Goal: Task Accomplishment & Management: Use online tool/utility

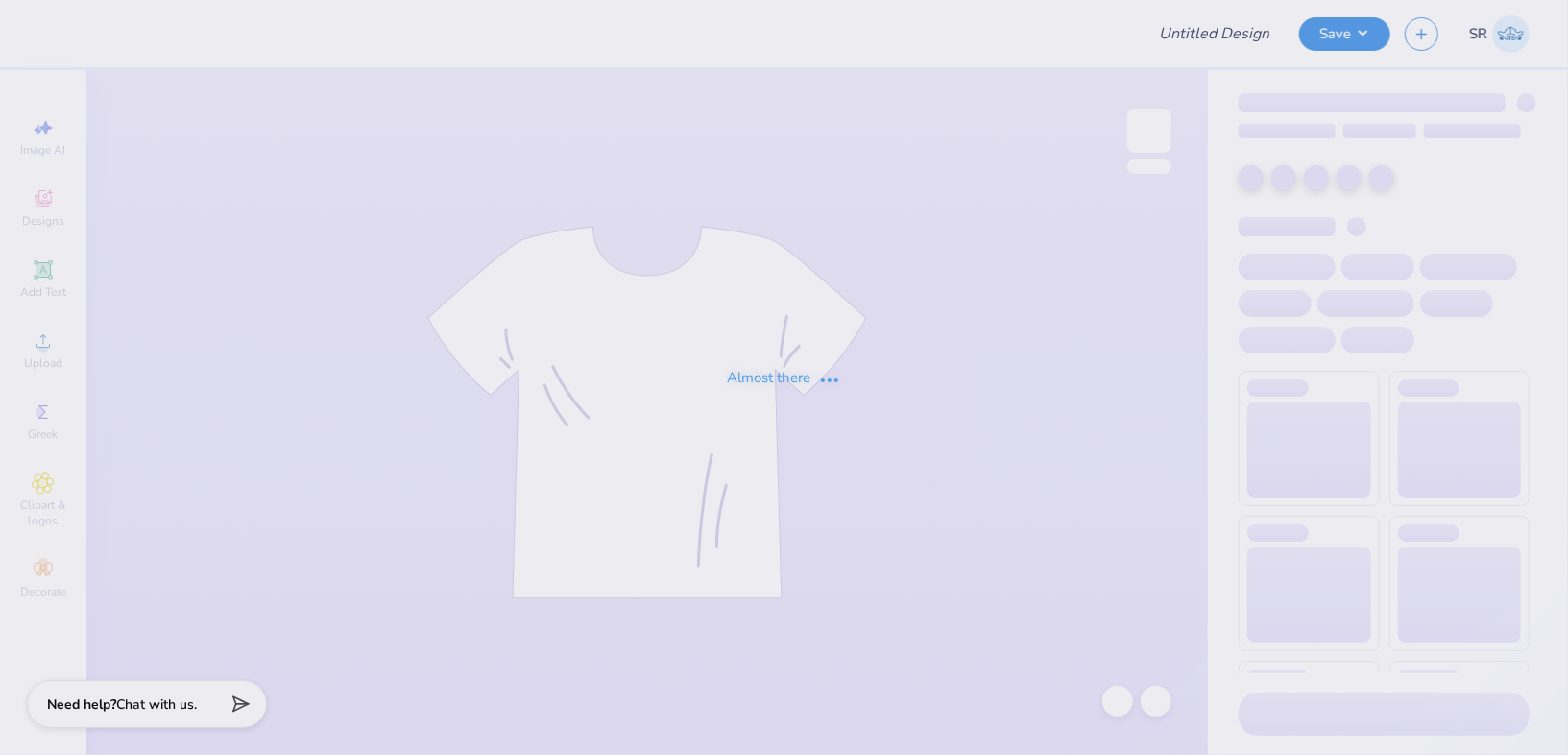
type input "[PERSON_NAME] : The [PERSON_NAME] Law Firm"
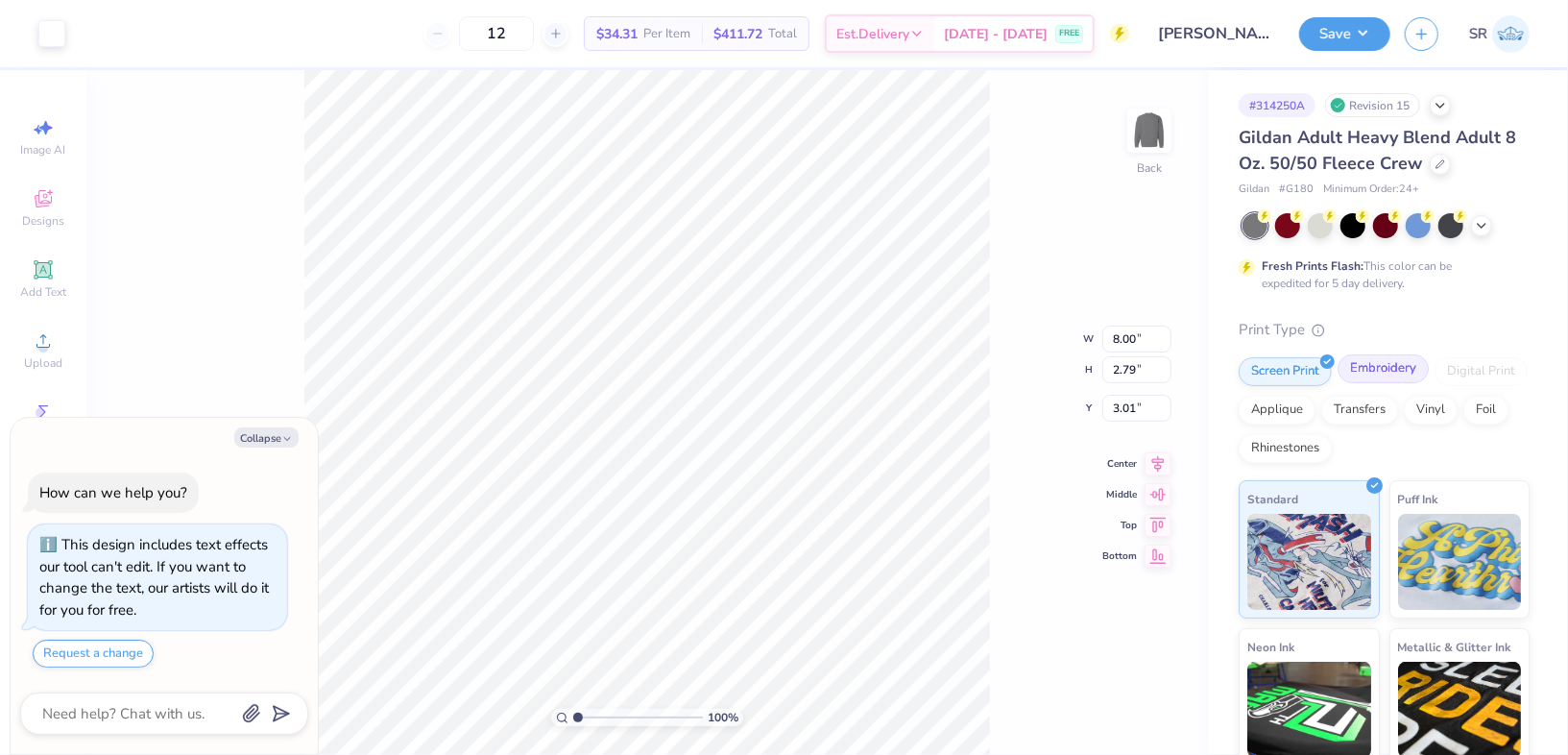
click at [1387, 357] on div "Embroidery" at bounding box center [1383, 368] width 91 height 29
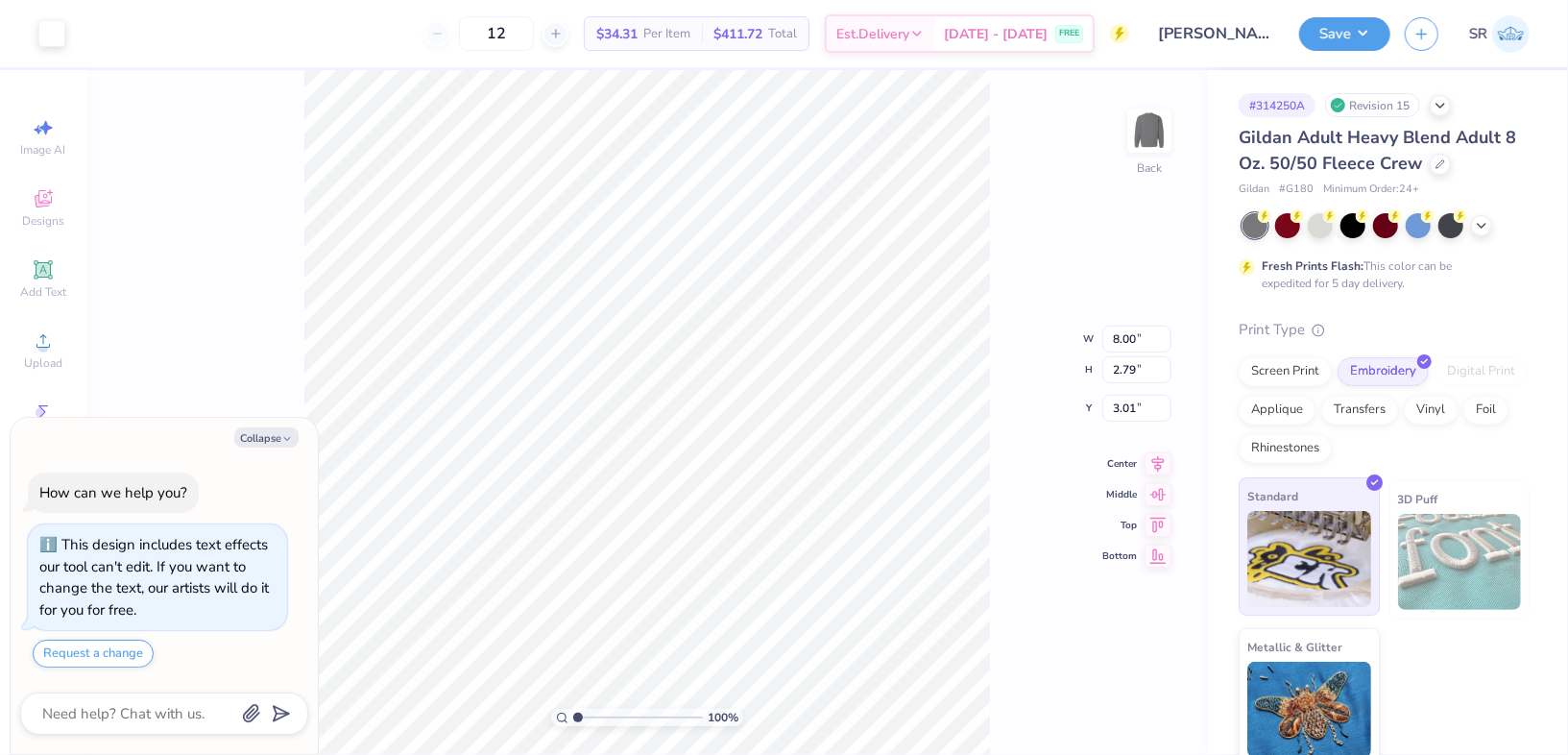
click at [1323, 490] on div "Standard" at bounding box center [1309, 546] width 141 height 138
click at [1482, 228] on icon at bounding box center [1481, 223] width 15 height 15
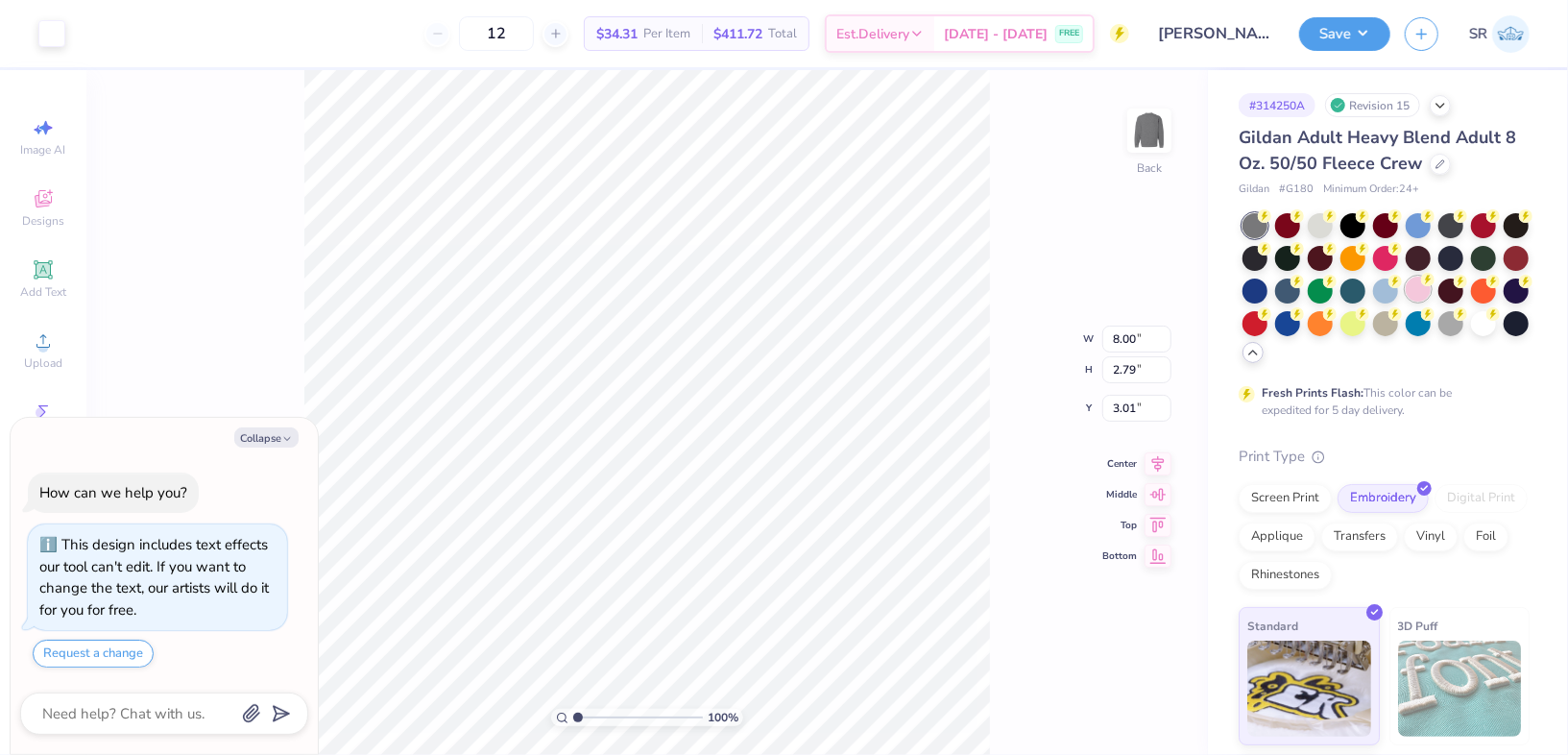
click at [1431, 286] on div at bounding box center [1418, 289] width 25 height 25
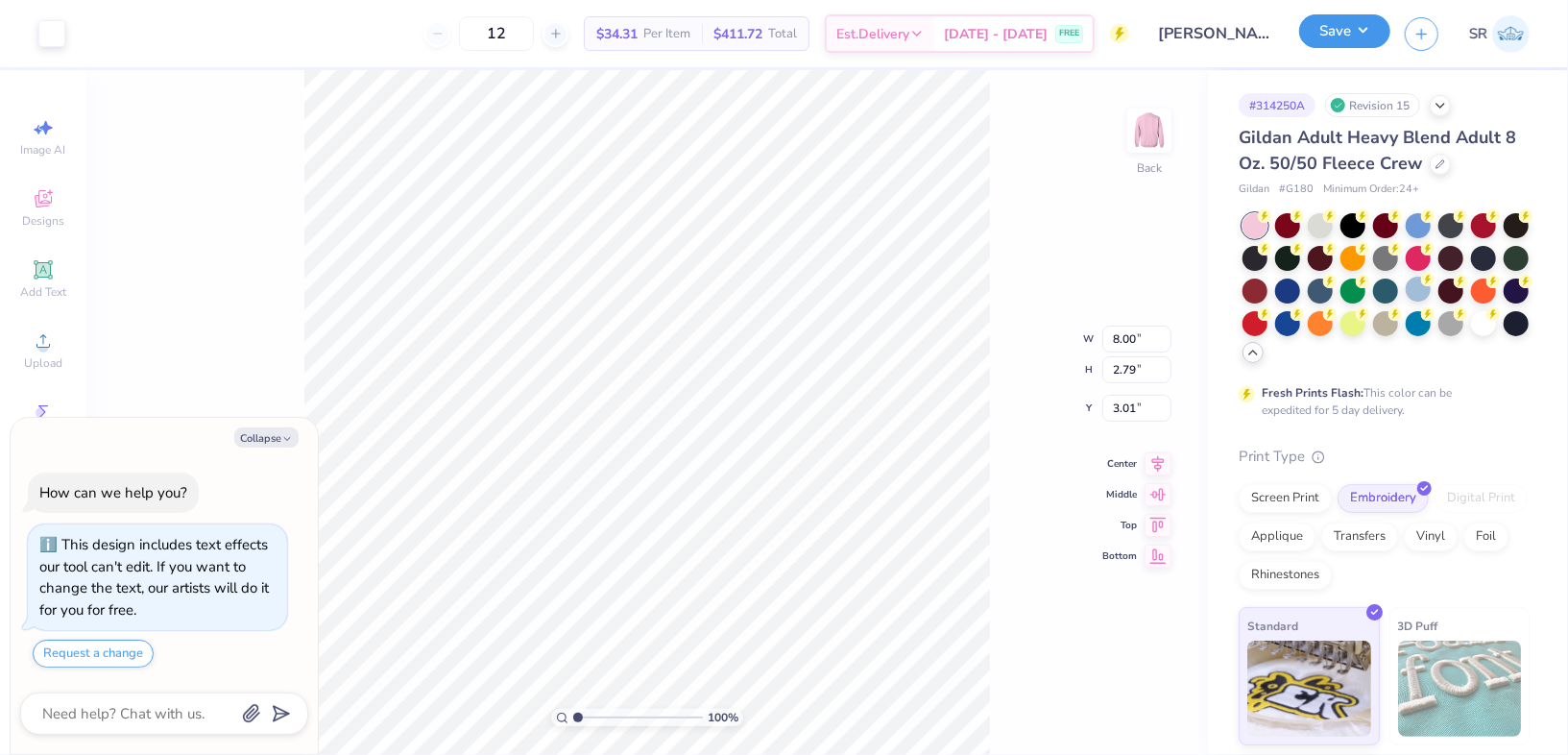
click at [1339, 31] on button "Save" at bounding box center [1345, 32] width 91 height 34
type textarea "x"
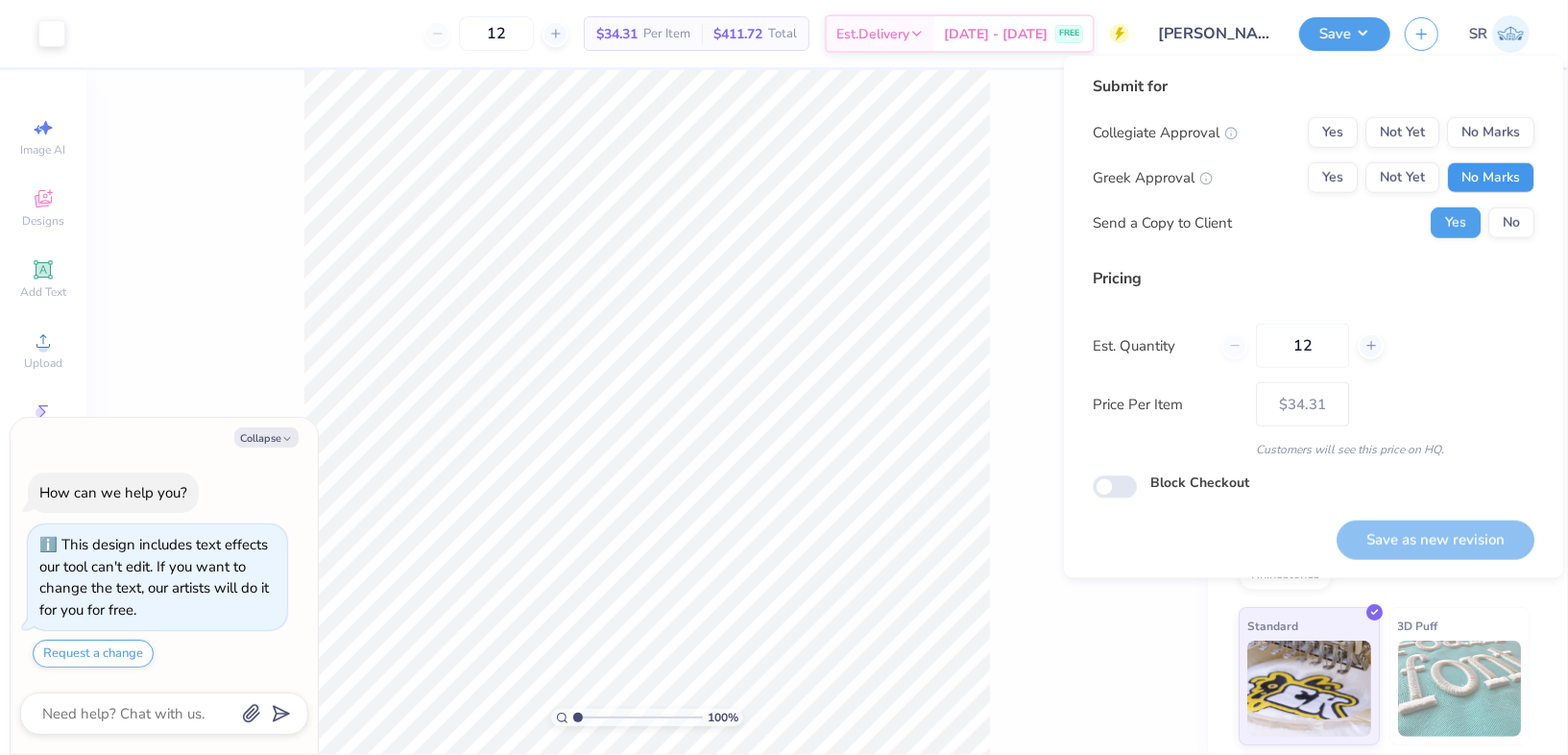
click at [1488, 164] on button "No Marks" at bounding box center [1491, 178] width 87 height 31
click at [1492, 134] on button "No Marks" at bounding box center [1491, 132] width 87 height 31
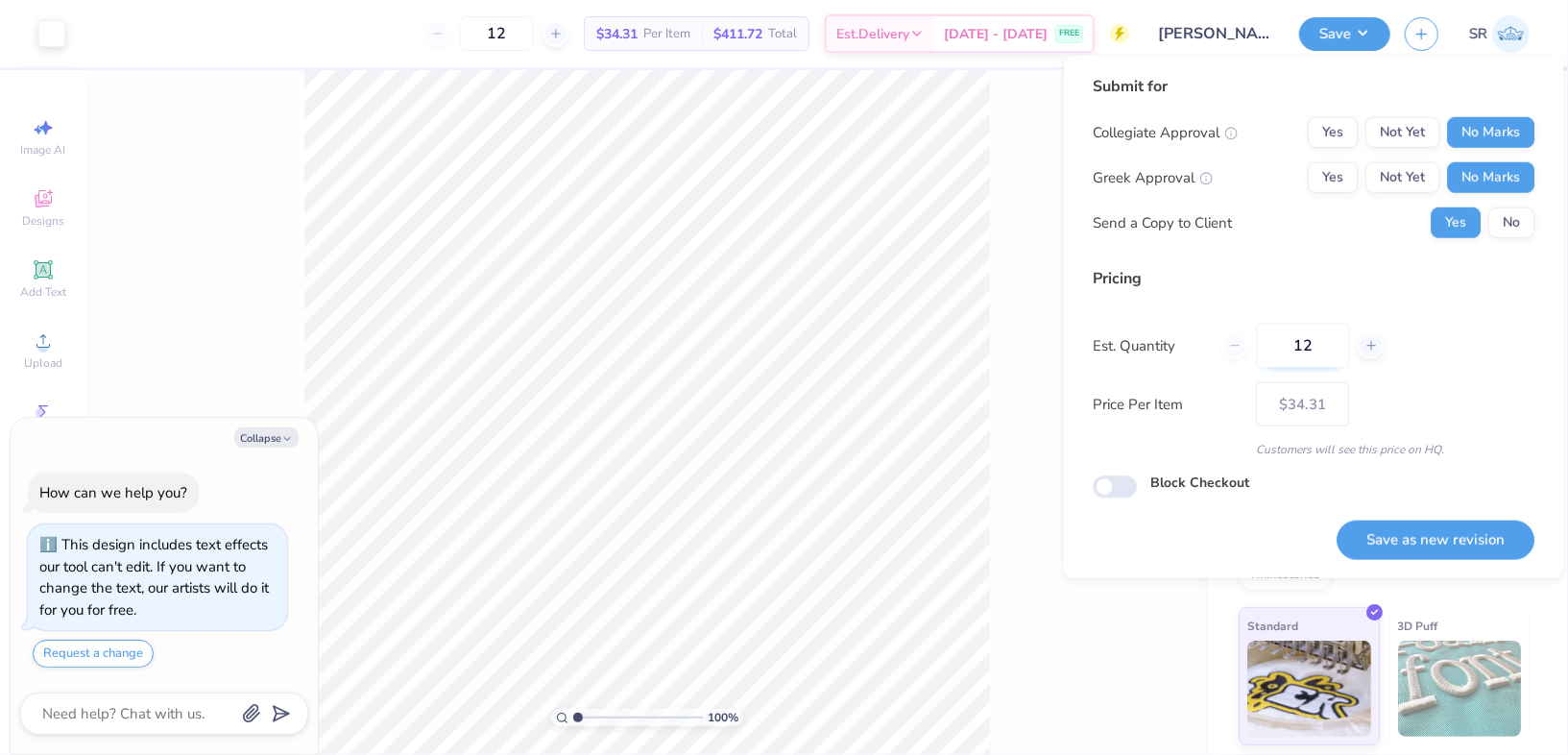
drag, startPoint x: 1318, startPoint y: 344, endPoint x: 1295, endPoint y: 346, distance: 23.1
click at [1295, 346] on input "12" at bounding box center [1303, 345] width 93 height 45
type input "6"
type input "12"
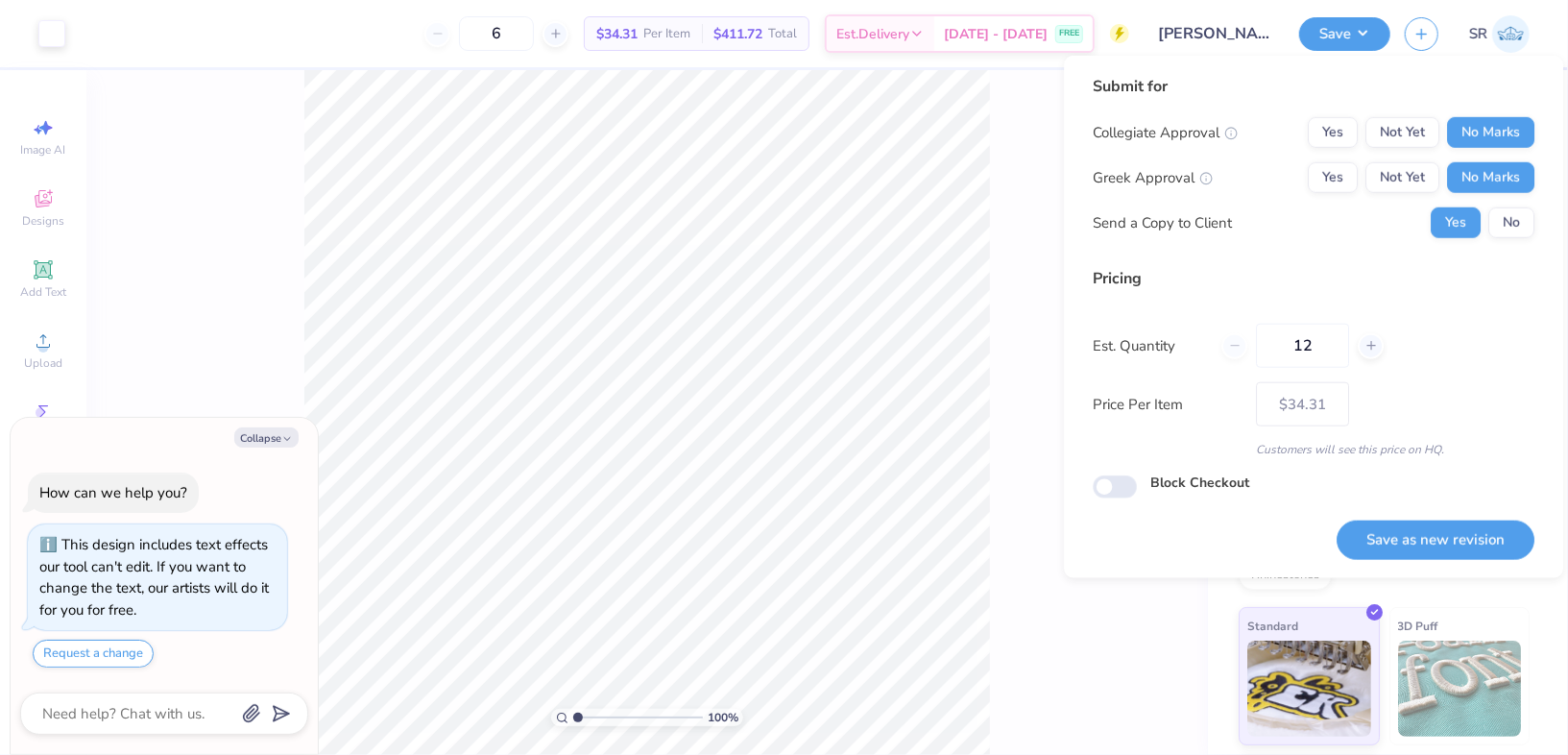
click at [1364, 251] on div "Submit for Collegiate Approval Yes Not Yet No Marks Greek Approval Yes Not Yet …" at bounding box center [1313, 163] width 442 height 178
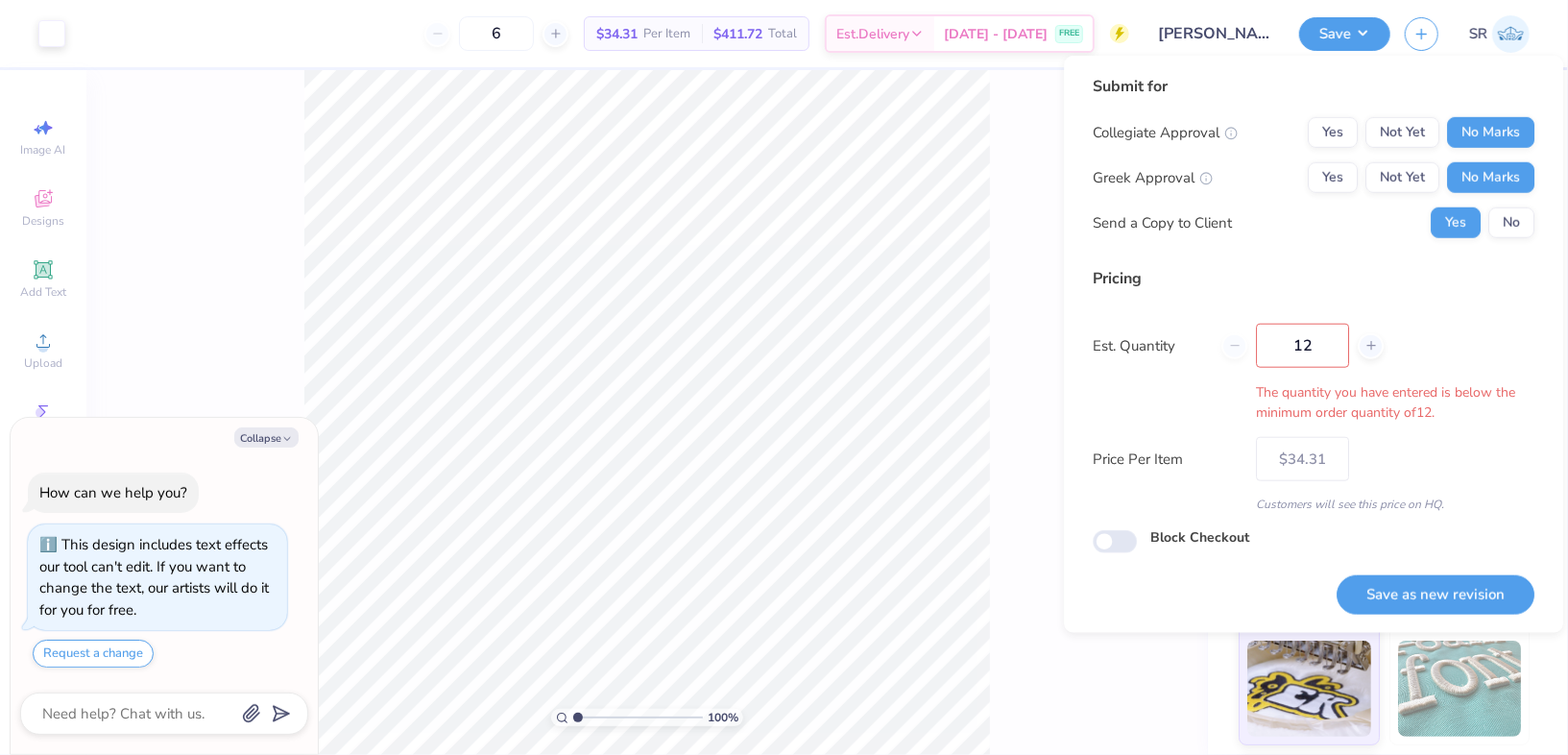
type input "12"
drag, startPoint x: 1283, startPoint y: 341, endPoint x: 1379, endPoint y: 337, distance: 96.1
click at [1379, 337] on div "12" at bounding box center [1303, 345] width 163 height 45
click at [1482, 606] on button "Save as new revision" at bounding box center [1435, 595] width 197 height 40
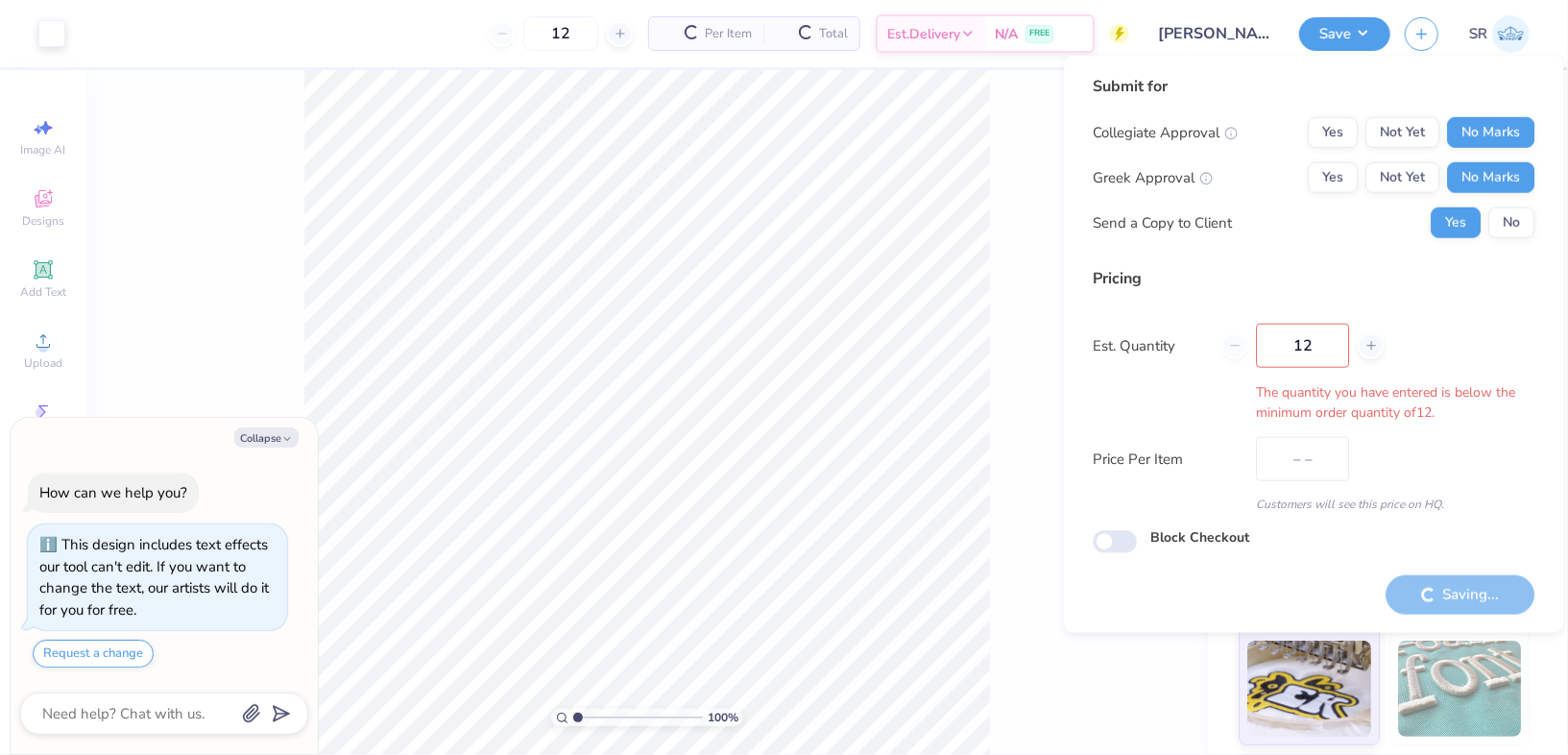
type input "$34.31"
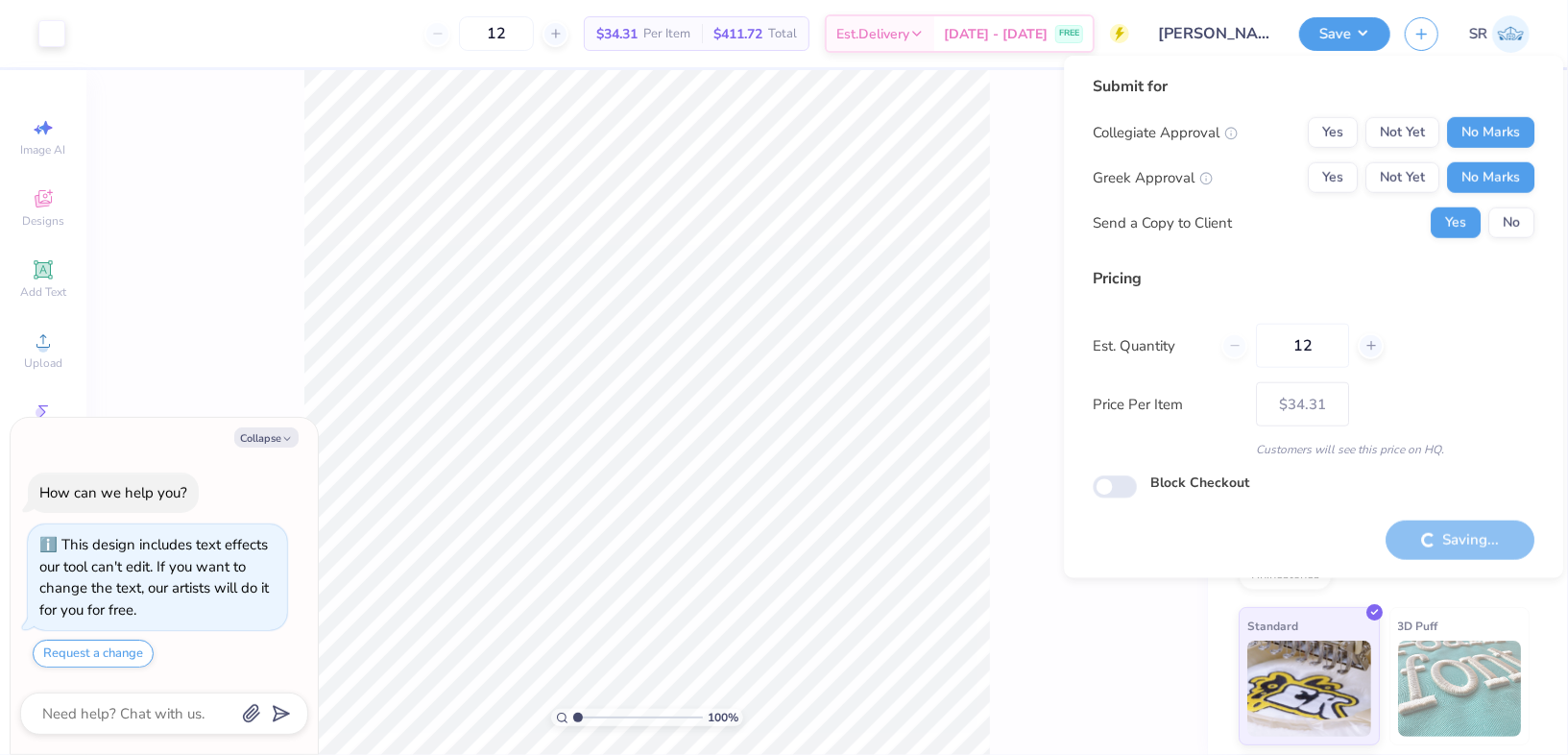
click at [1150, 666] on div "100 % Back W 8.00 8.00 " H 2.79 2.79 " Y 3.01 3.01 " Center Middle Top Bottom" at bounding box center [647, 413] width 1121 height 685
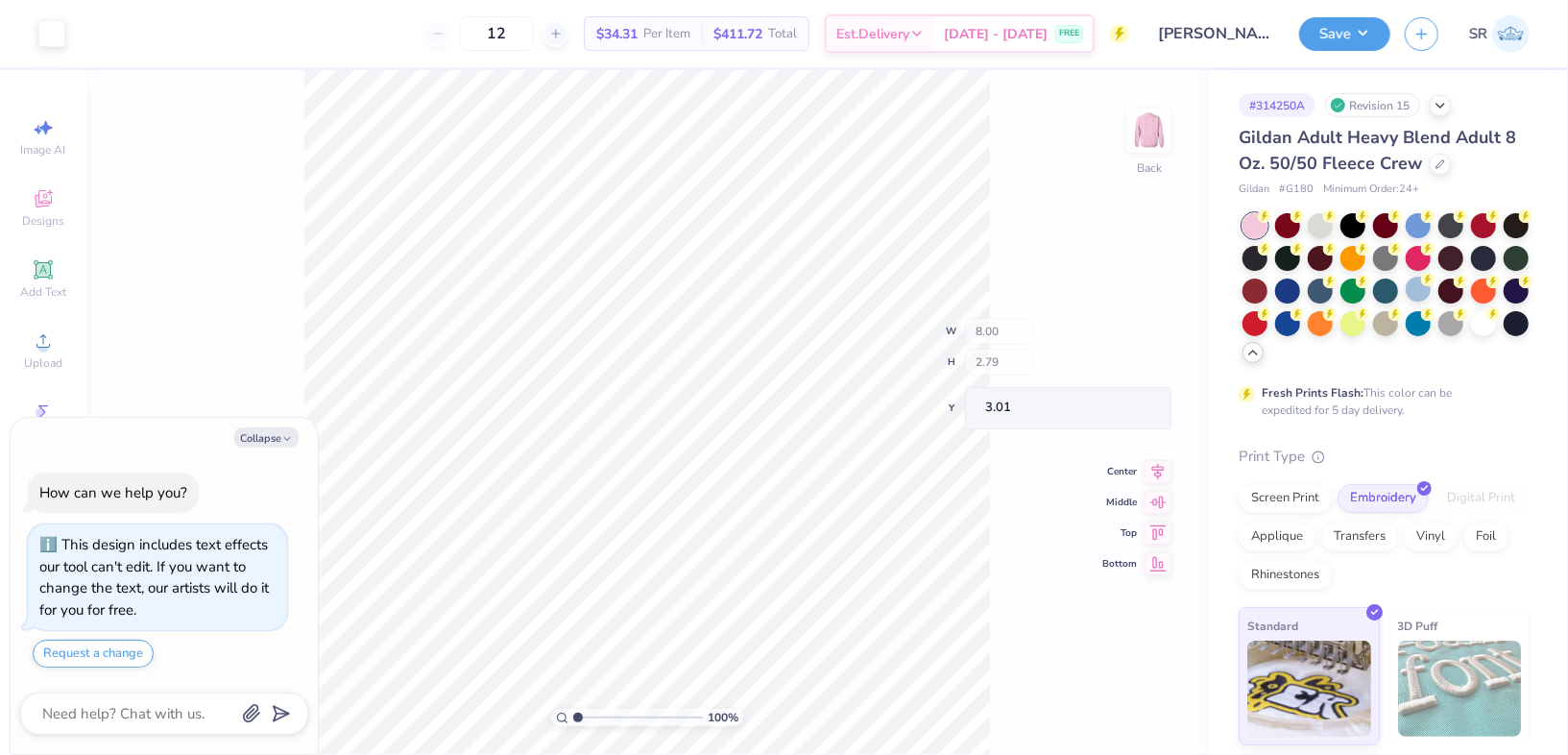
type textarea "x"
type input "– –"
drag, startPoint x: 1119, startPoint y: 331, endPoint x: 1097, endPoint y: 338, distance: 23.1
click at [1097, 338] on div "100 % Back W 8.00 8.00 " H 2.79 2.79 " Y 3.01 3.01 " Center Middle Top Bottom" at bounding box center [647, 413] width 1121 height 685
type textarea "x"
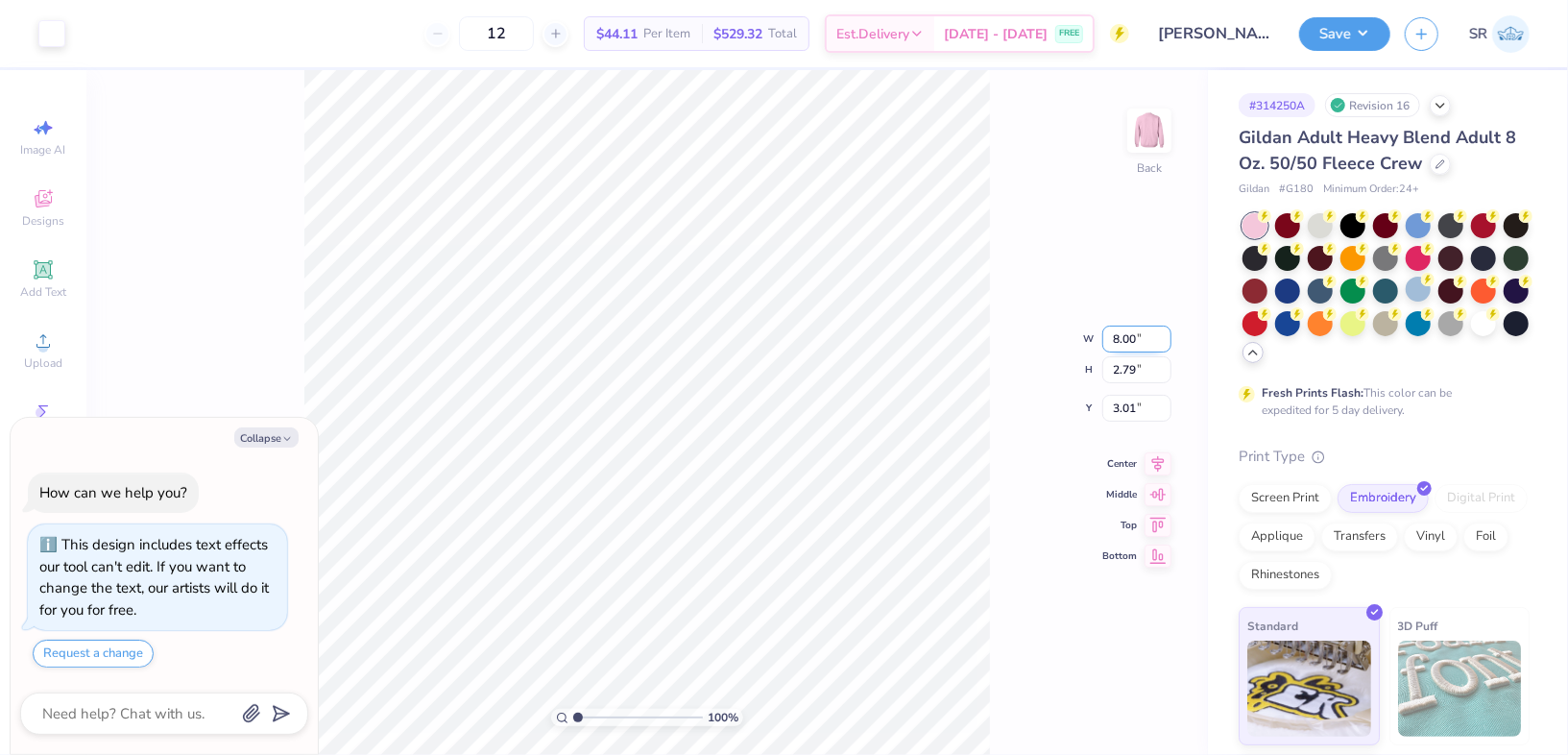
click at [1123, 330] on input "8.00" at bounding box center [1137, 338] width 69 height 27
type input "5.00"
type textarea "x"
type input "1.74"
type input "3.54"
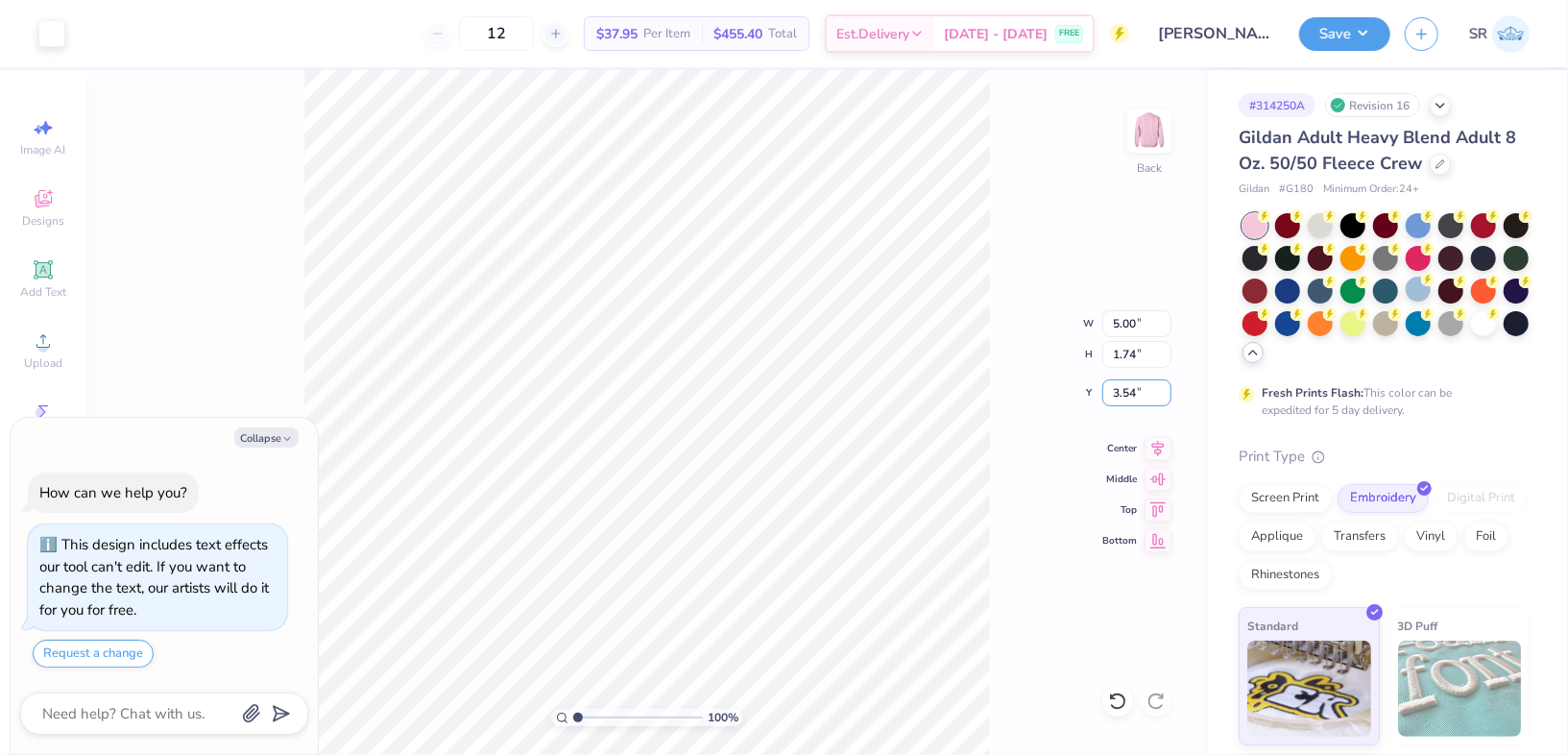
drag, startPoint x: 1132, startPoint y: 385, endPoint x: 1076, endPoint y: 392, distance: 56.4
click at [1076, 392] on div "100 % Back W 5.00 5.00 " H 1.74 1.74 " Y 3.54 3.54 " Center Middle Top Bottom" at bounding box center [647, 413] width 1121 height 685
type textarea "x"
click at [1124, 396] on input "3.54" at bounding box center [1137, 392] width 69 height 27
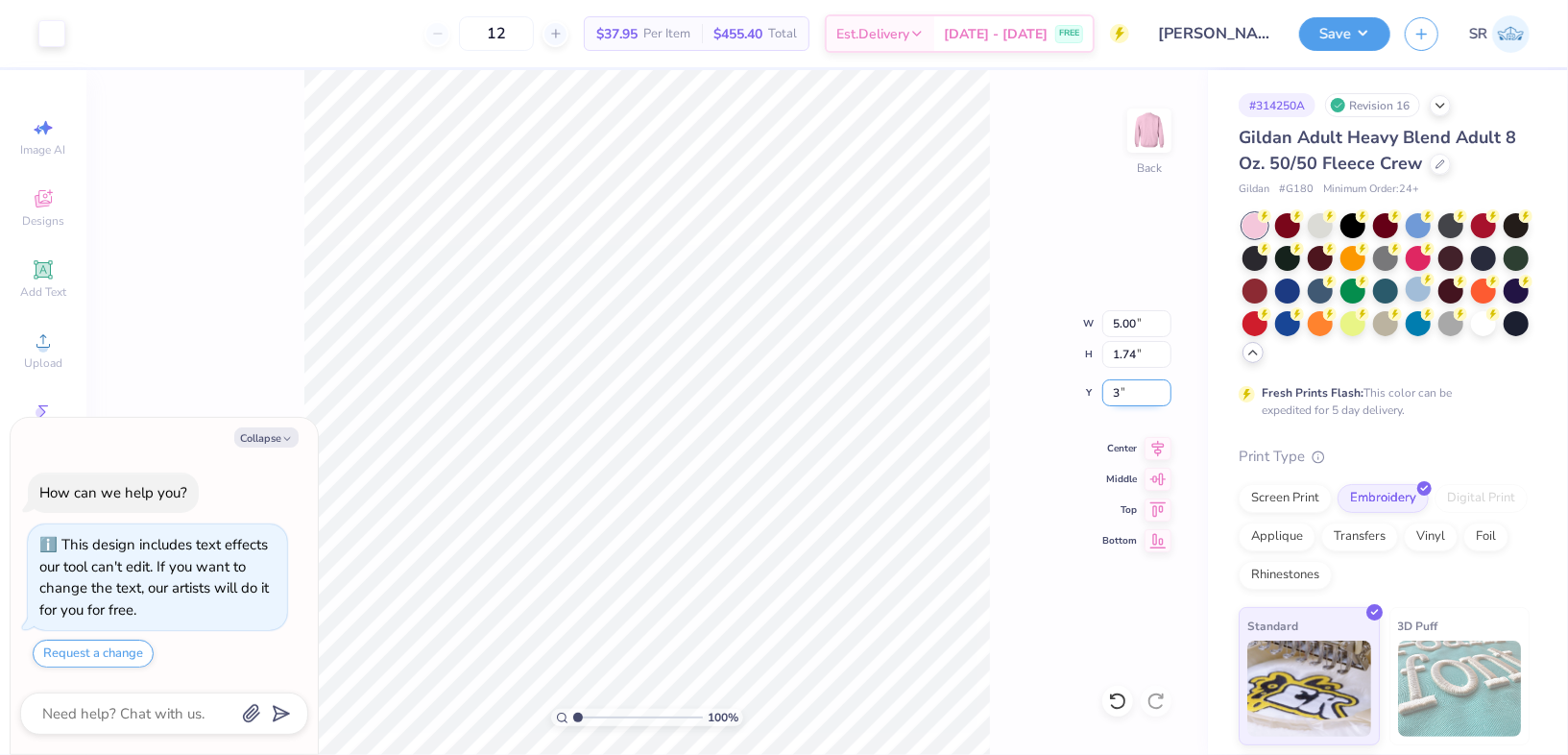
type input "3"
type textarea "x"
type input "3.00"
click at [1352, 28] on button "Save" at bounding box center [1345, 32] width 91 height 34
type textarea "x"
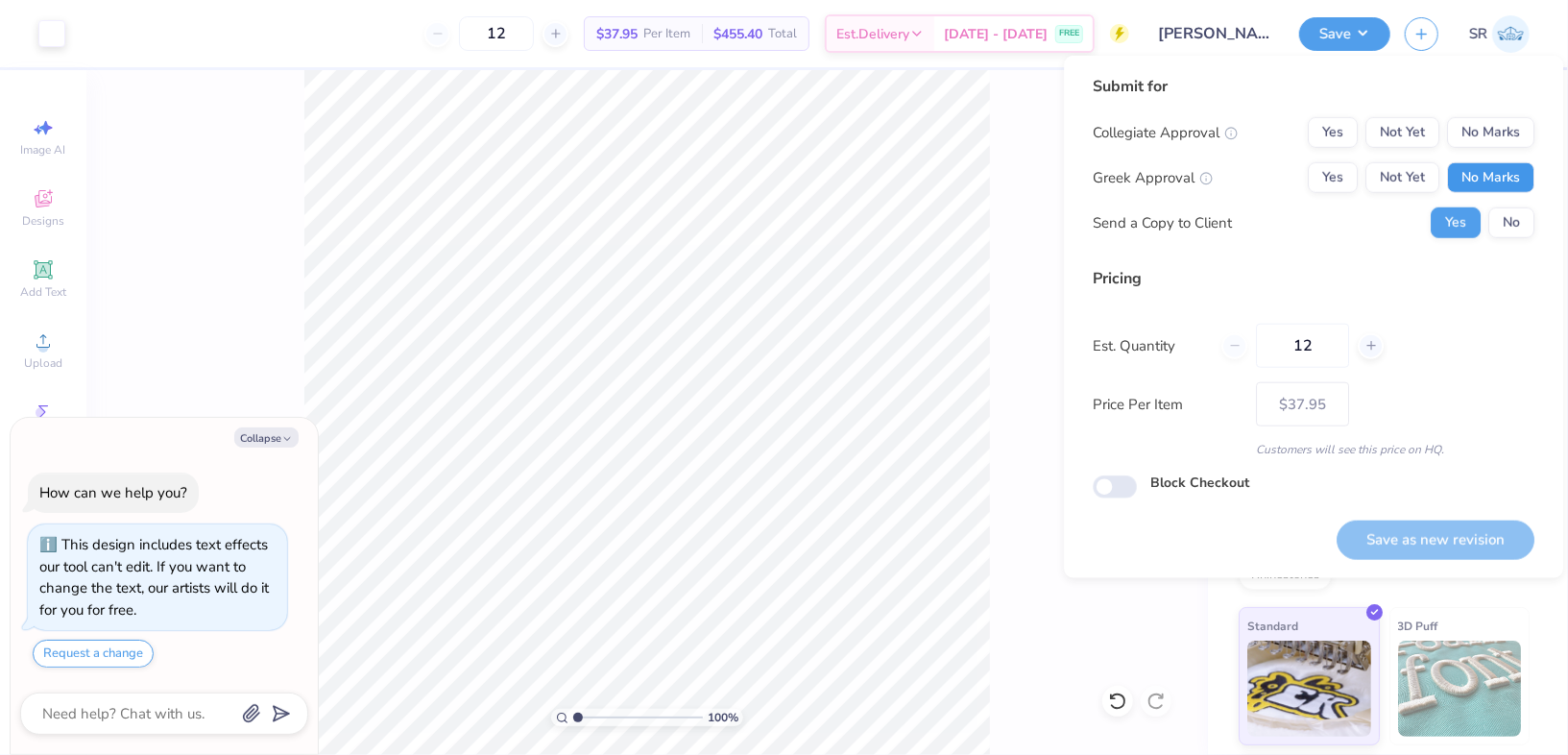
click at [1521, 181] on button "No Marks" at bounding box center [1491, 178] width 87 height 31
click at [1507, 129] on button "No Marks" at bounding box center [1491, 132] width 87 height 31
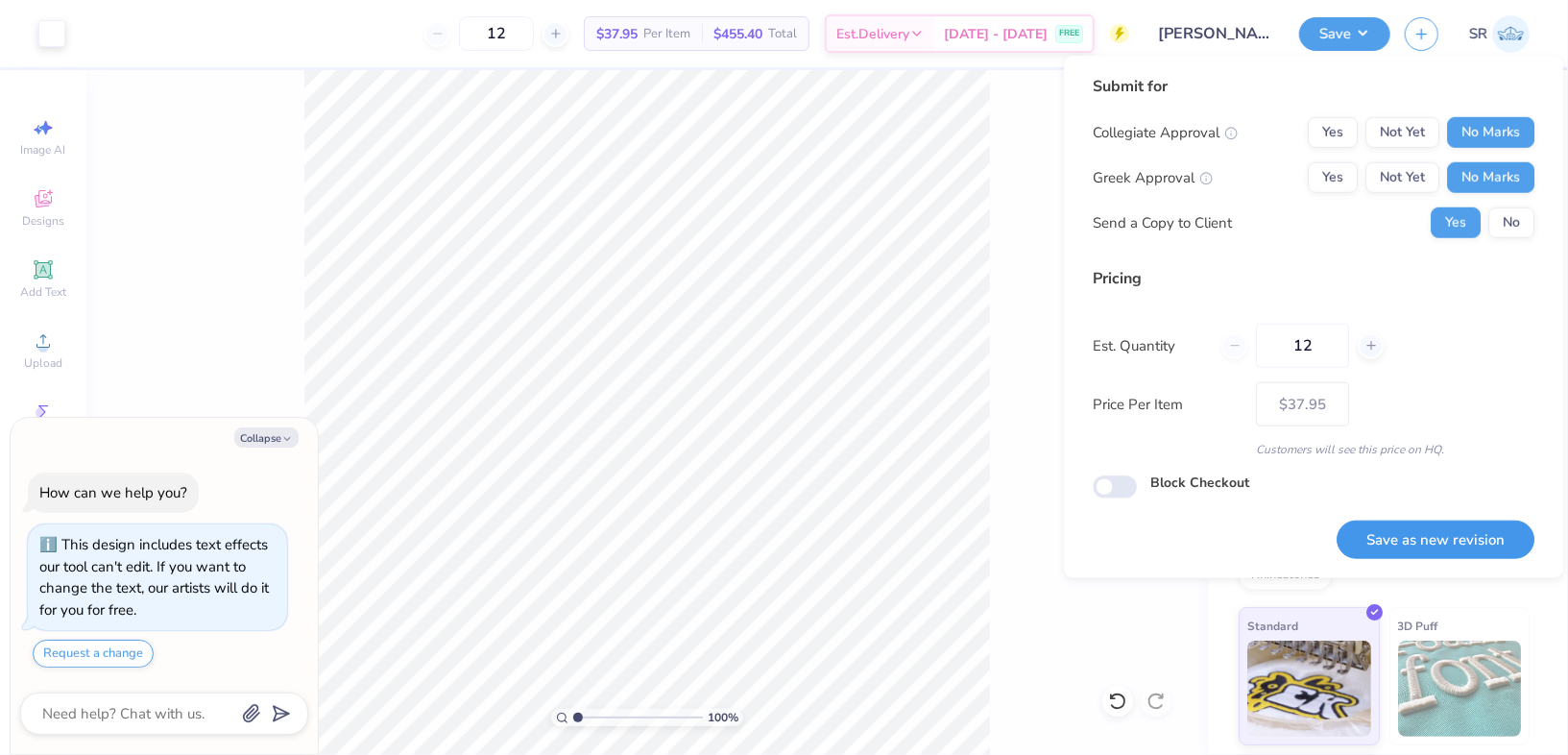
click at [1410, 520] on button "Save as new revision" at bounding box center [1435, 540] width 197 height 40
type input "$37.95"
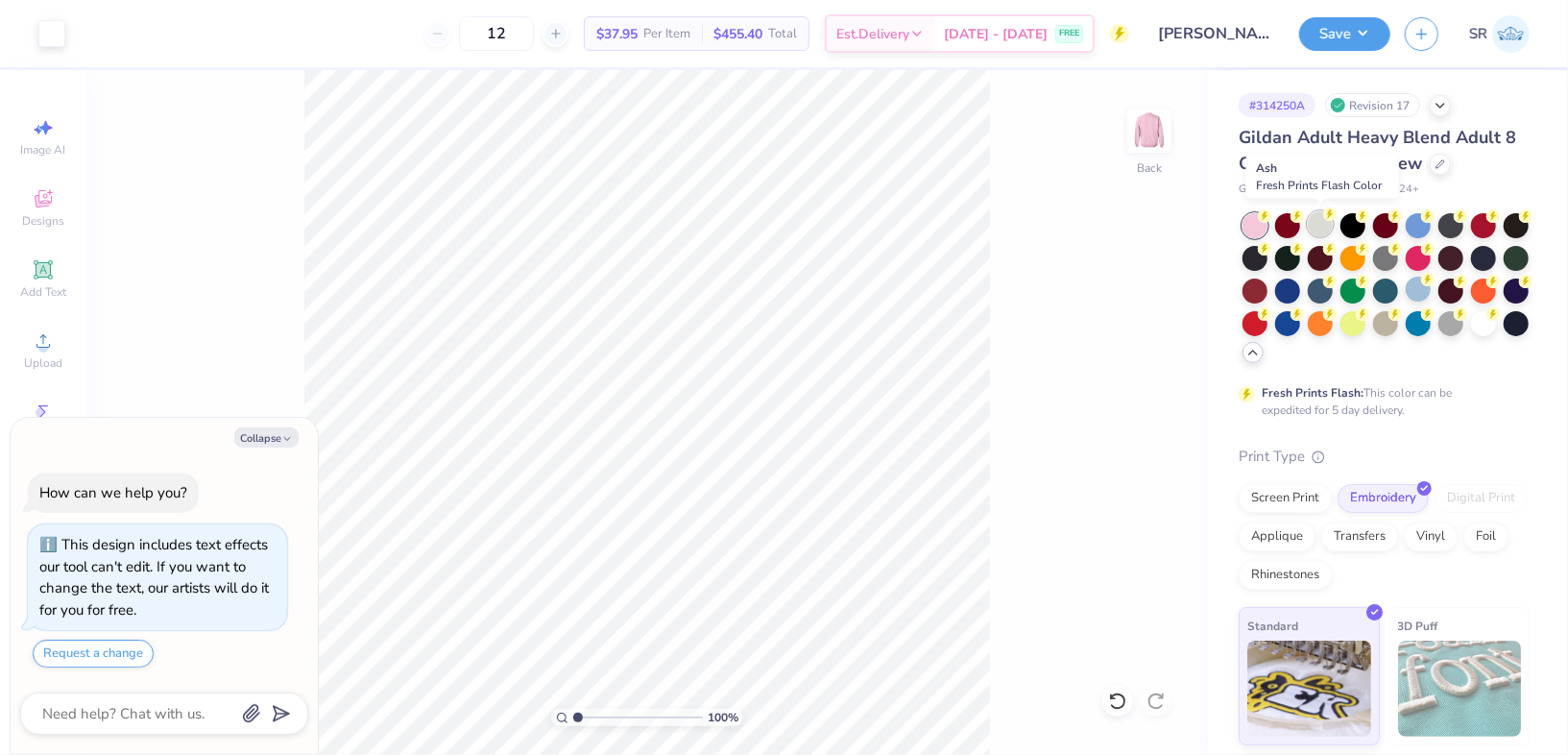
click at [1325, 232] on div at bounding box center [1320, 223] width 25 height 25
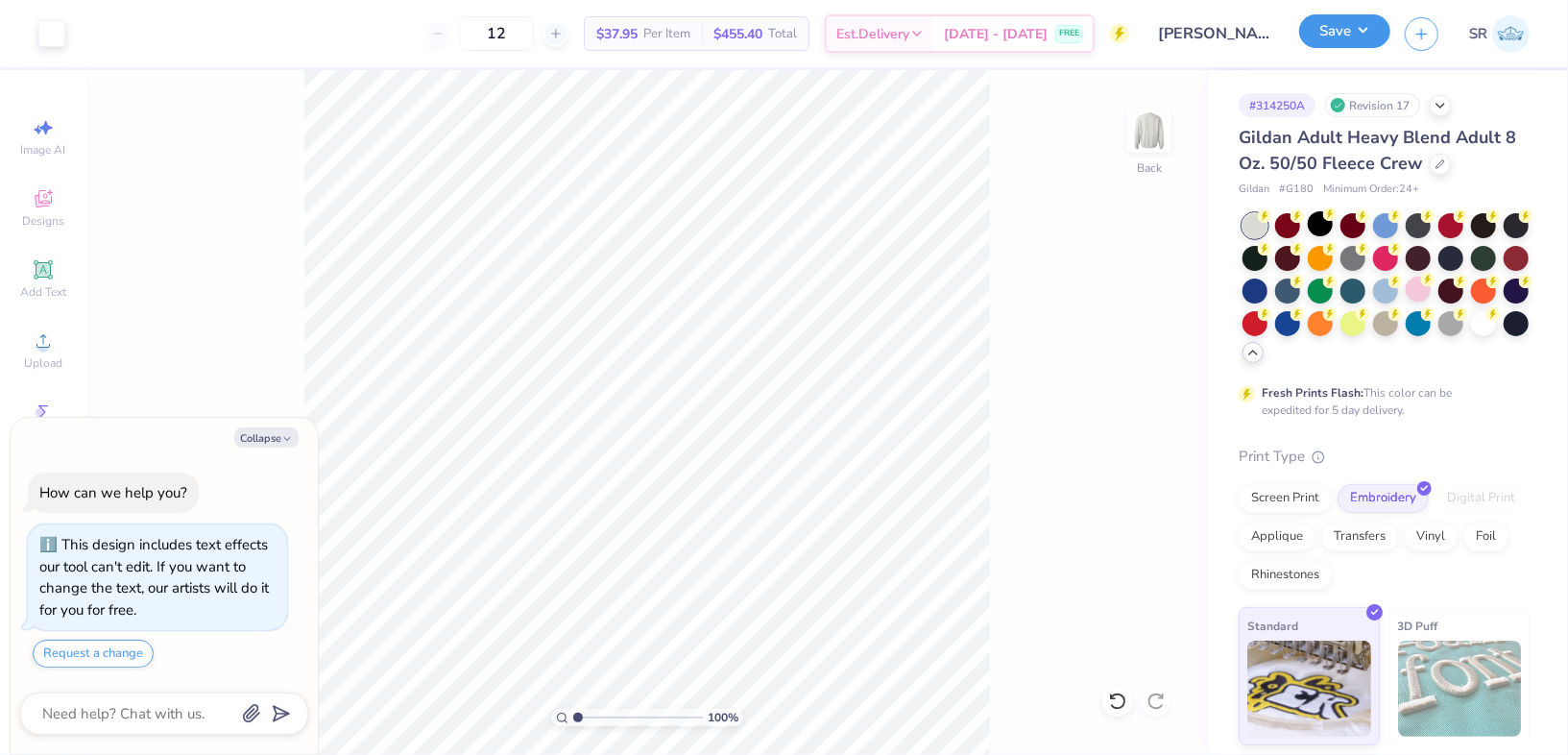
click at [1359, 25] on button "Save" at bounding box center [1345, 32] width 91 height 34
type textarea "x"
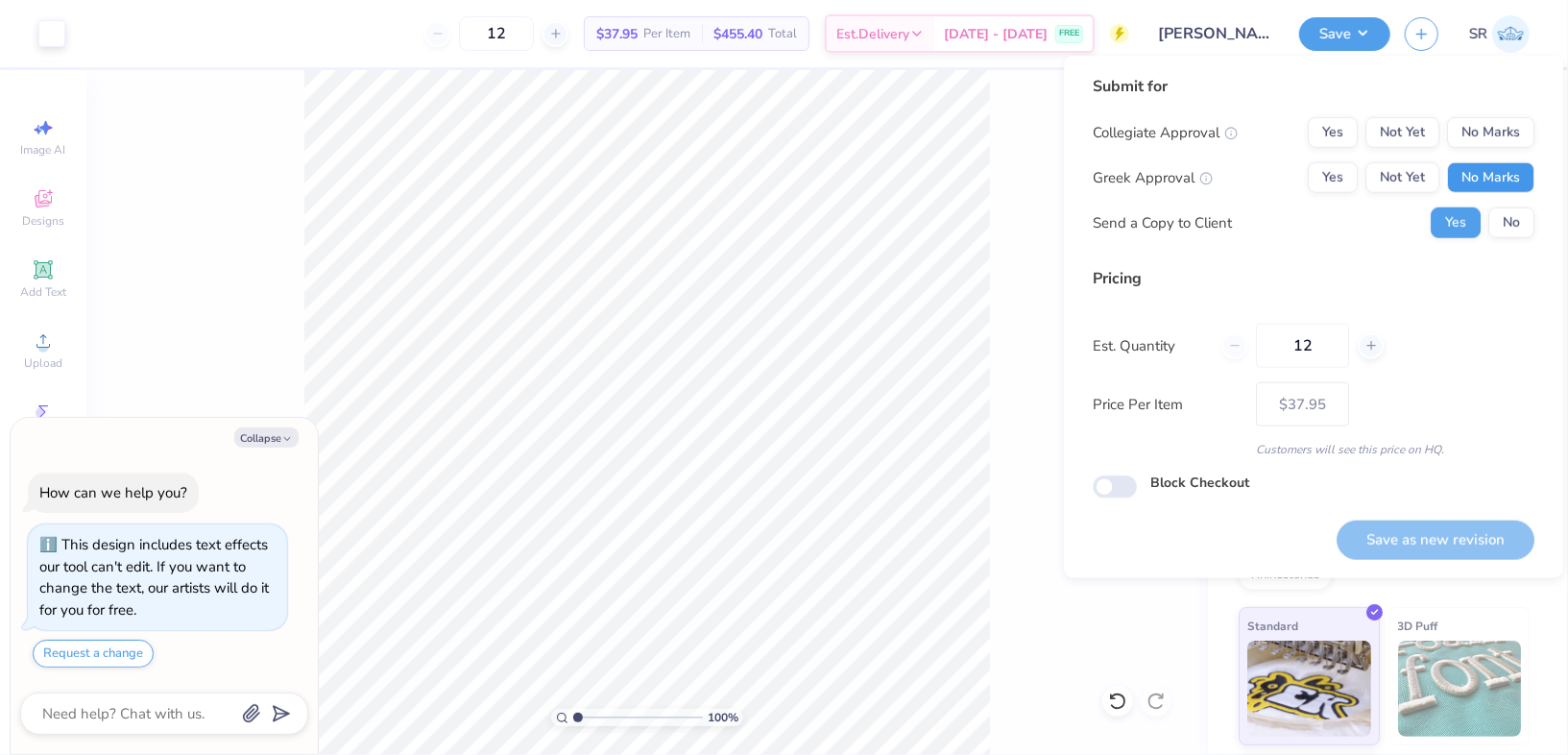
click at [1502, 167] on button "No Marks" at bounding box center [1491, 178] width 87 height 31
click at [1503, 144] on button "No Marks" at bounding box center [1491, 132] width 87 height 31
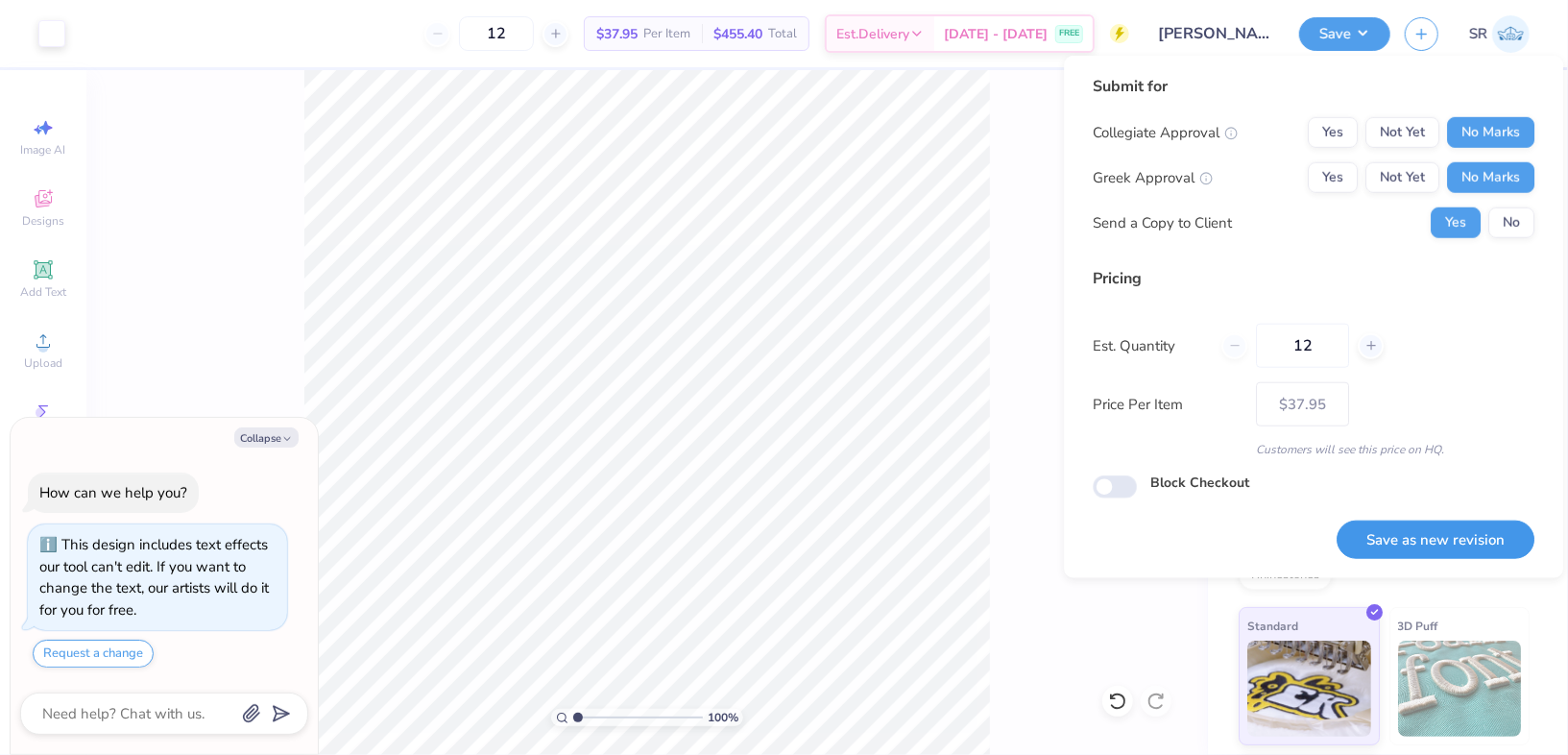
click at [1401, 527] on button "Save as new revision" at bounding box center [1435, 540] width 197 height 40
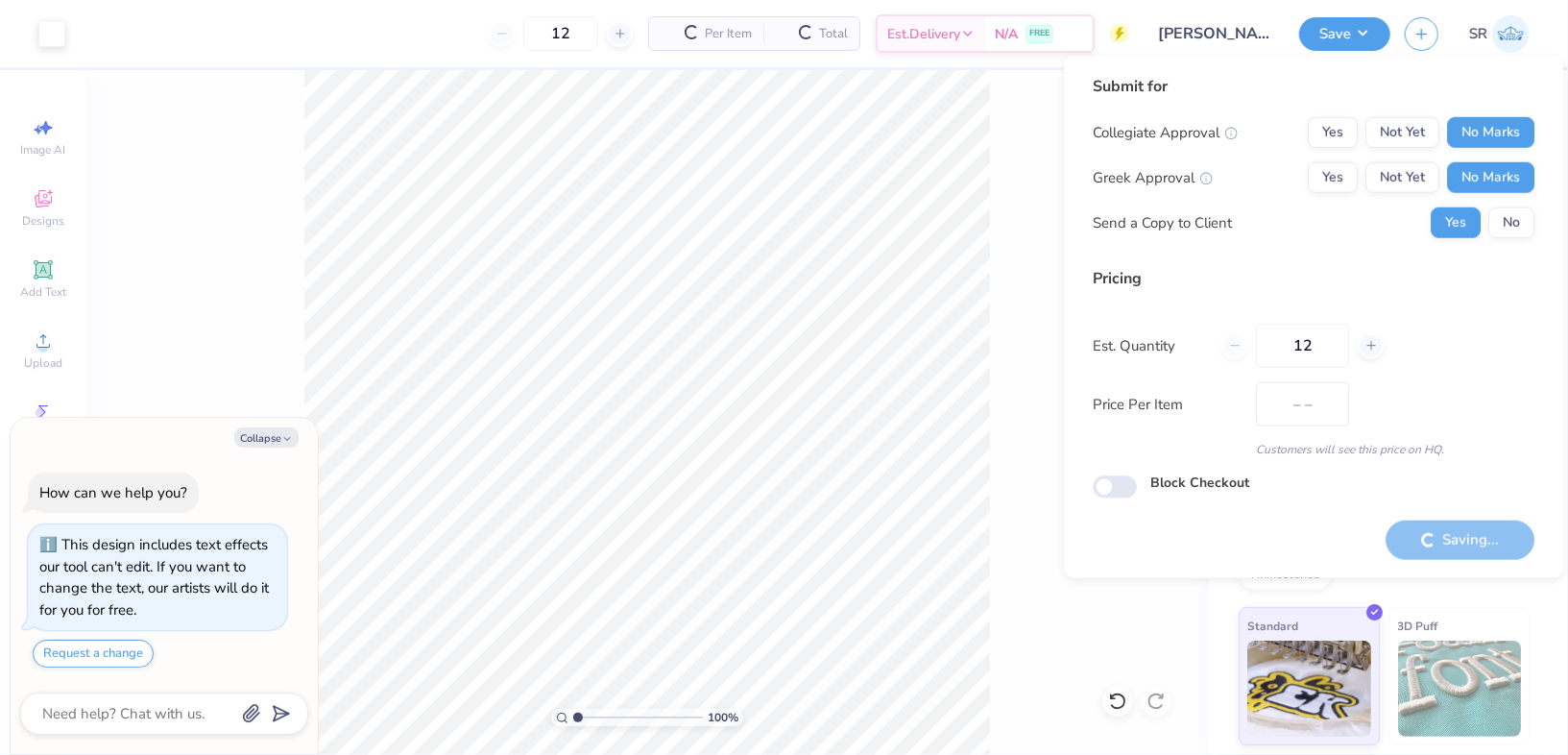
type input "$37.95"
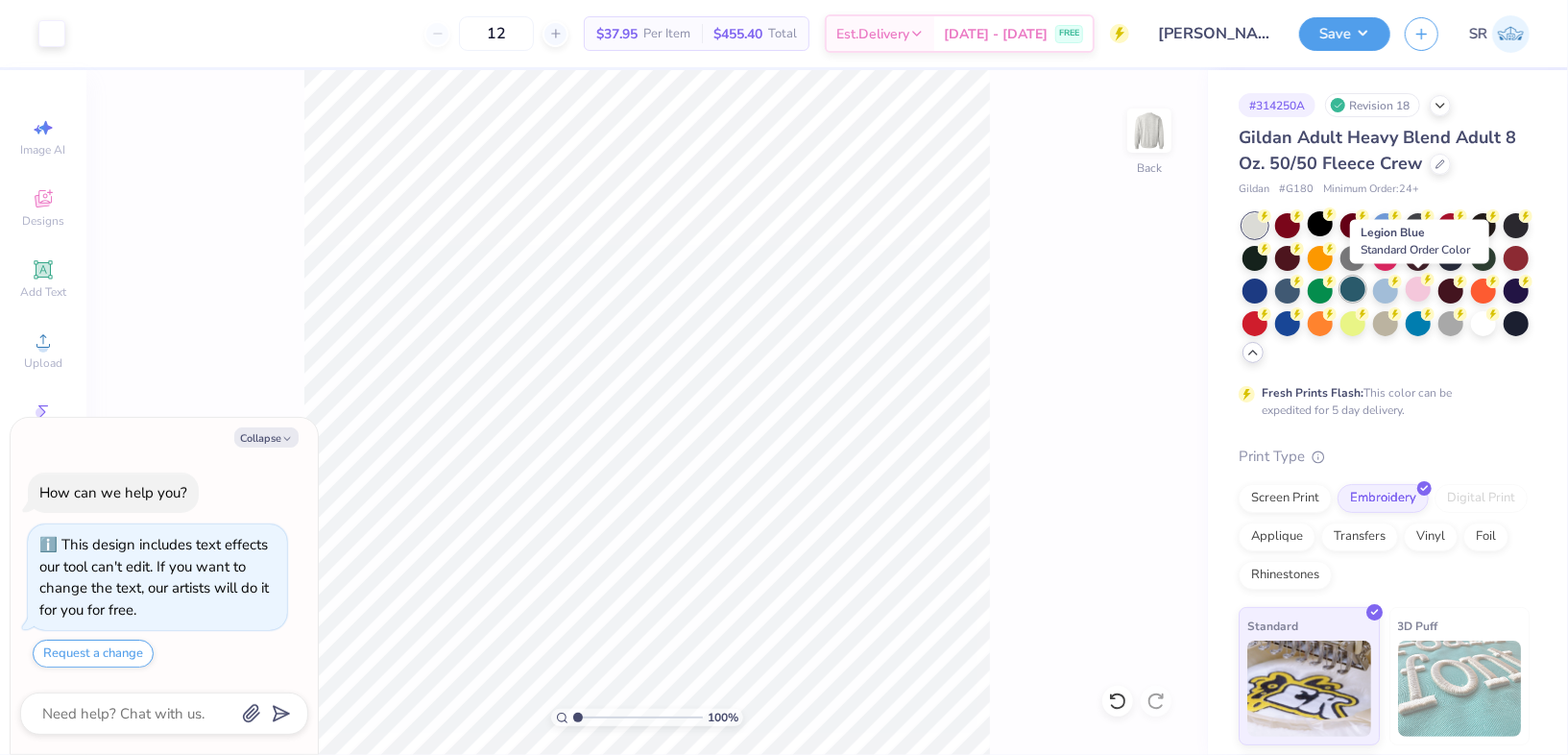
click at [1366, 282] on div at bounding box center [1353, 289] width 25 height 25
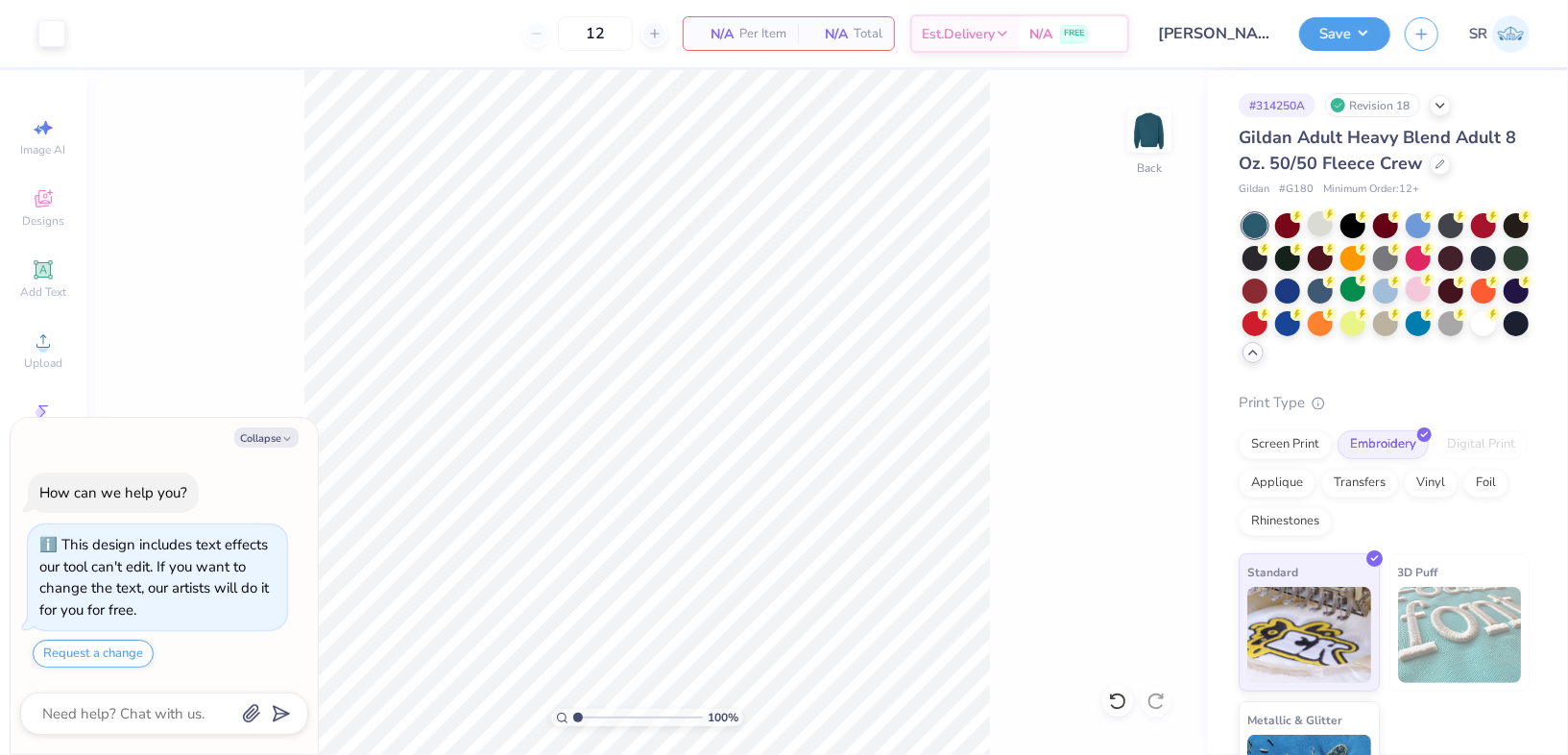
type textarea "x"
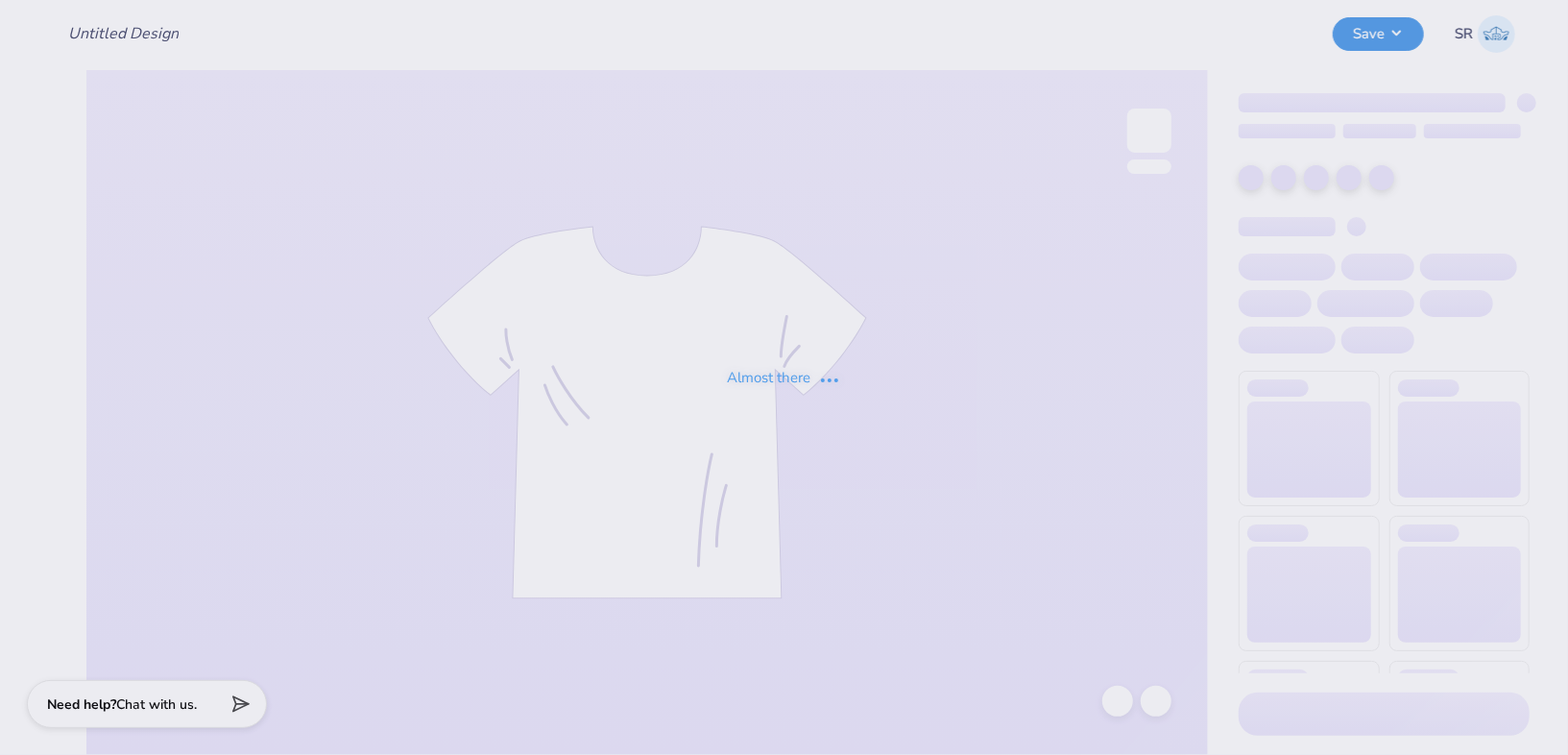
type input "[PERSON_NAME] : The [PERSON_NAME] Law Firm"
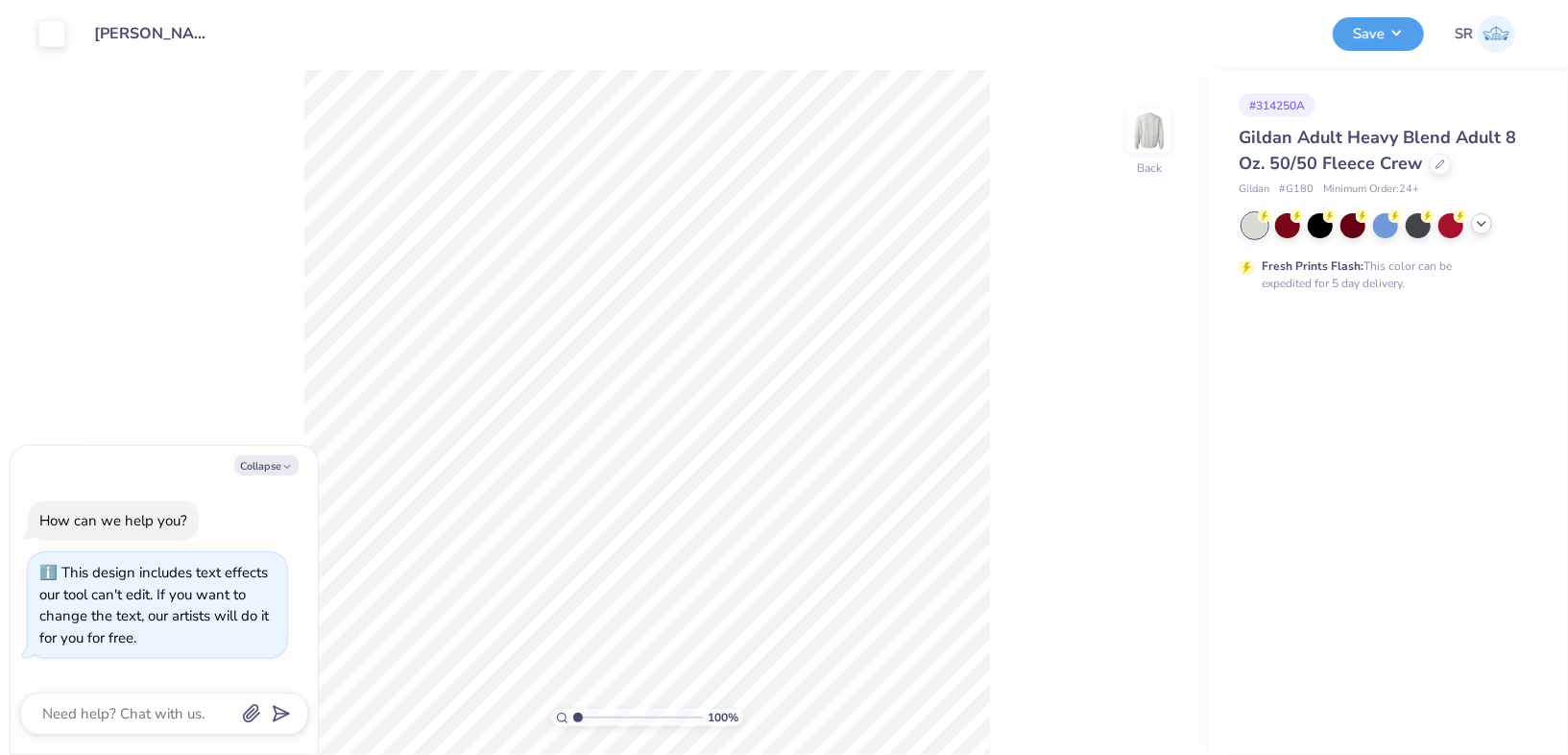
click at [1487, 227] on icon at bounding box center [1481, 223] width 15 height 15
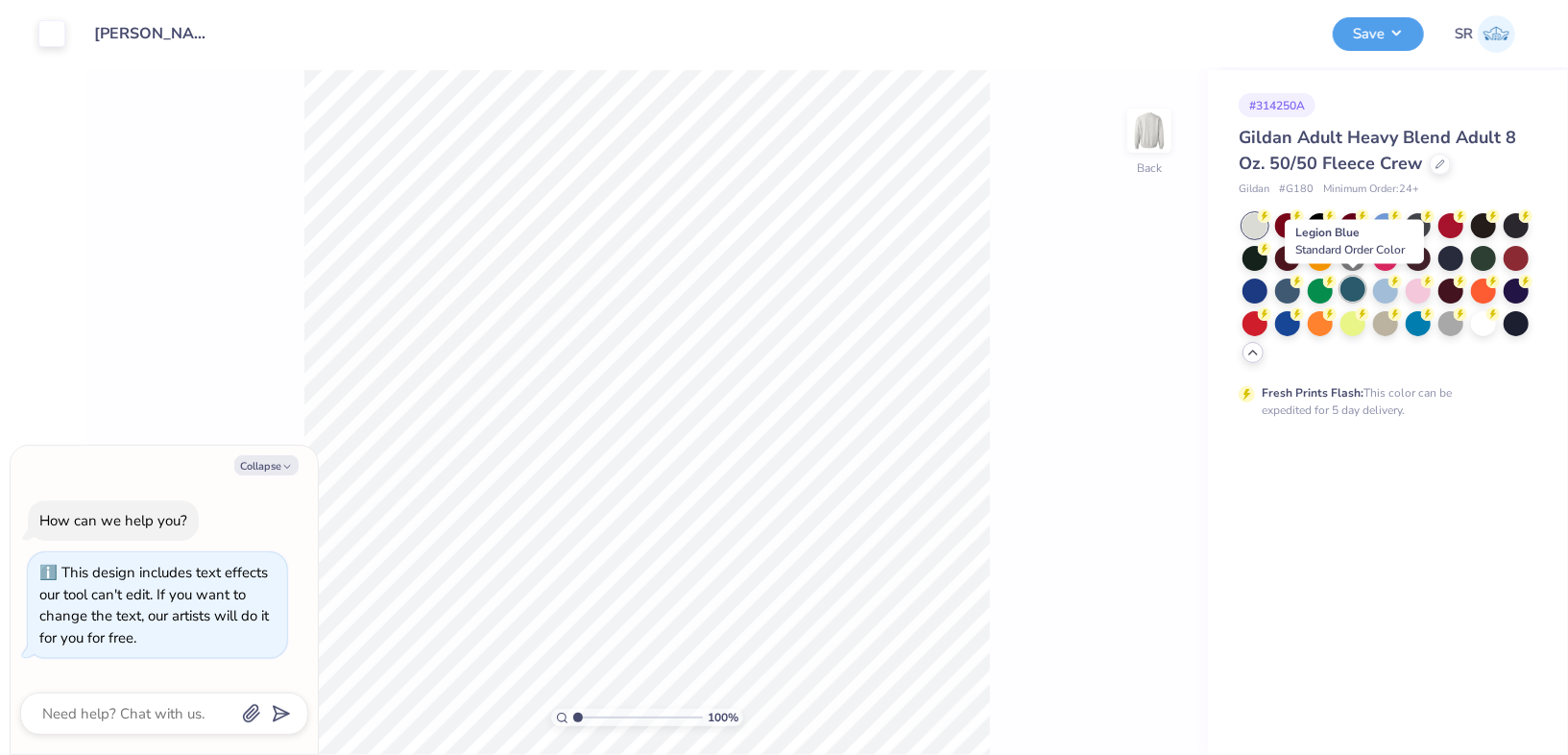
click at [1345, 290] on div at bounding box center [1353, 289] width 25 height 25
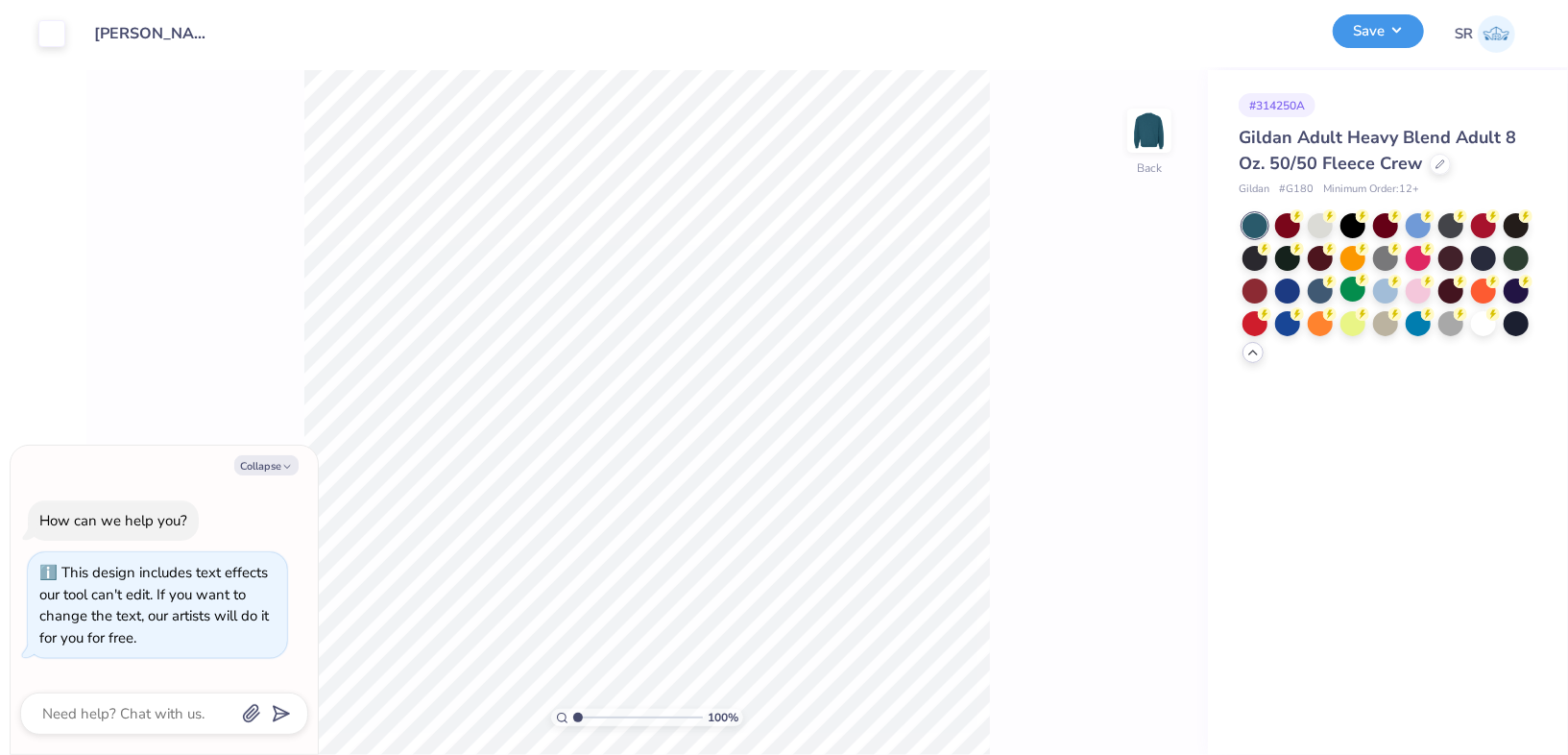
click at [1375, 18] on button "Save" at bounding box center [1378, 32] width 91 height 34
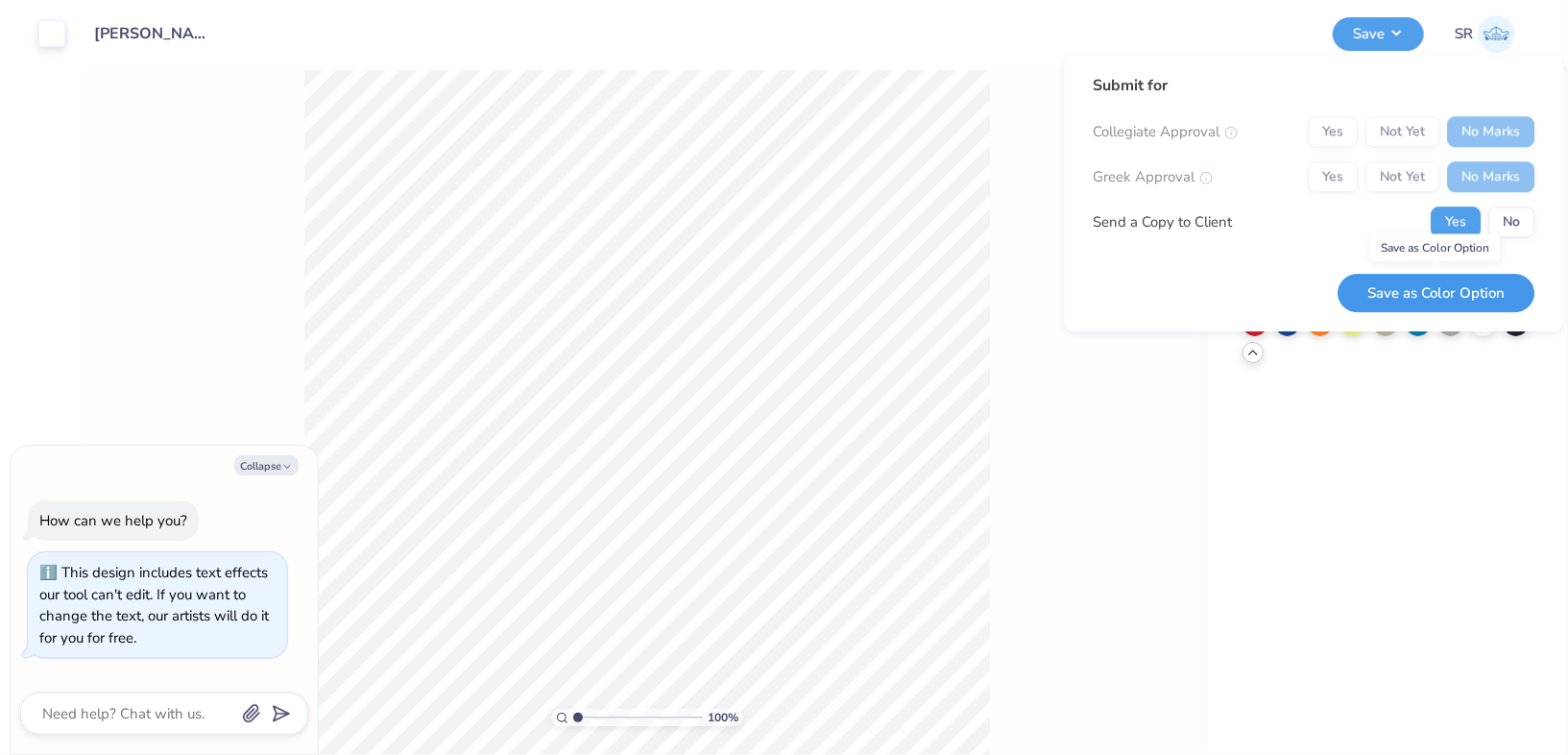
click at [1445, 292] on button "Save as Color Option" at bounding box center [1436, 294] width 196 height 40
click at [1510, 224] on button "No" at bounding box center [1511, 221] width 46 height 31
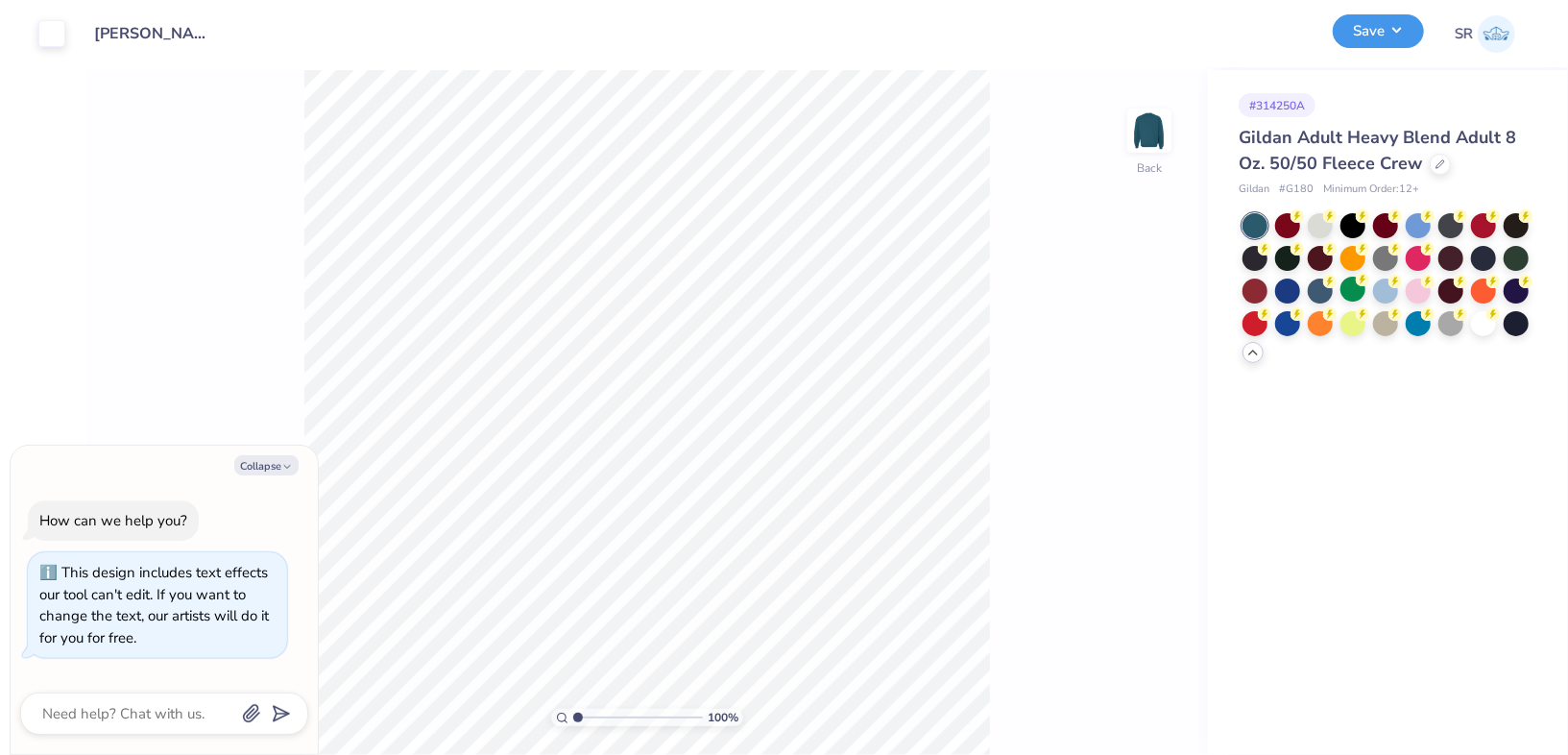
click at [1372, 31] on button "Save" at bounding box center [1378, 32] width 91 height 34
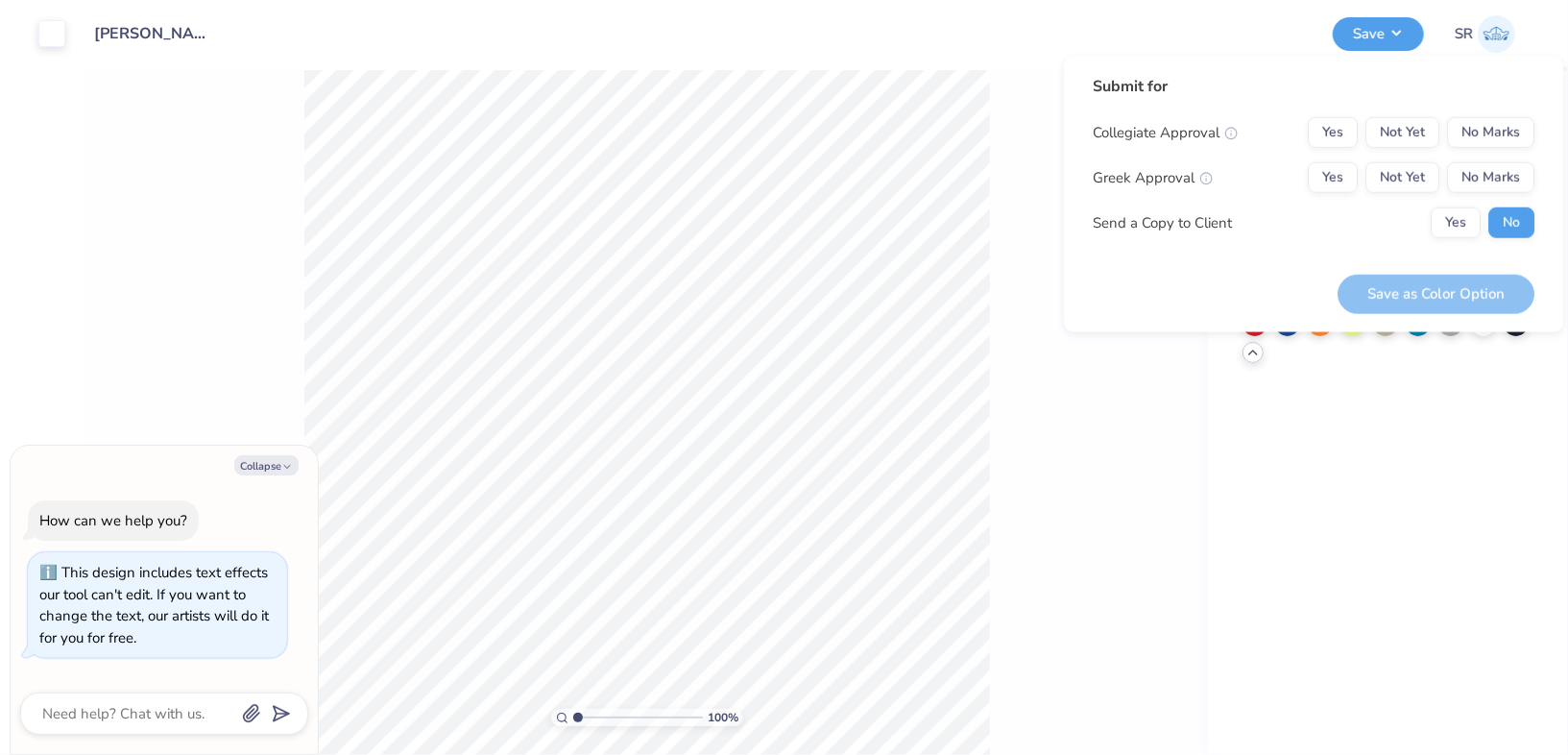
click at [1391, 304] on div "Save as Color Option" at bounding box center [1436, 294] width 196 height 40
click at [1170, 34] on div "Design Title [PERSON_NAME] : The [PERSON_NAME] Law Firm" at bounding box center [699, 34] width 1239 height 67
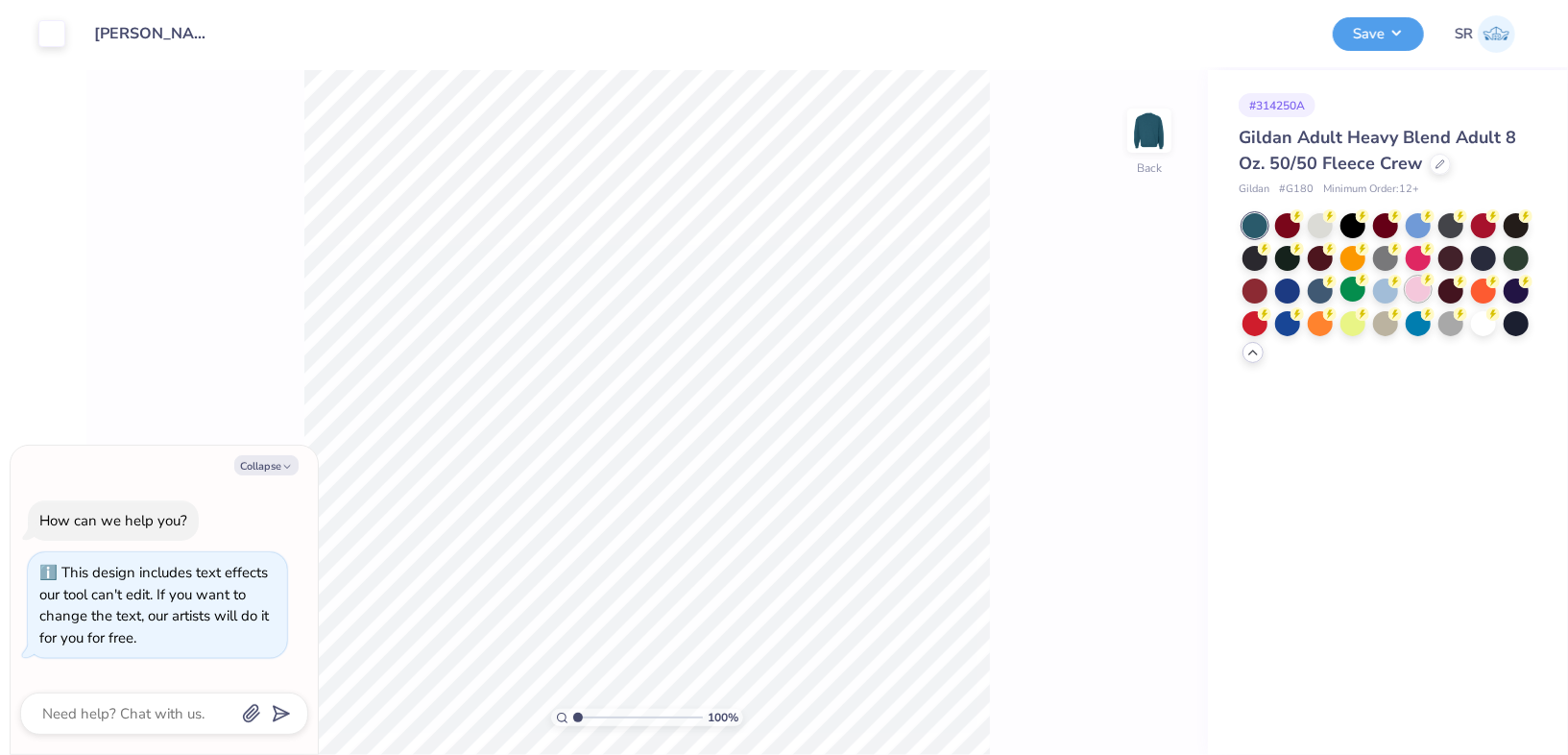
click at [1412, 286] on div at bounding box center [1418, 289] width 25 height 25
click at [1381, 48] on div "Save" at bounding box center [1378, 34] width 91 height 34
click at [1388, 34] on button "Save" at bounding box center [1378, 32] width 91 height 34
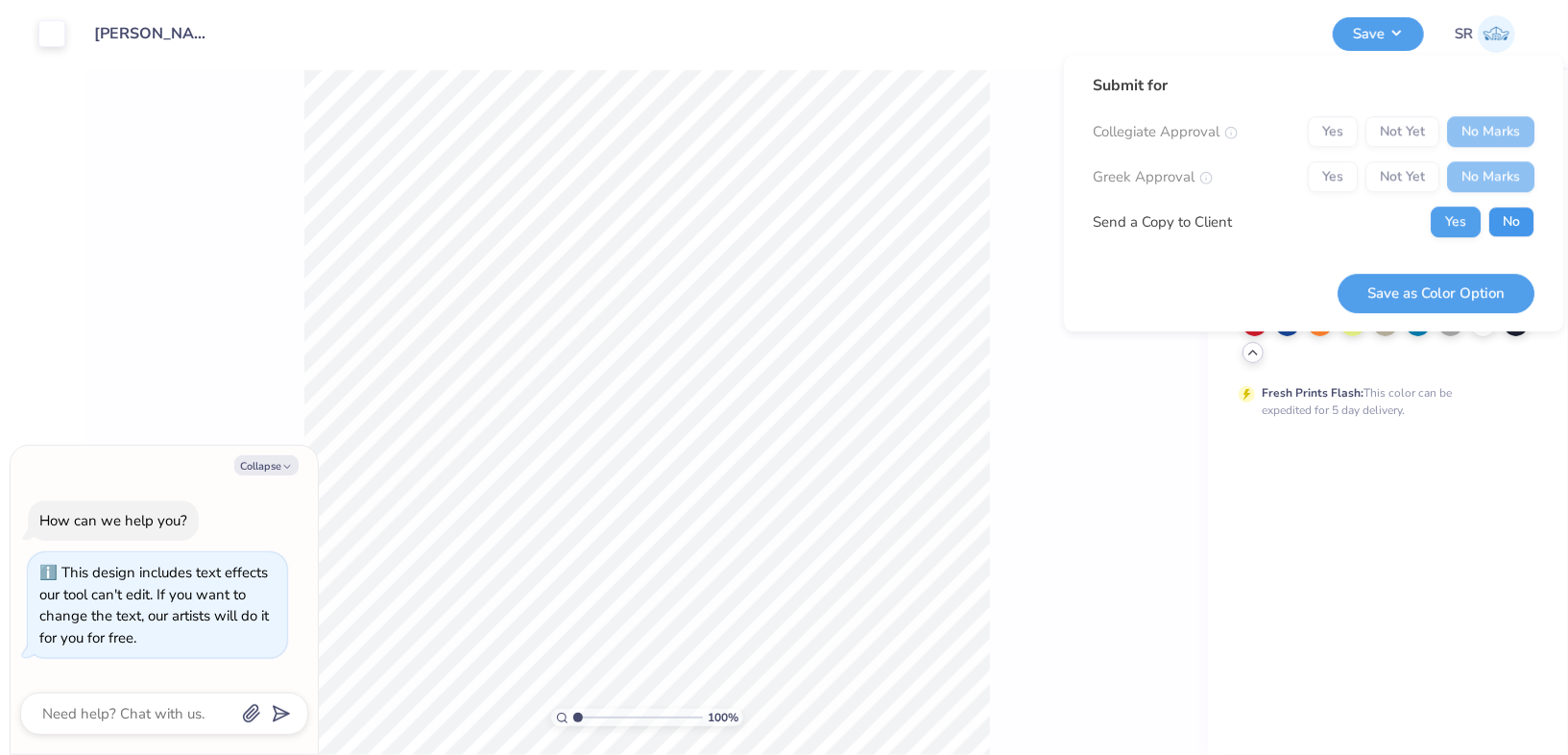
click at [1504, 214] on button "No" at bounding box center [1511, 221] width 46 height 31
click at [1455, 287] on button "Save as Color Option" at bounding box center [1436, 294] width 196 height 40
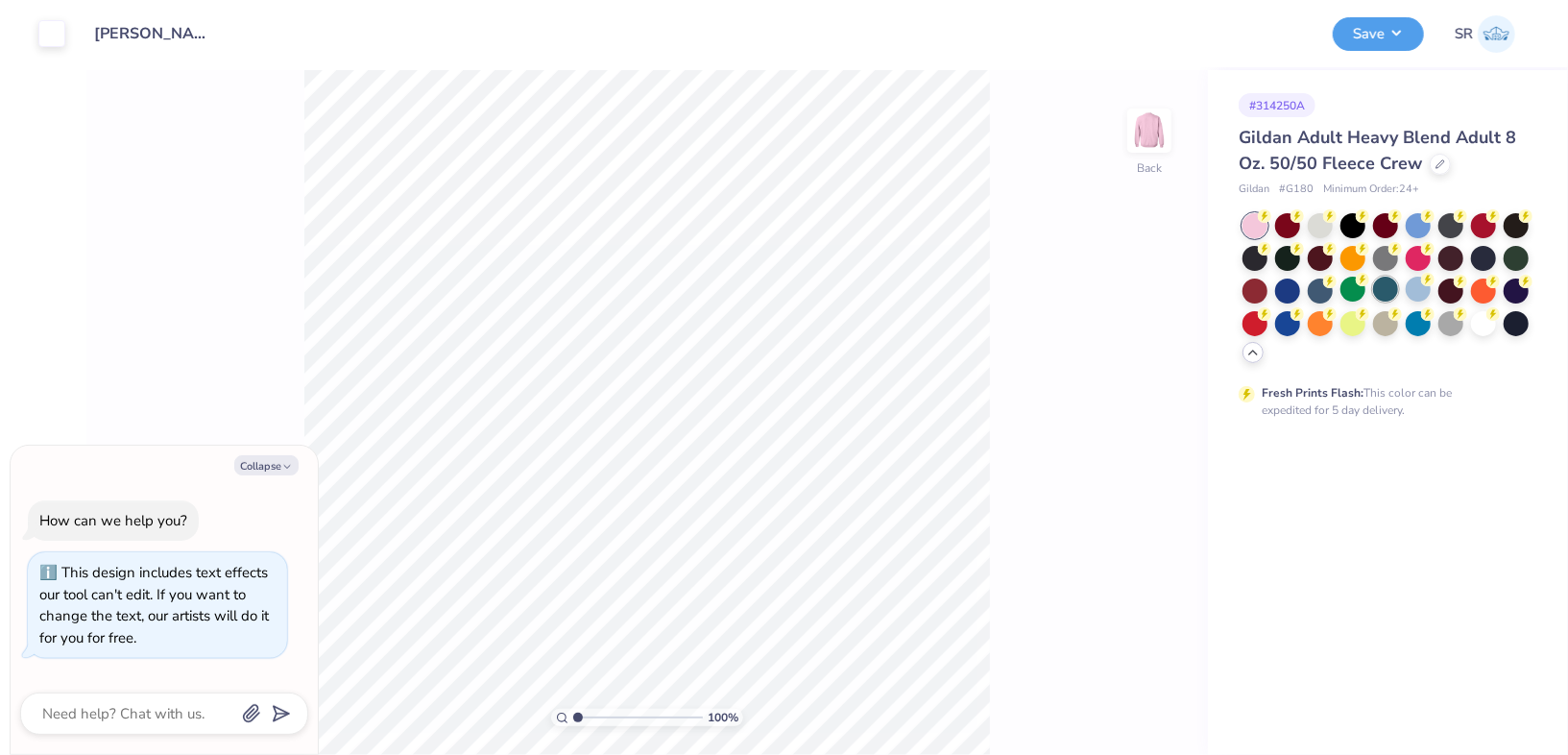
click at [1393, 289] on div at bounding box center [1385, 289] width 25 height 25
click at [1382, 20] on button "Save" at bounding box center [1378, 32] width 91 height 34
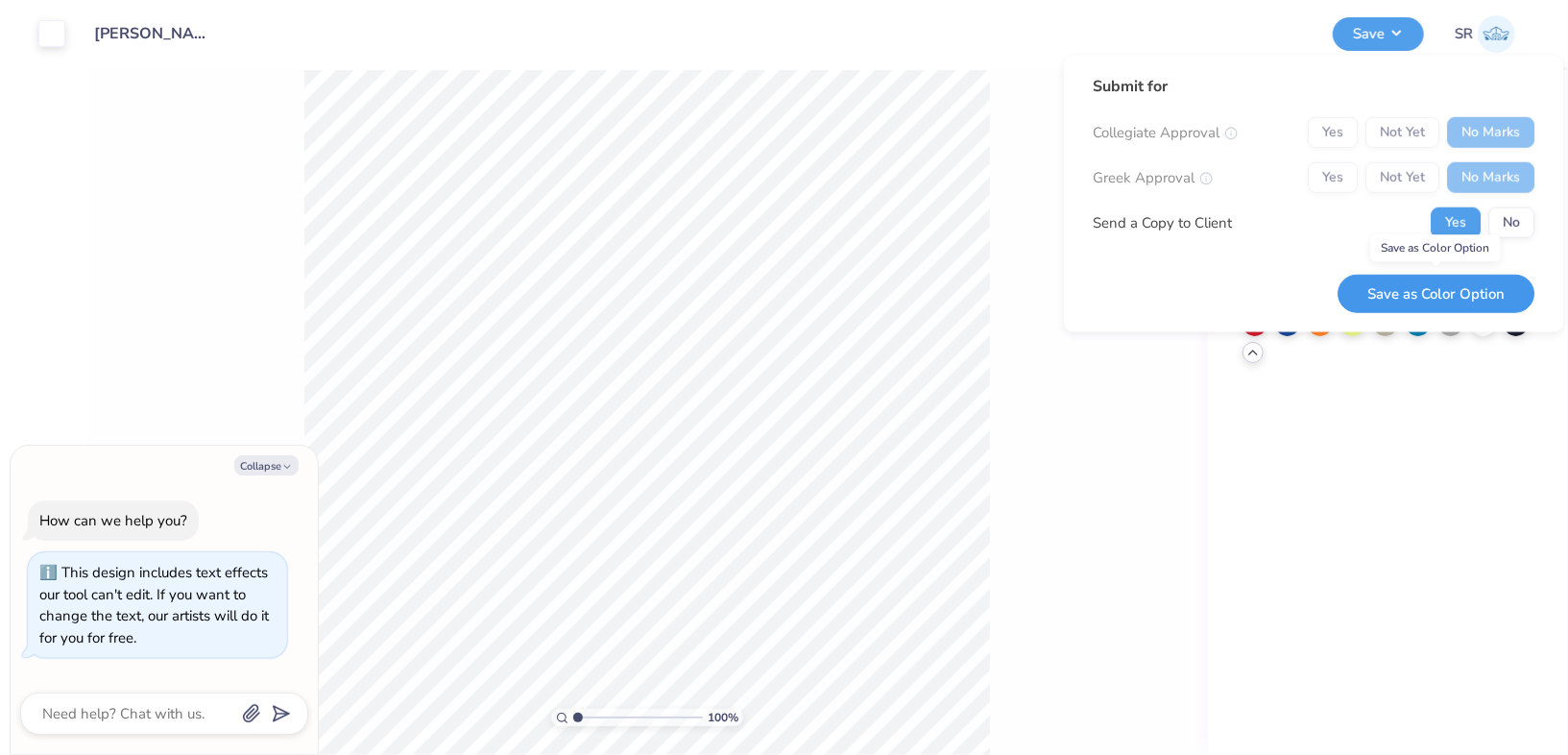
click at [1480, 284] on button "Save as Color Option" at bounding box center [1436, 294] width 196 height 40
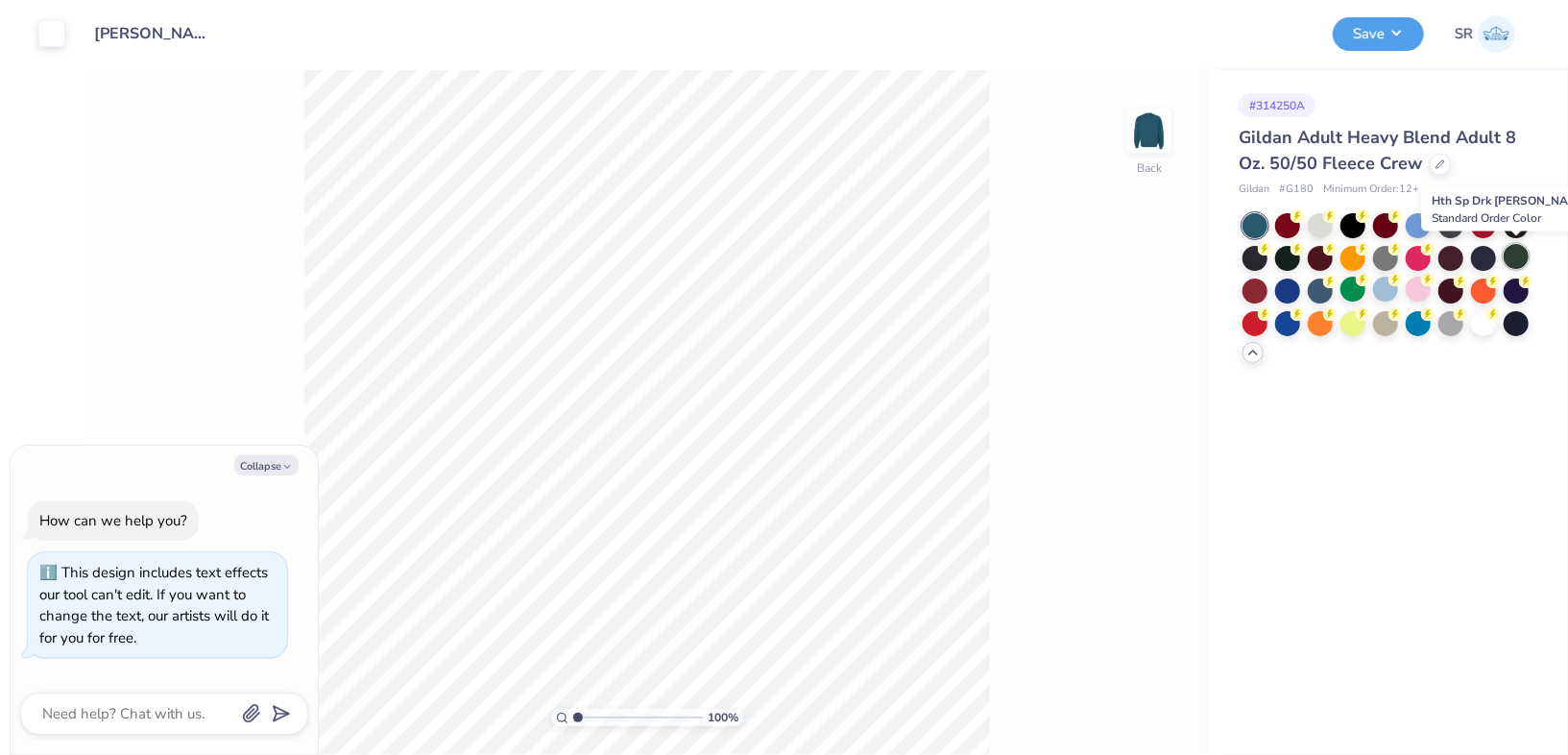
click at [1522, 261] on div at bounding box center [1515, 256] width 25 height 25
click at [1425, 30] on div "Save SR" at bounding box center [1443, 34] width 221 height 67
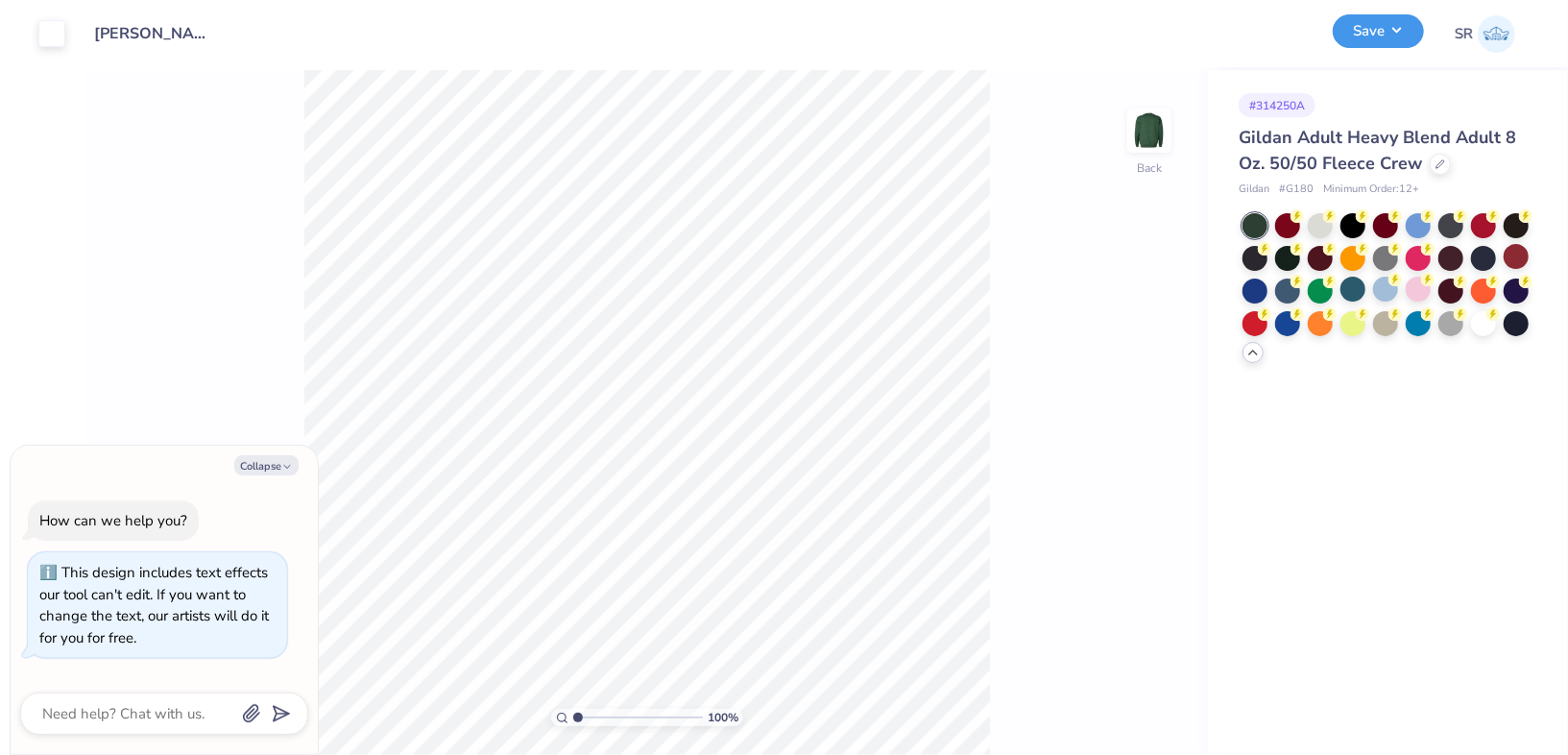
click at [1416, 31] on button "Save" at bounding box center [1378, 32] width 91 height 34
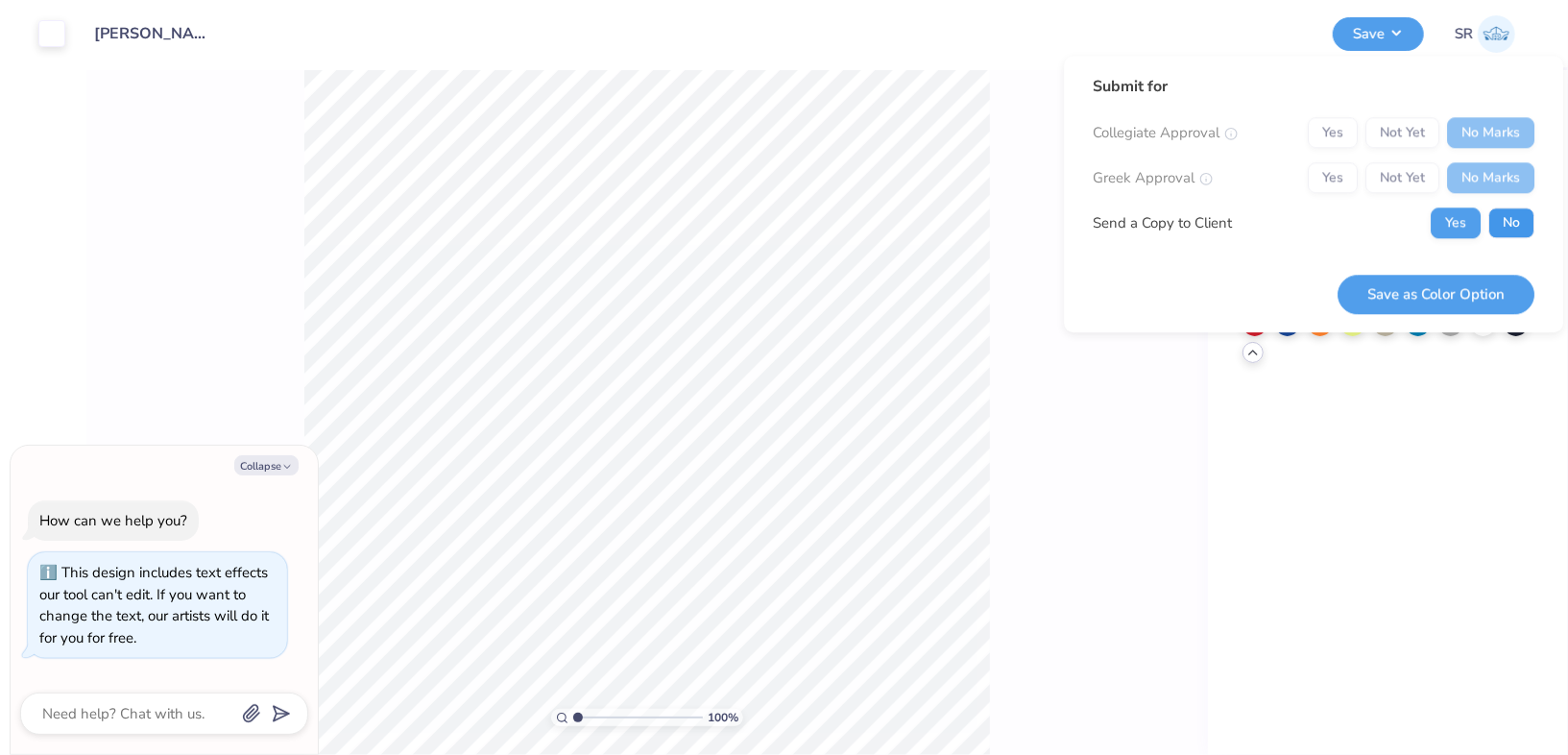
click at [1512, 222] on button "No" at bounding box center [1511, 222] width 46 height 31
click at [1442, 283] on button "Save as Color Option" at bounding box center [1436, 295] width 196 height 40
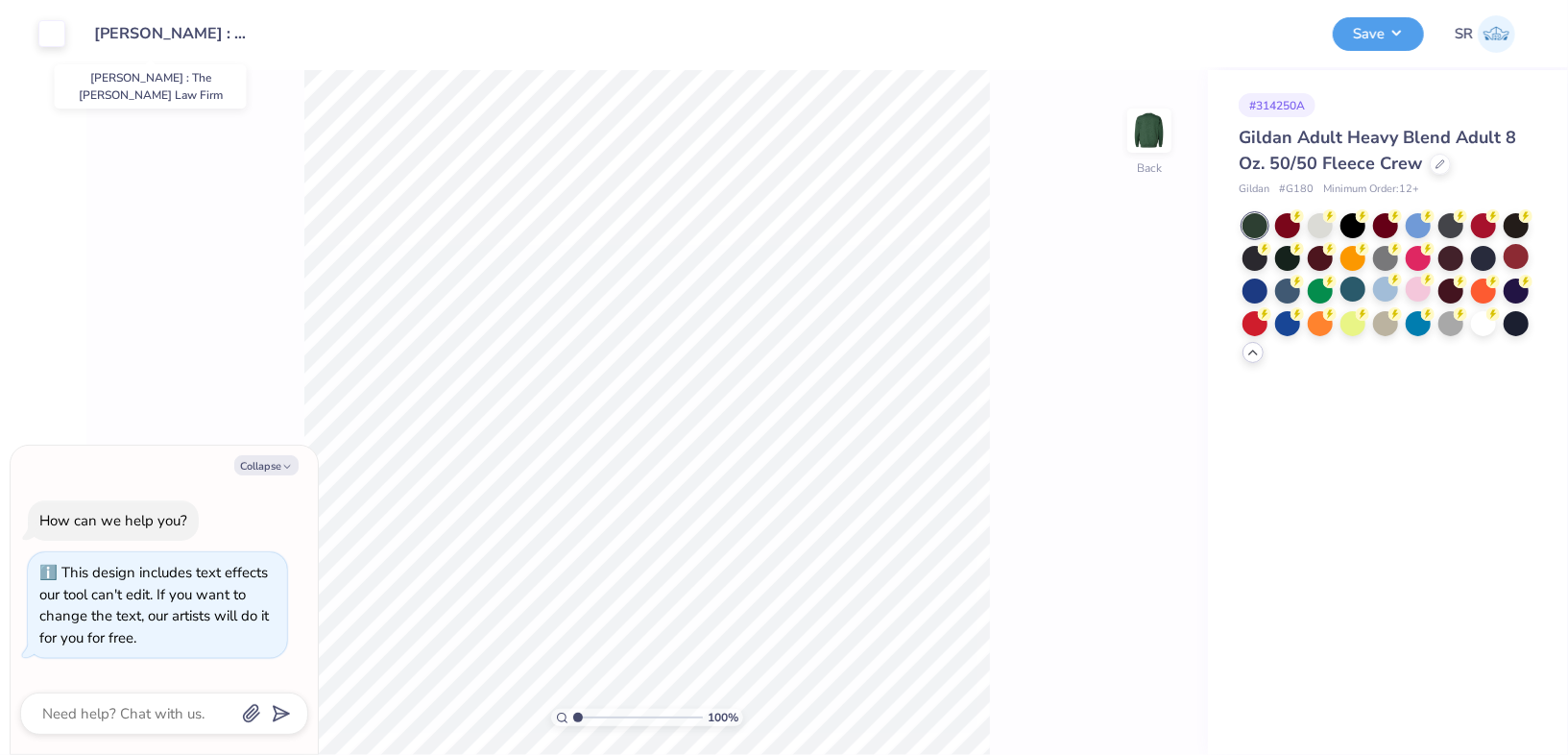
click at [144, 38] on input "[PERSON_NAME] : The [PERSON_NAME] Law Firm" at bounding box center [174, 34] width 189 height 39
drag, startPoint x: 95, startPoint y: 37, endPoint x: 541, endPoint y: 34, distance: 446.0
click at [541, 34] on div "Design Title [PERSON_NAME] : The [PERSON_NAME] Law Firm" at bounding box center [699, 34] width 1239 height 67
click at [48, 37] on div at bounding box center [52, 31] width 27 height 27
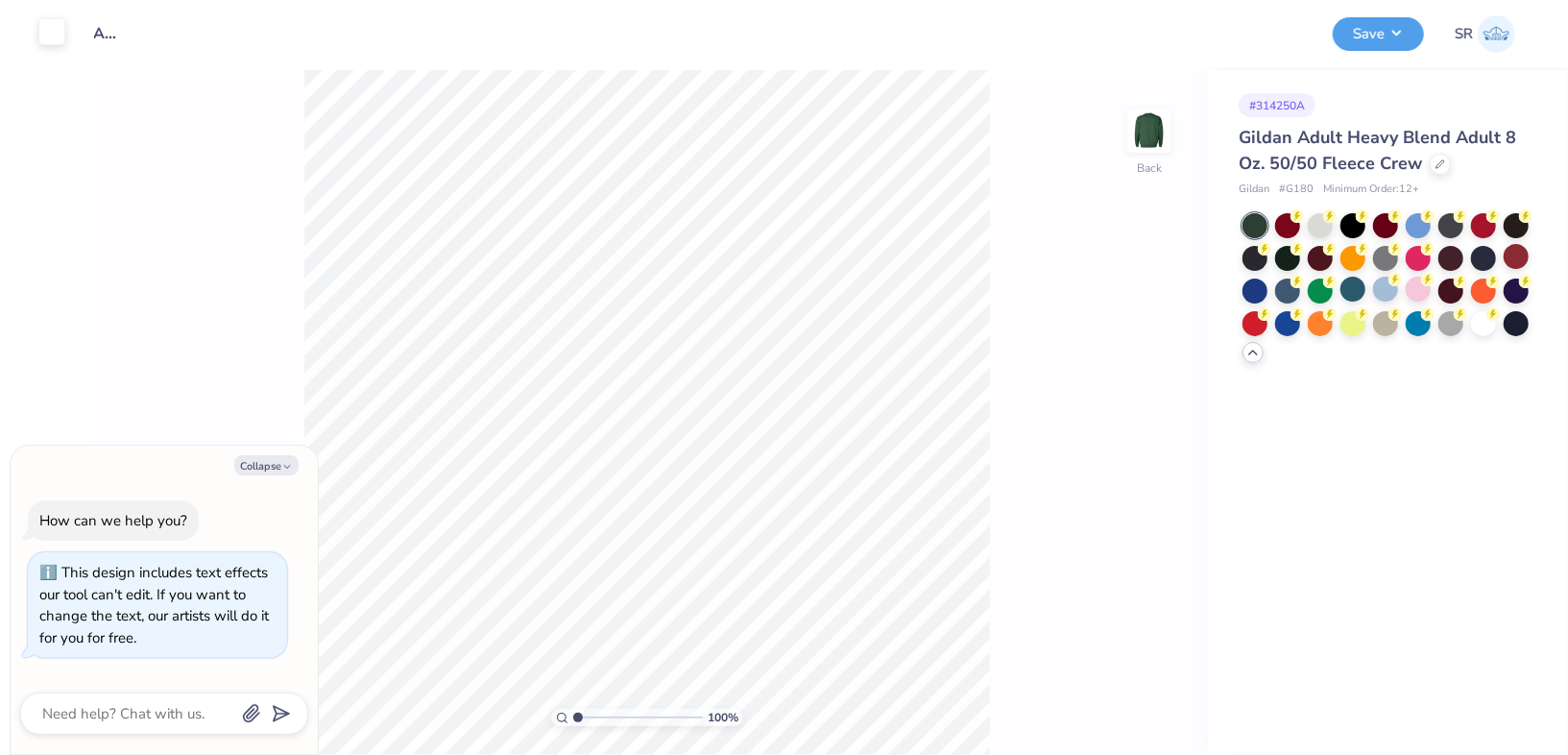
type textarea "x"
click at [92, 39] on input "[PERSON_NAME] : The [PERSON_NAME] Law Firm" at bounding box center [174, 34] width 189 height 39
click at [97, 36] on input "[PERSON_NAME] : The [PERSON_NAME] Law Firm" at bounding box center [174, 34] width 189 height 39
click at [123, 20] on input "[PERSON_NAME] : The [PERSON_NAME] Law Firm" at bounding box center [174, 34] width 189 height 39
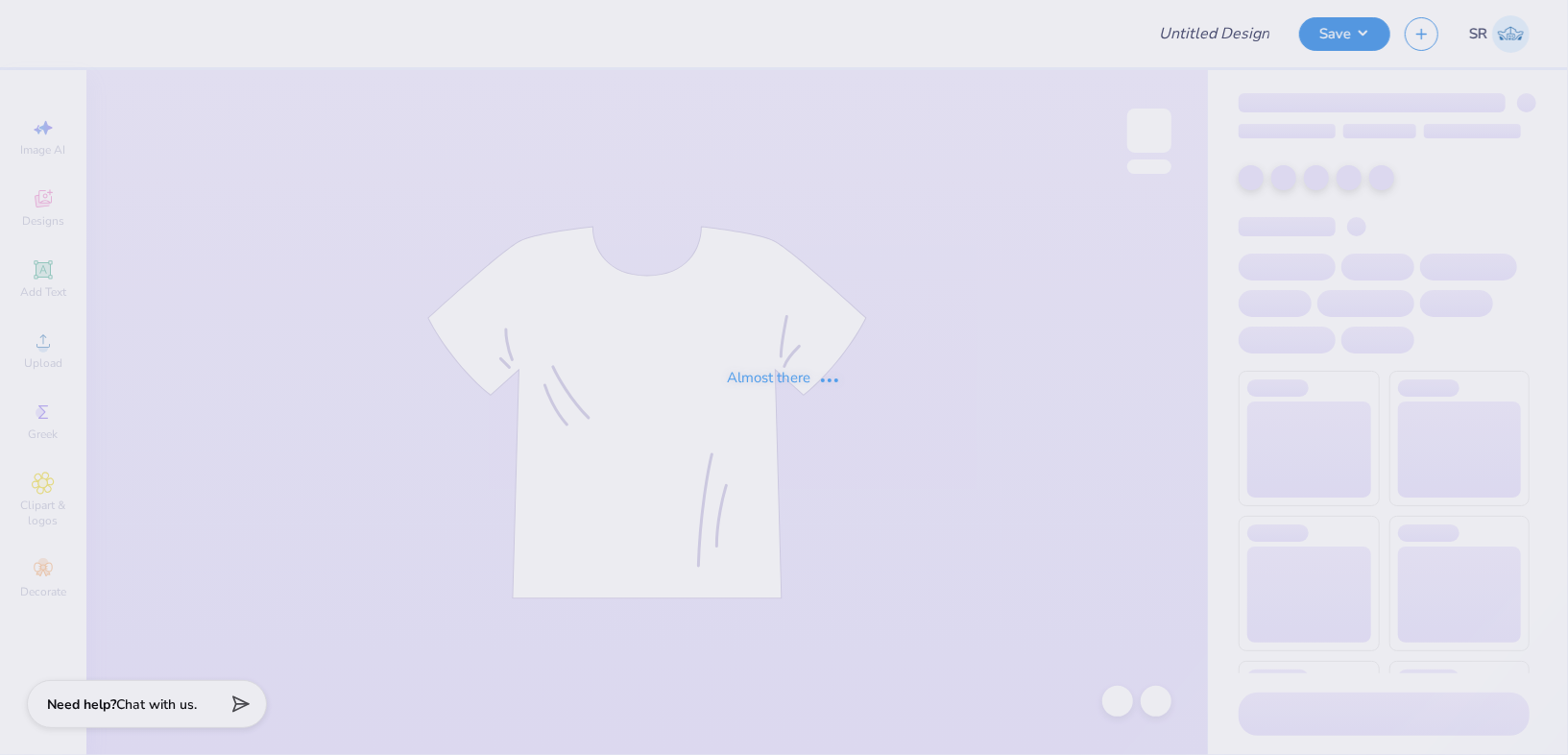
type input "[PERSON_NAME] : The [PERSON_NAME] Law Firm"
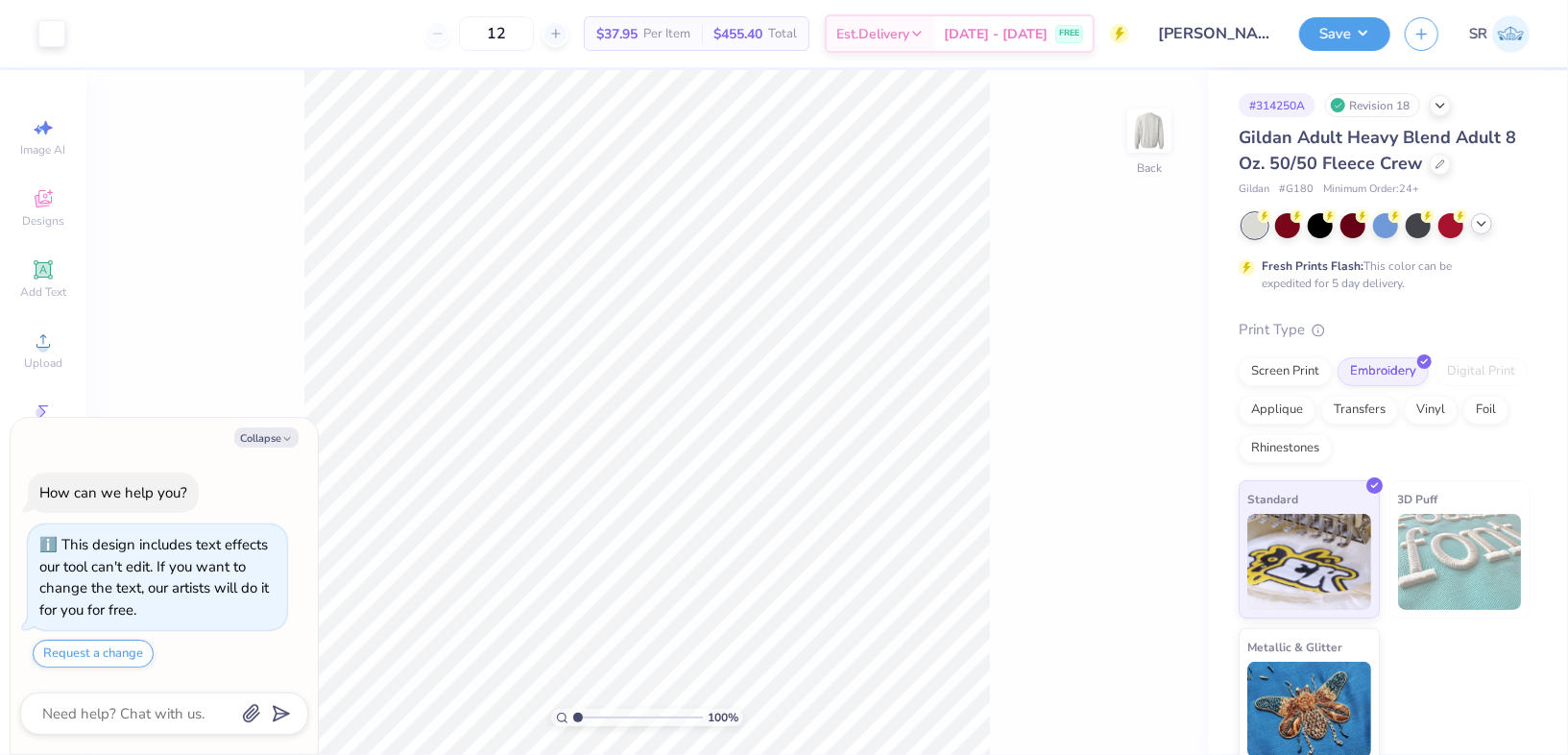
click at [1484, 224] on icon at bounding box center [1481, 223] width 15 height 15
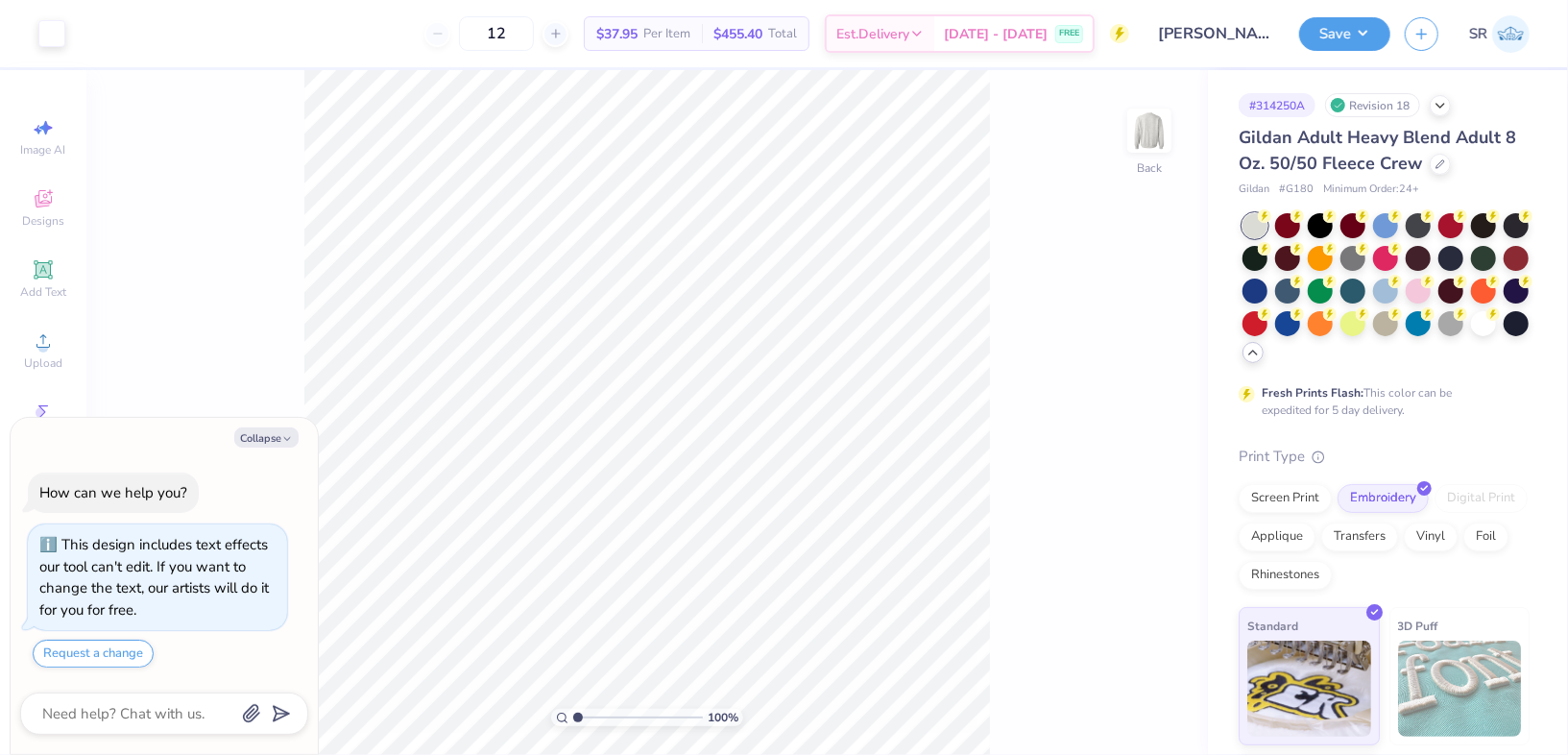
type textarea "x"
click at [1119, 335] on input "5.00" at bounding box center [1137, 338] width 69 height 27
type input "8.00"
type textarea "x"
type input "2.79"
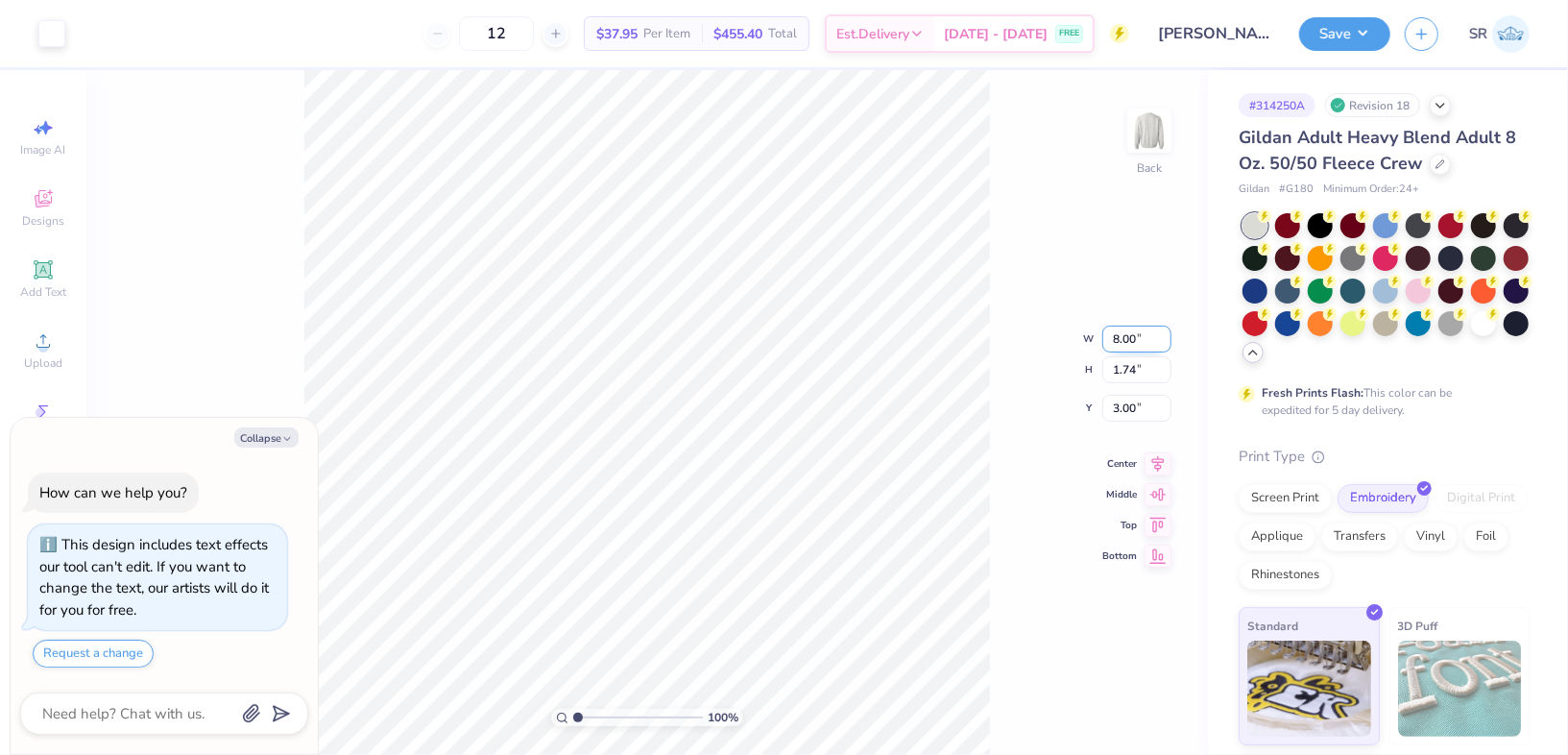
type input "2.48"
click at [1398, 536] on div "Transfers" at bounding box center [1359, 533] width 76 height 29
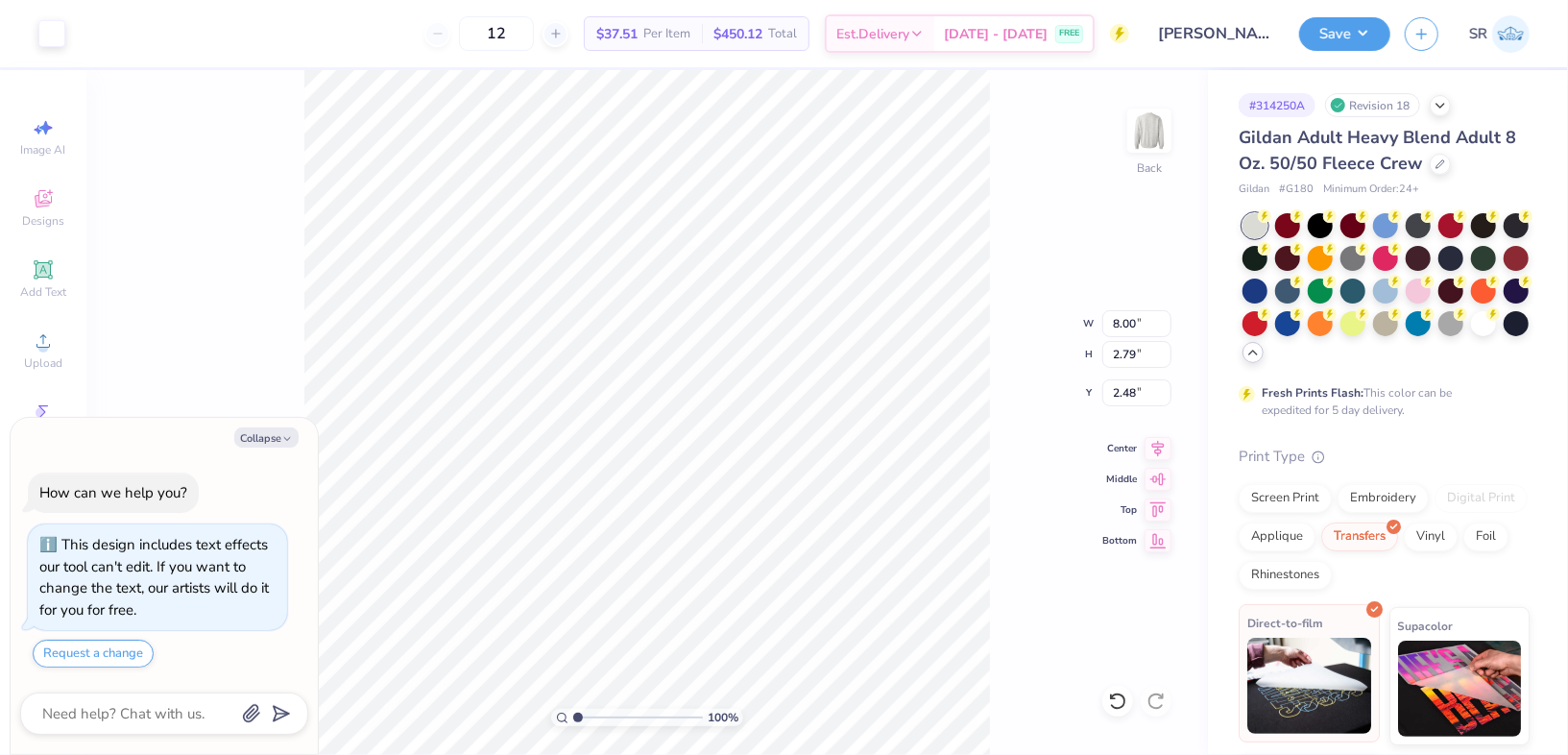
click at [1262, 687] on img at bounding box center [1309, 686] width 124 height 96
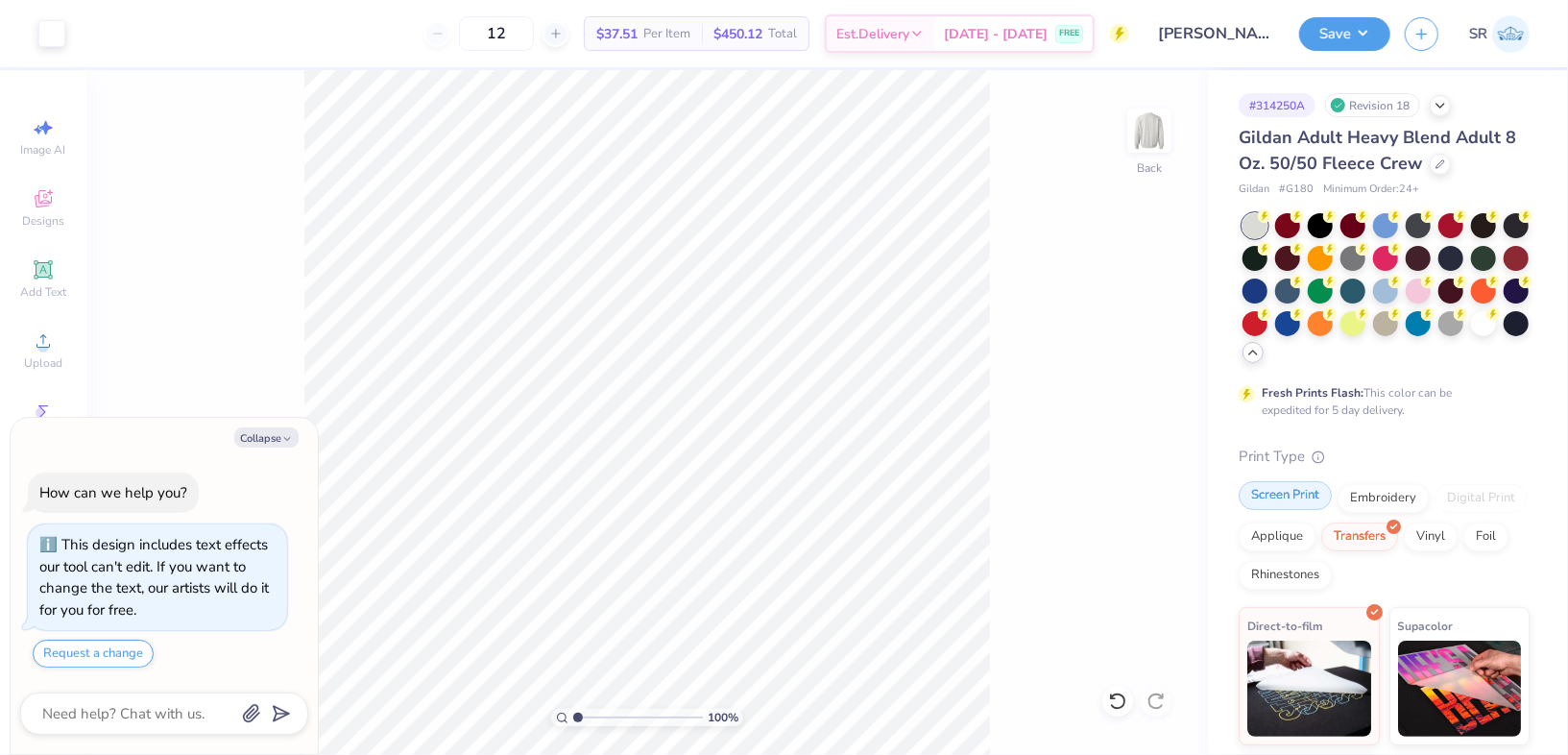
click at [1254, 496] on div "Screen Print" at bounding box center [1285, 495] width 93 height 29
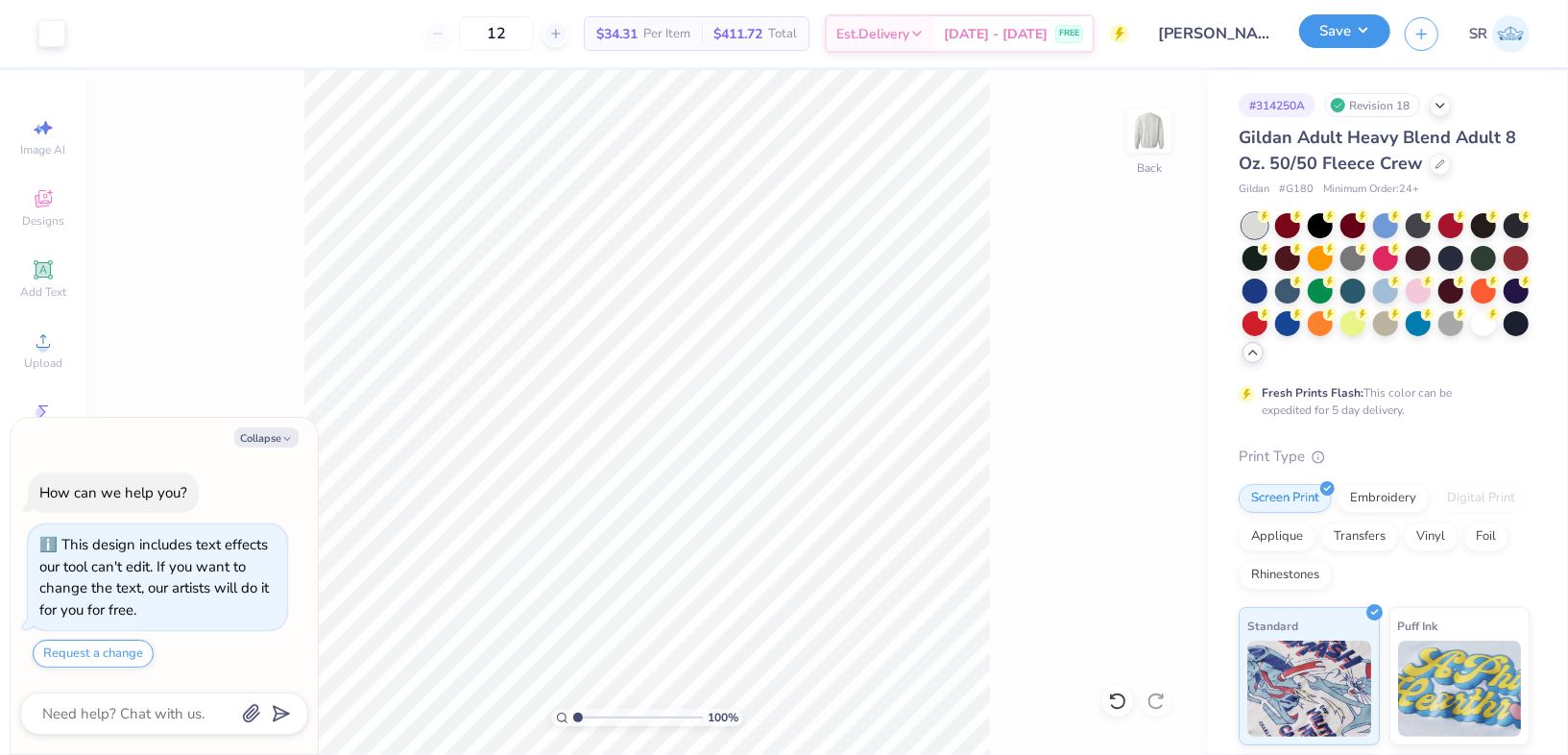
click at [1376, 27] on button "Save" at bounding box center [1345, 32] width 91 height 34
type textarea "x"
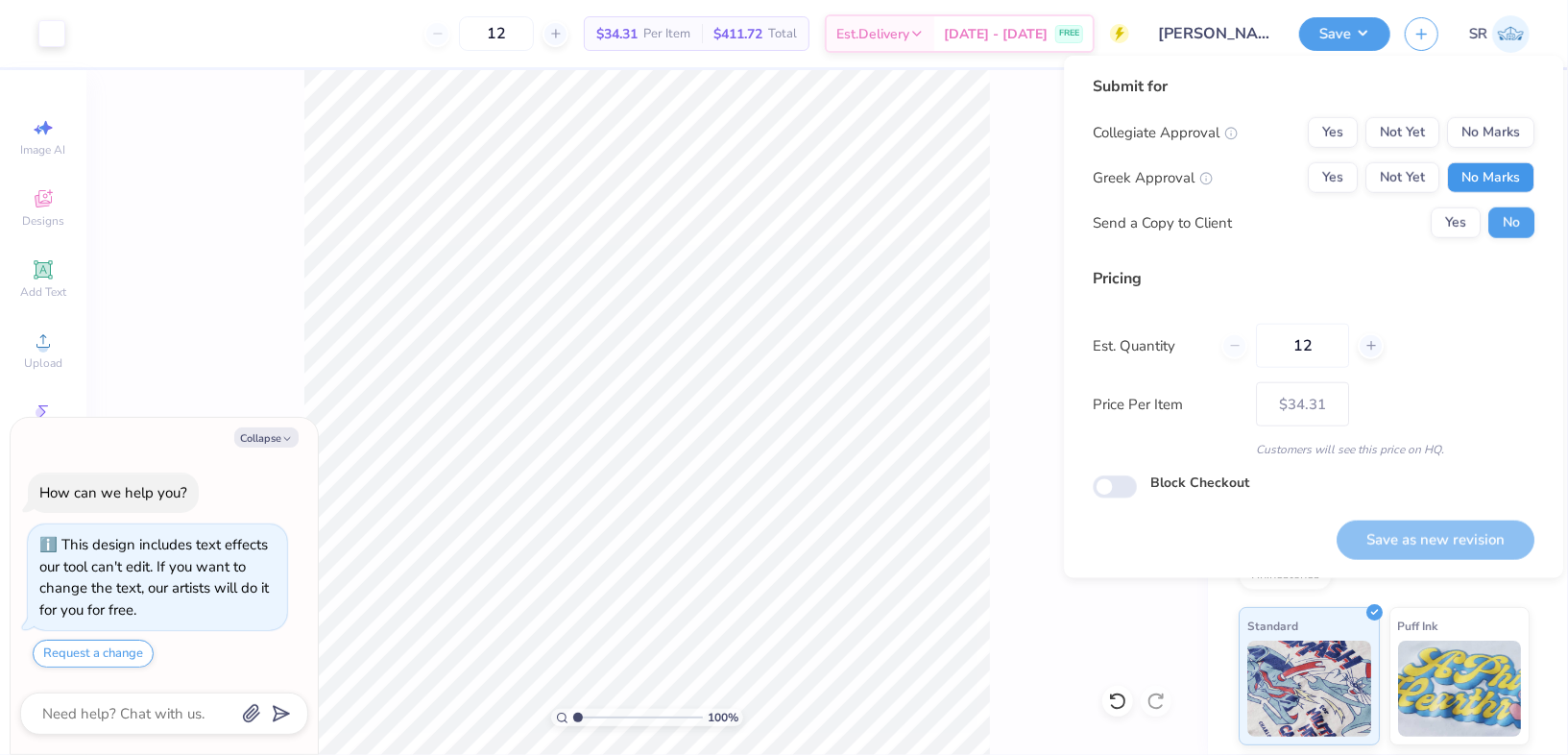
click at [1492, 168] on button "No Marks" at bounding box center [1491, 178] width 87 height 31
click at [1495, 137] on button "No Marks" at bounding box center [1491, 132] width 87 height 31
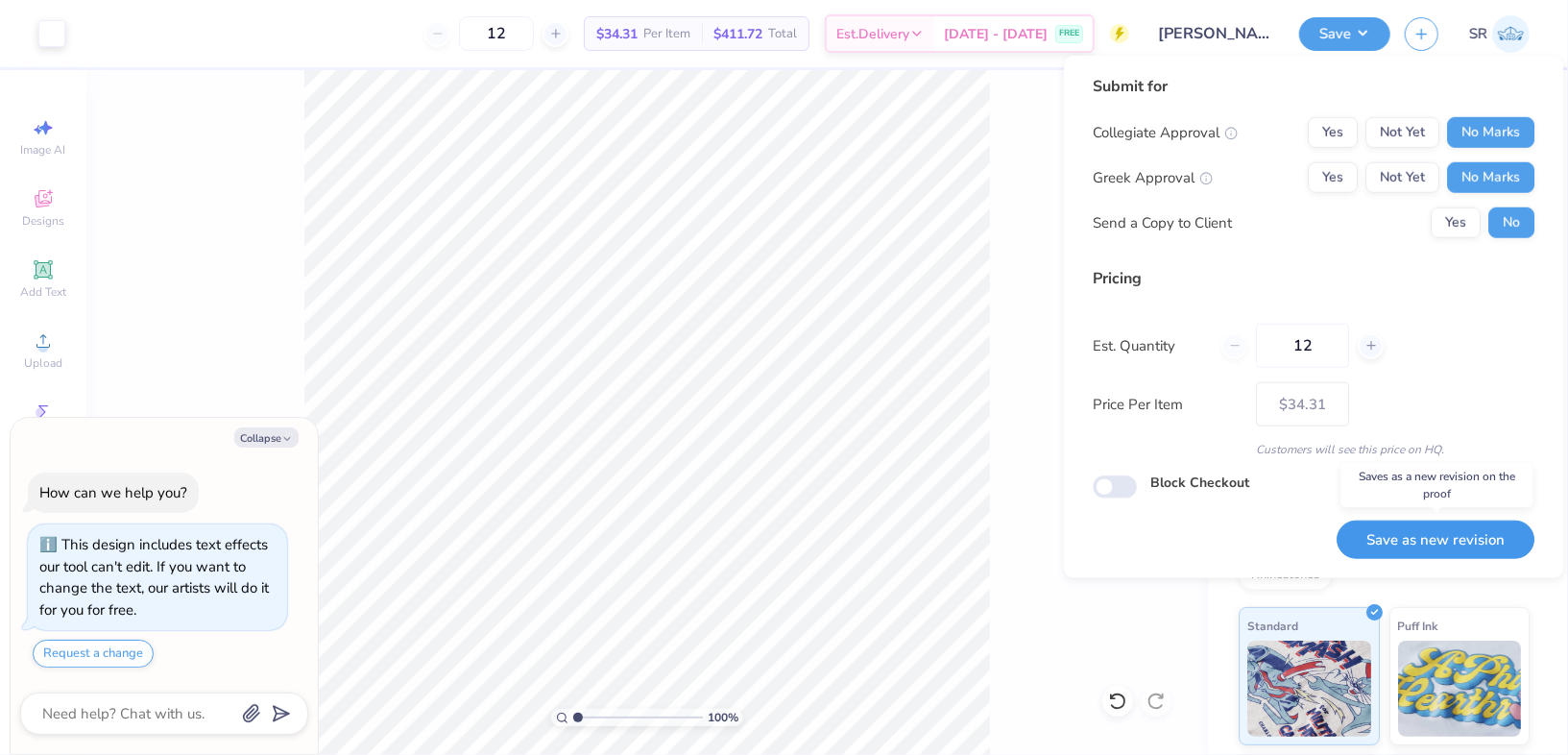
click at [1436, 531] on button "Save as new revision" at bounding box center [1435, 540] width 197 height 40
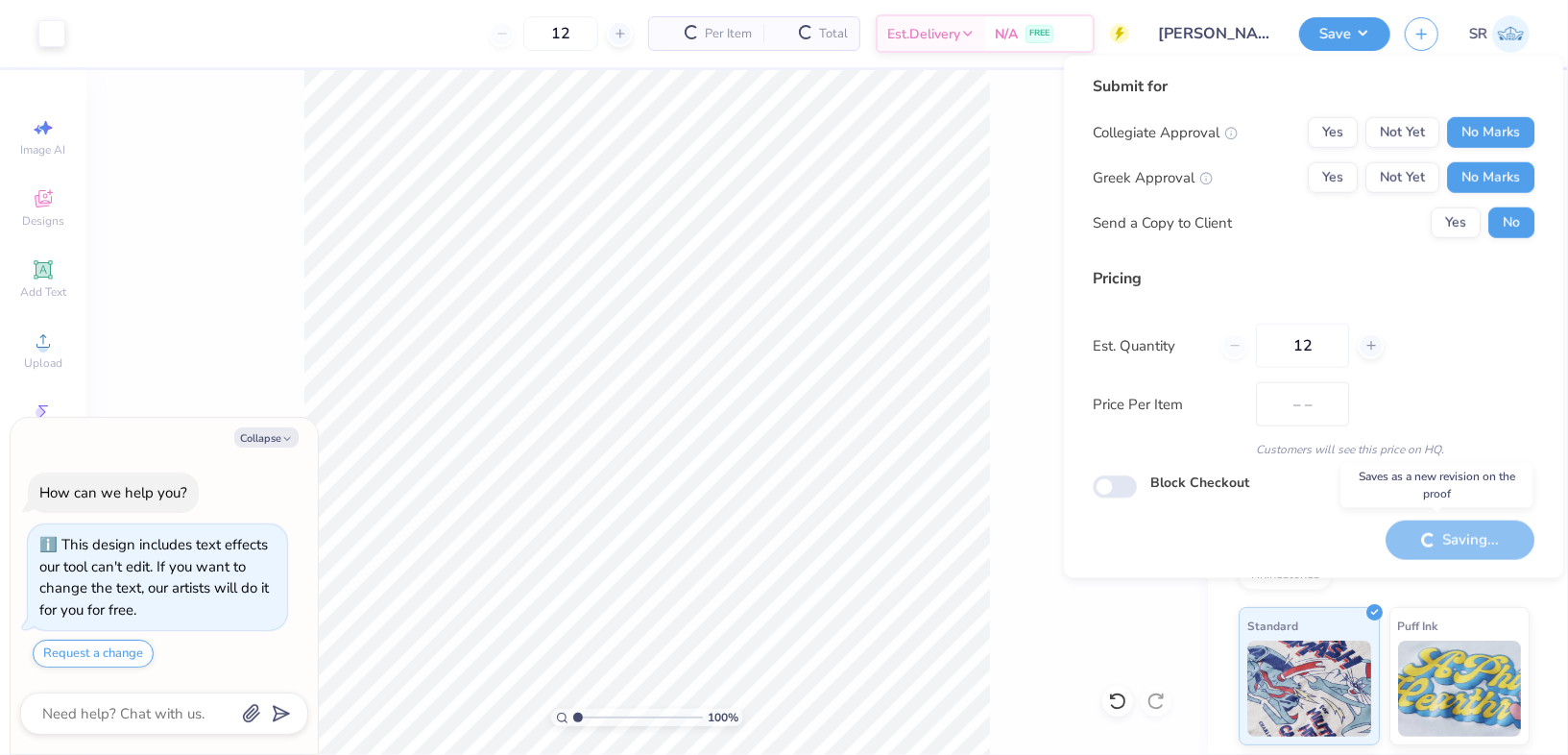
type input "$34.31"
type textarea "x"
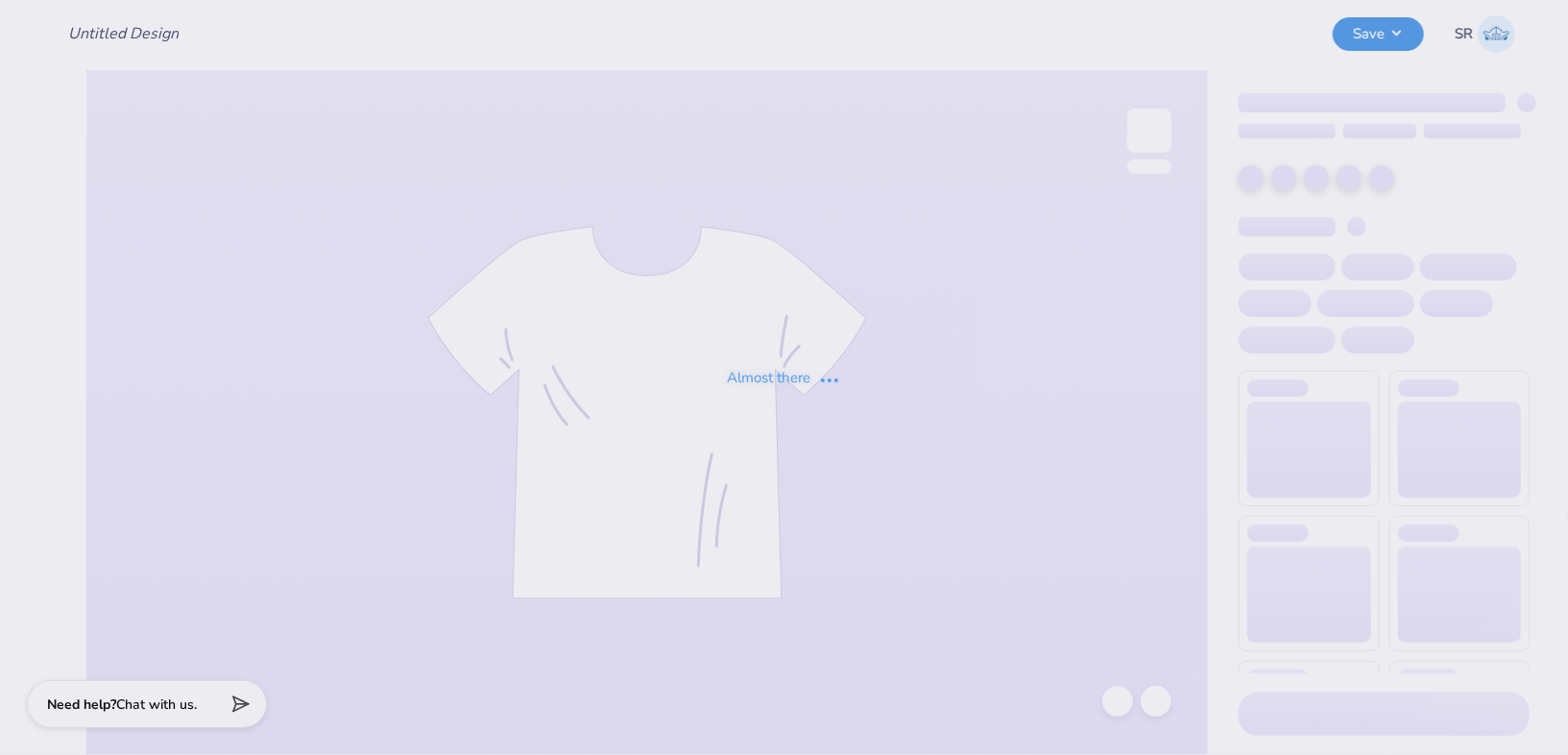
type input "[PERSON_NAME] : The [PERSON_NAME] Law Firm"
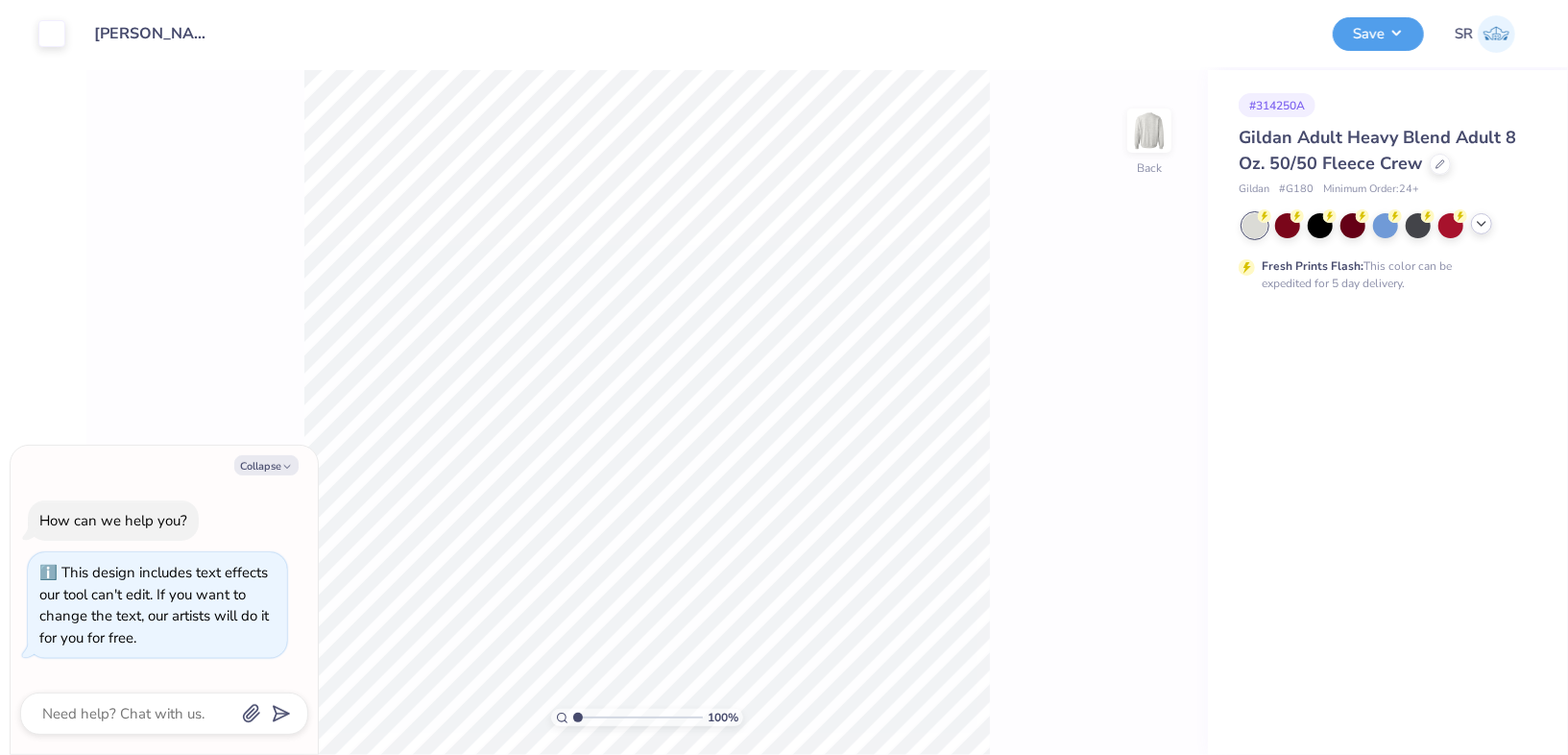
click at [1485, 215] on div at bounding box center [1481, 223] width 21 height 21
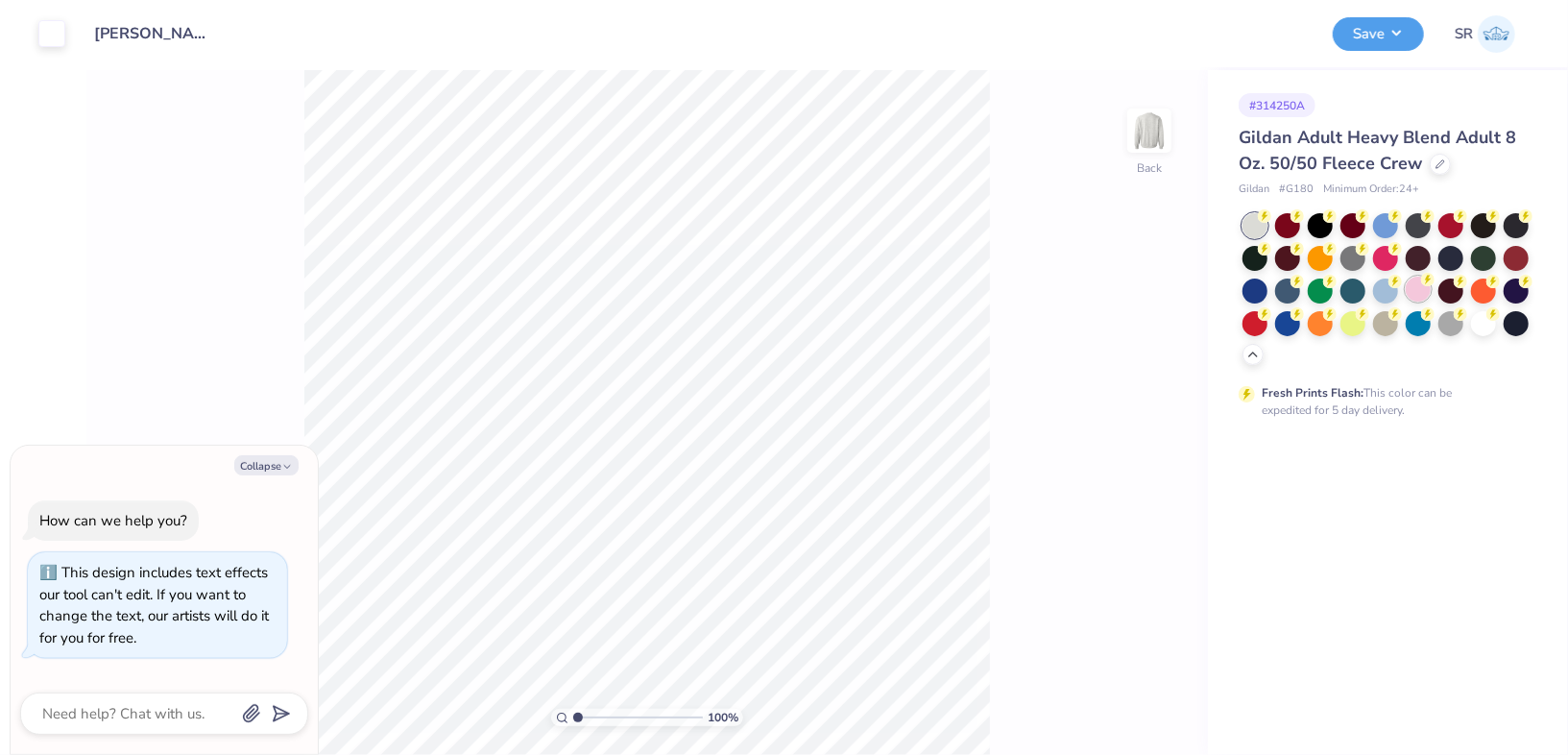
click at [1419, 282] on div at bounding box center [1418, 289] width 25 height 25
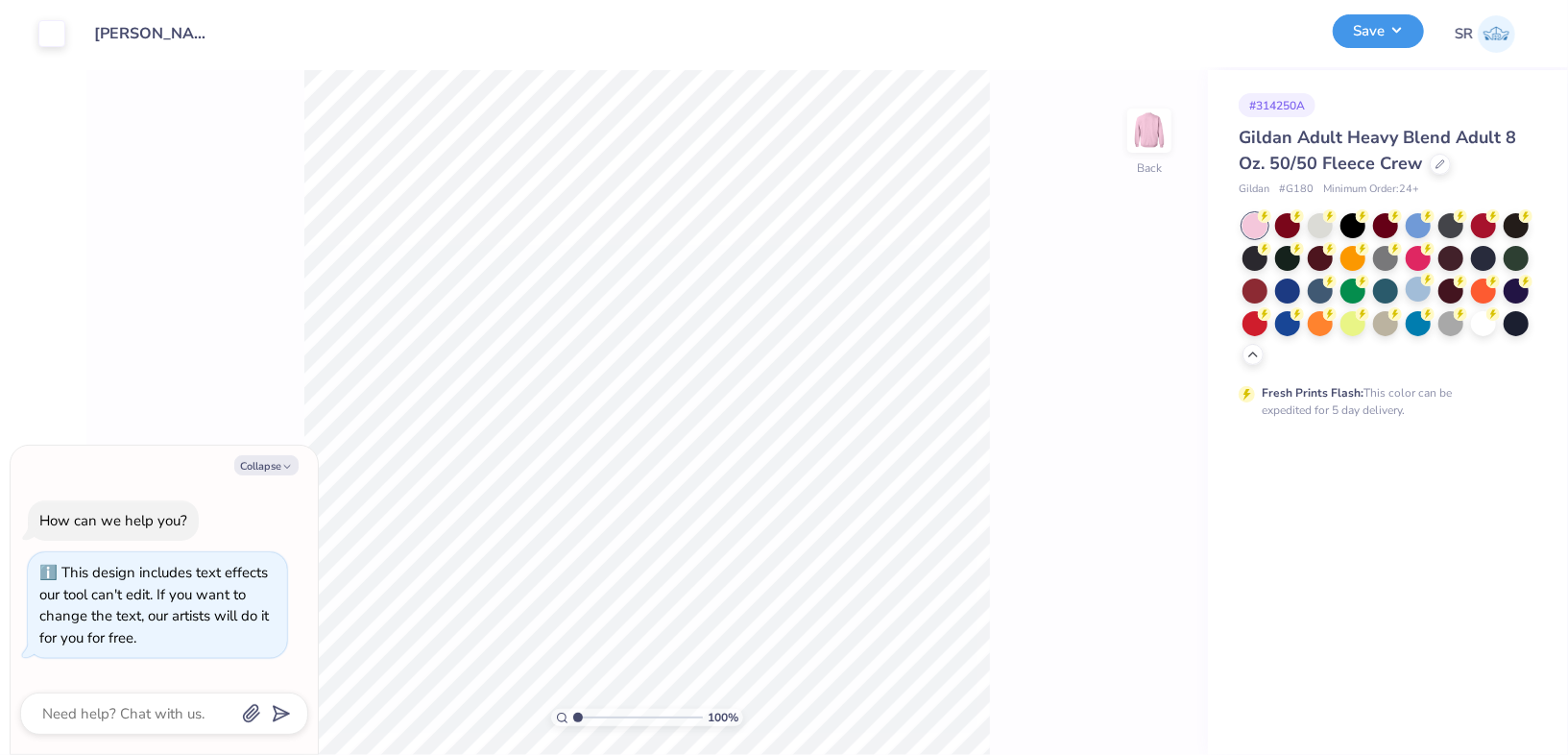
click at [1398, 24] on button "Save" at bounding box center [1378, 32] width 91 height 34
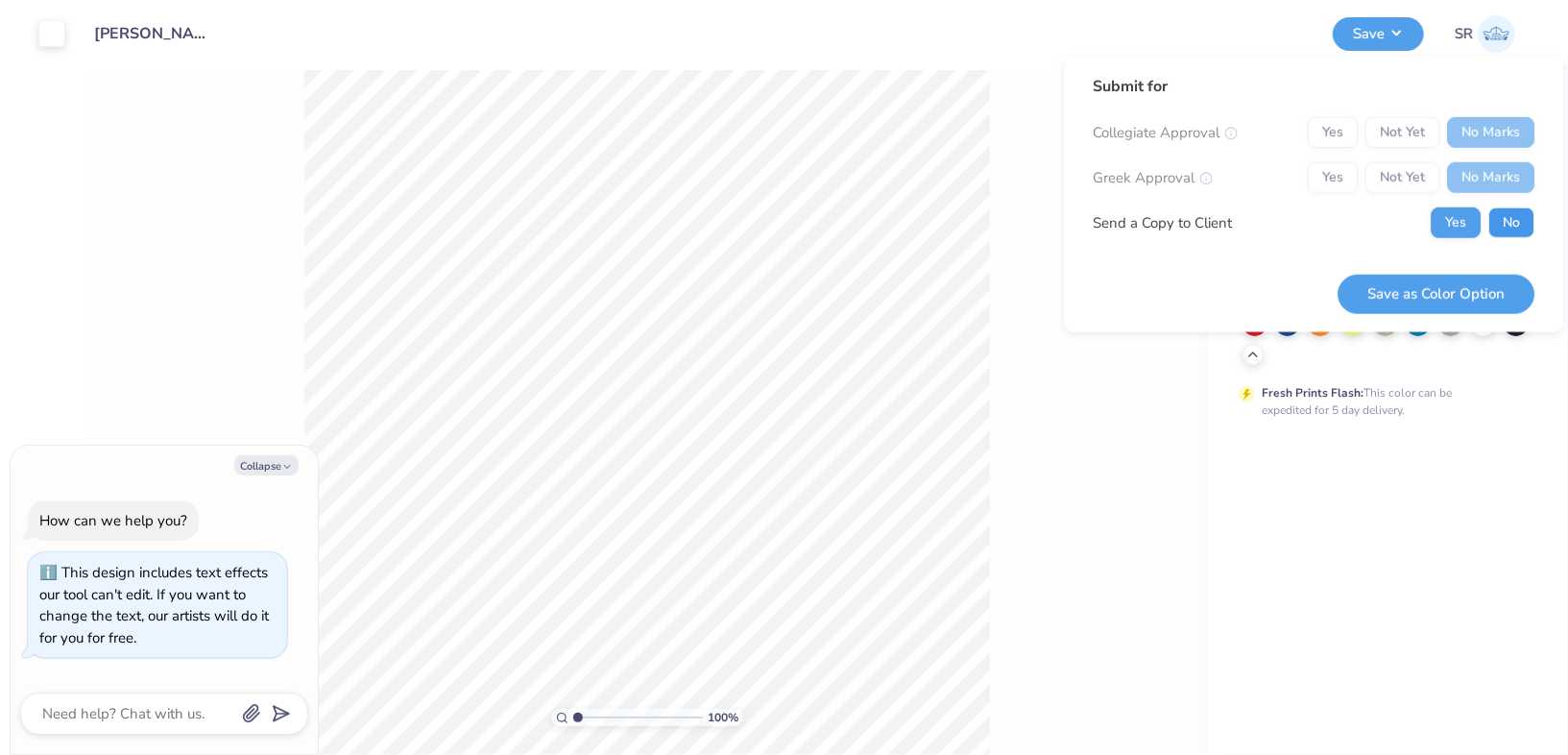
click at [1502, 230] on button "No" at bounding box center [1511, 222] width 46 height 31
click at [1437, 292] on button "Save as Color Option" at bounding box center [1436, 294] width 196 height 40
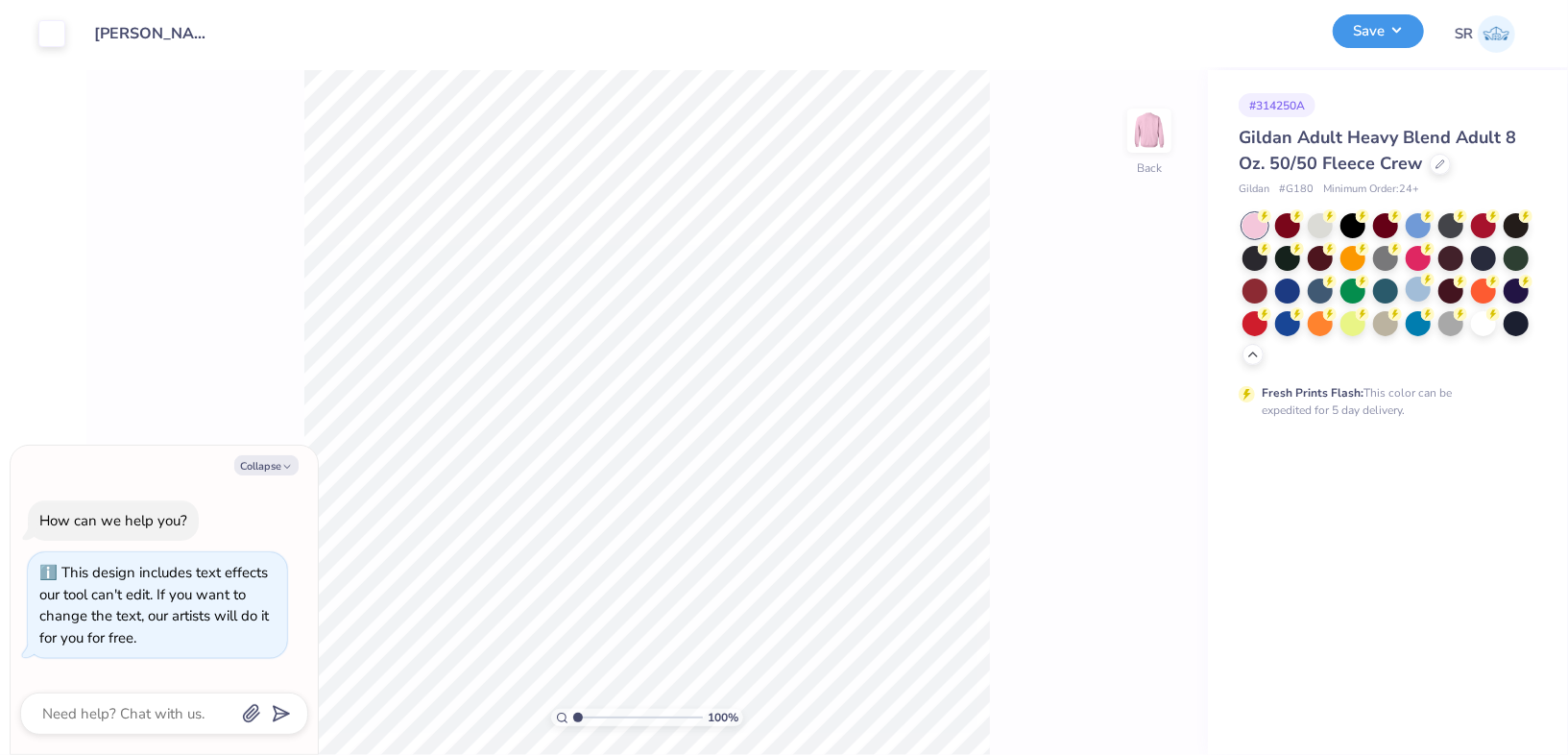
click at [1391, 40] on button "Save" at bounding box center [1378, 32] width 91 height 34
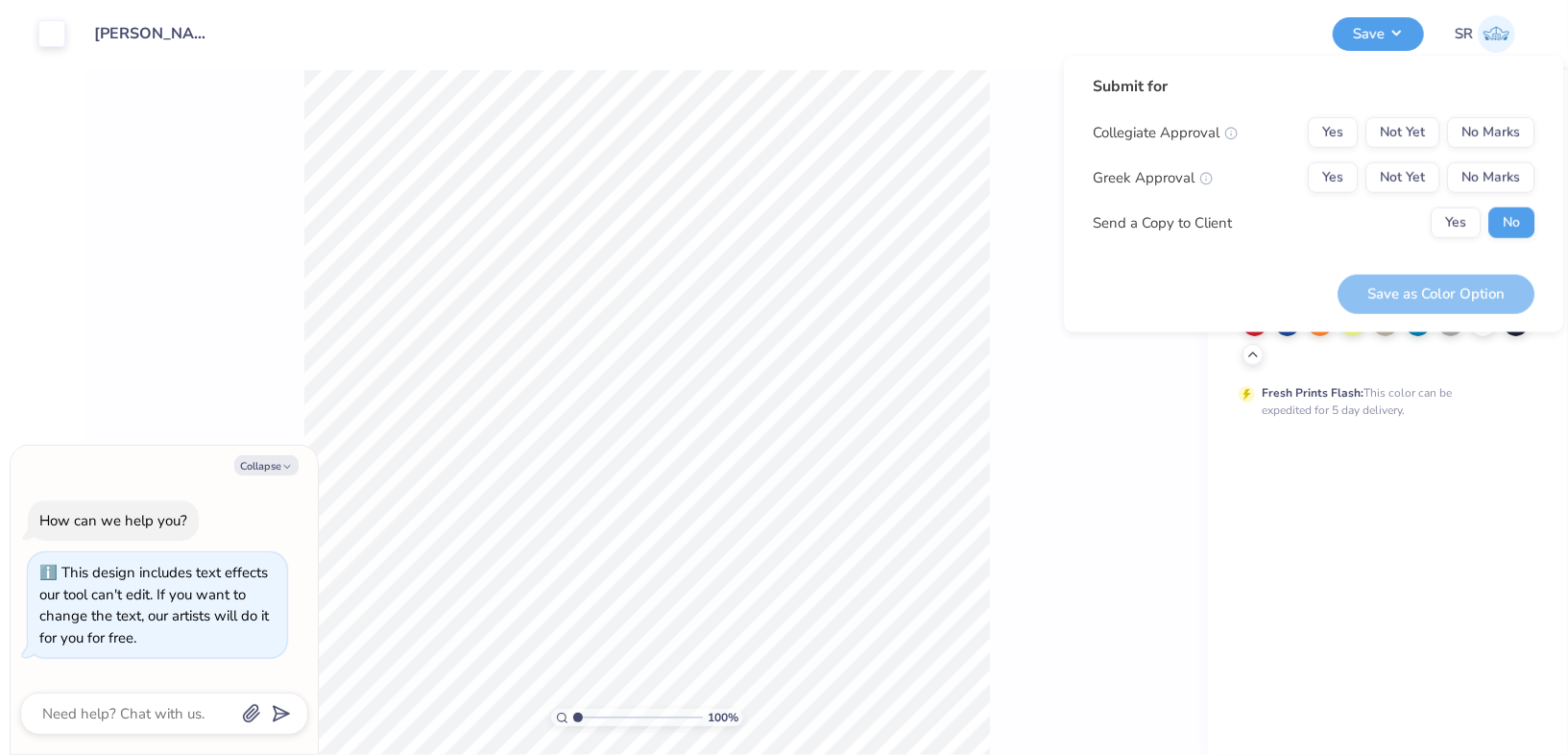
click at [1387, 397] on div "Fresh Prints Flash: This color can be expedited for 5 day delivery." at bounding box center [1379, 401] width 236 height 35
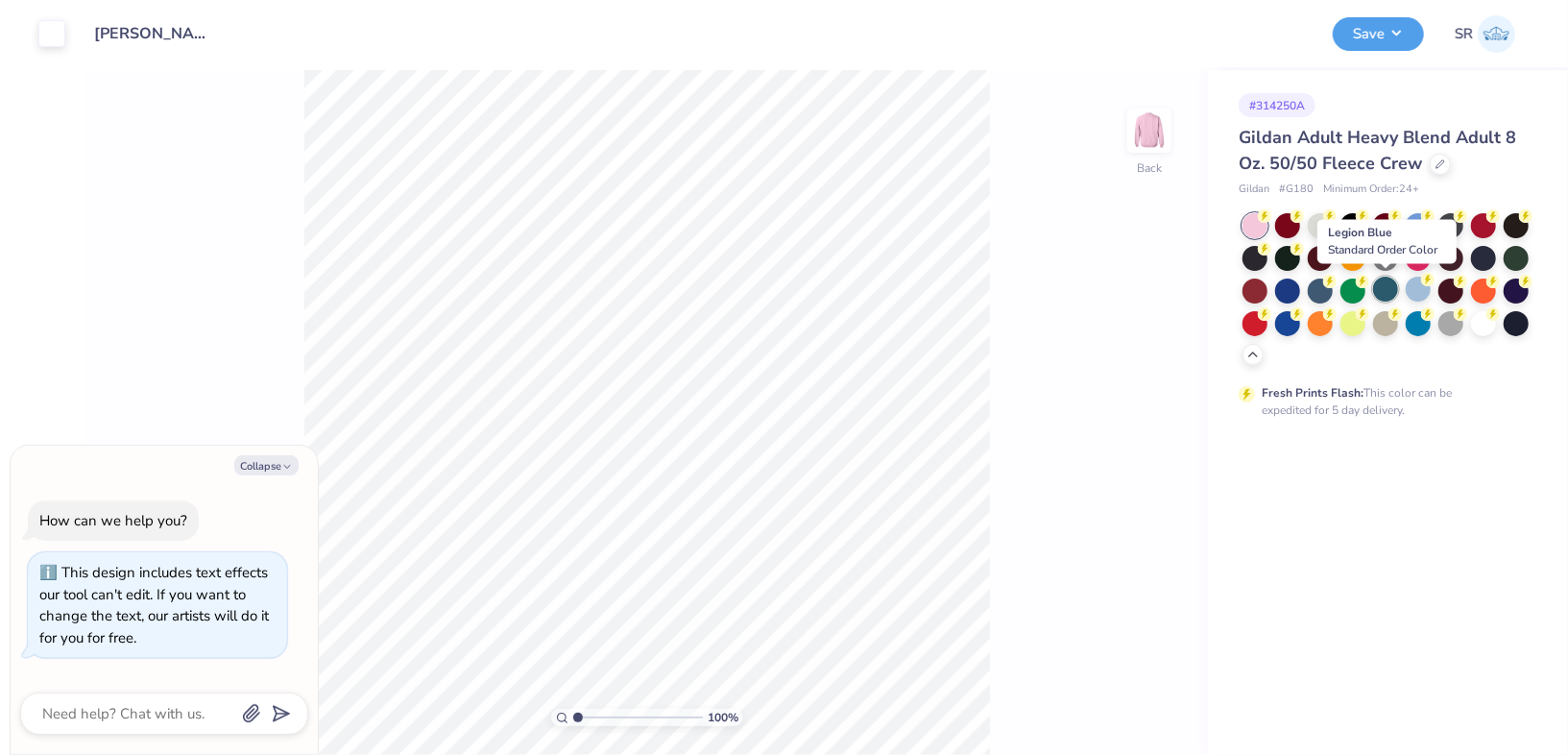
click at [1385, 294] on div at bounding box center [1385, 289] width 25 height 25
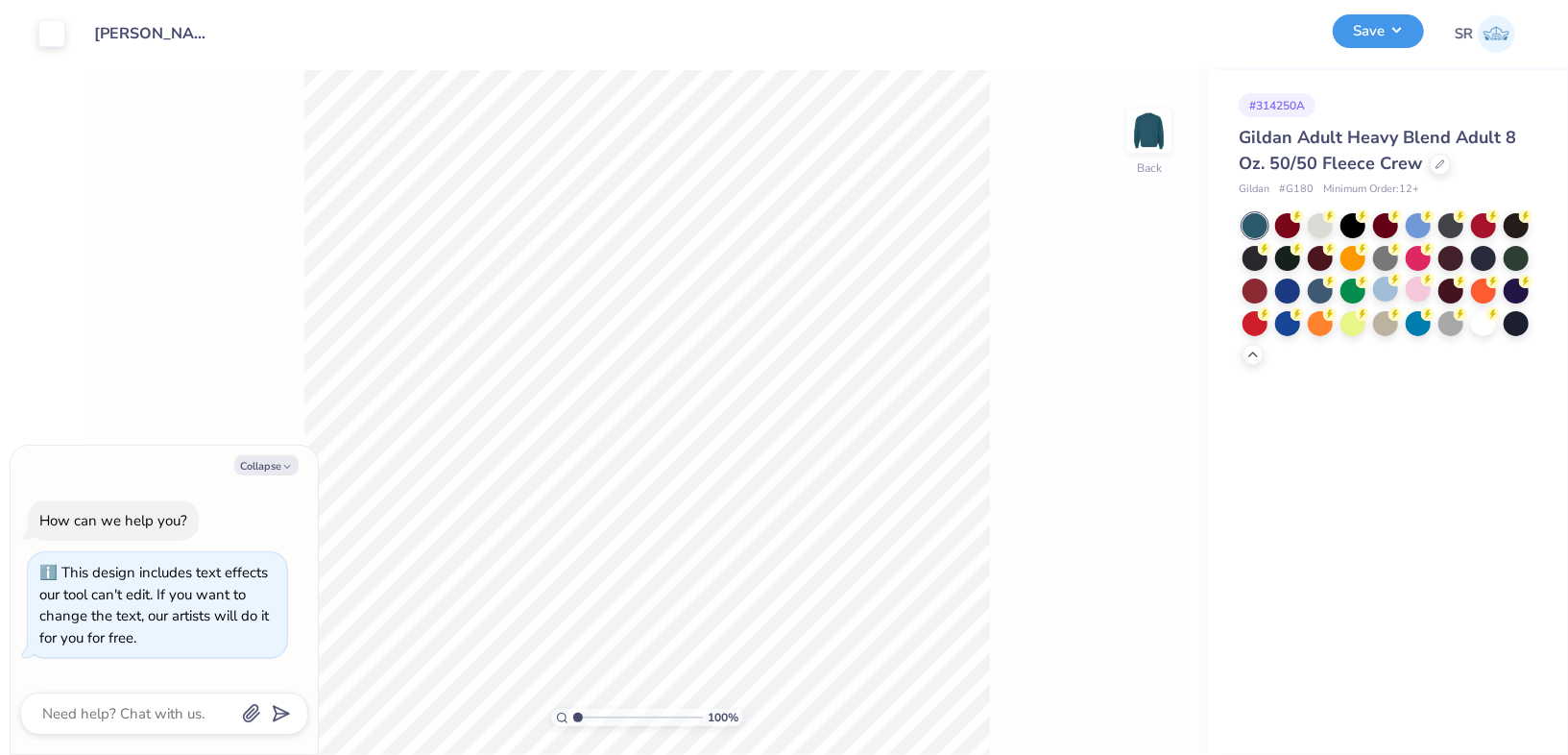
click at [1358, 29] on button "Save" at bounding box center [1378, 32] width 91 height 34
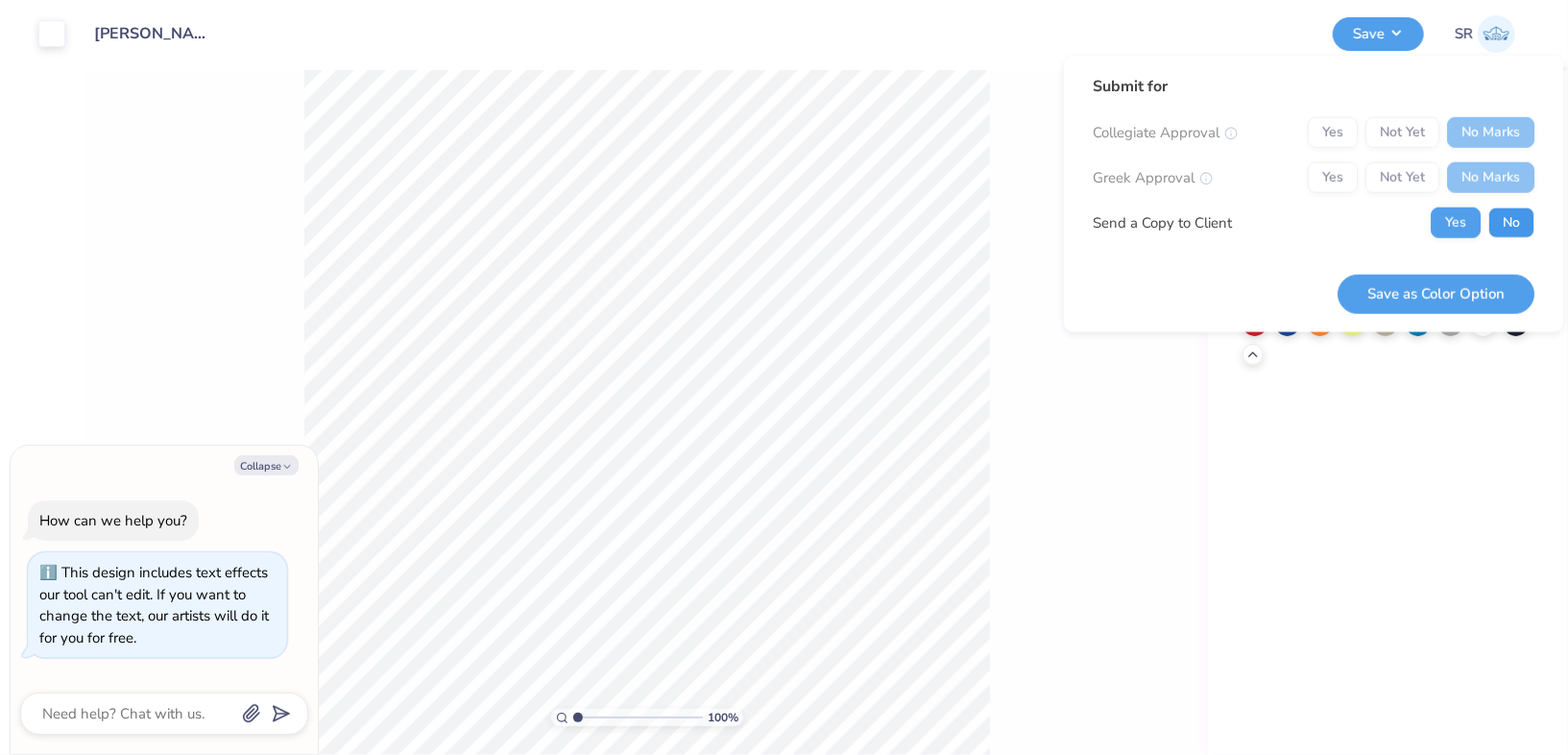
click at [1509, 218] on button "No" at bounding box center [1511, 222] width 46 height 31
click at [1447, 298] on button "Save as Color Option" at bounding box center [1436, 294] width 196 height 40
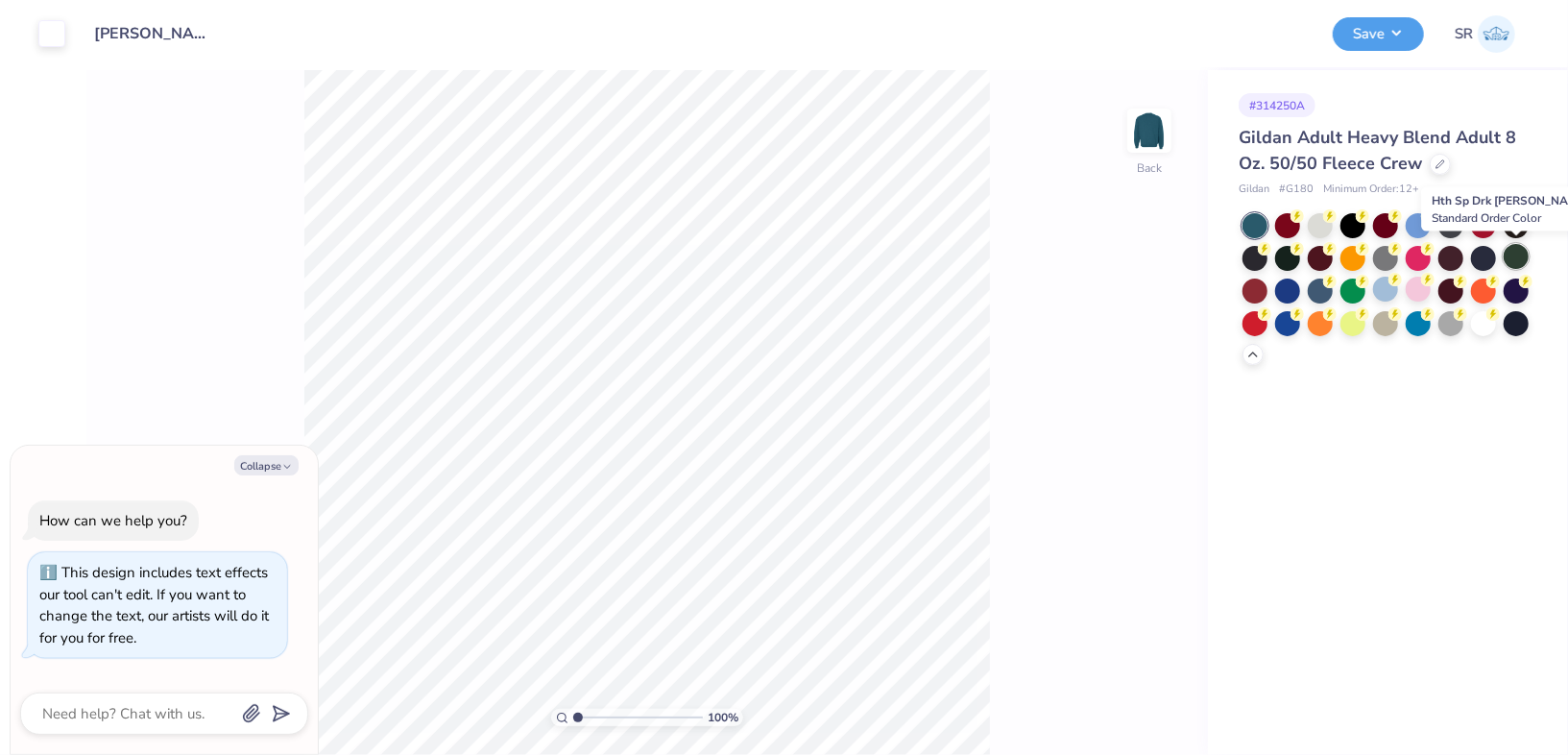
click at [1519, 246] on div at bounding box center [1515, 256] width 25 height 25
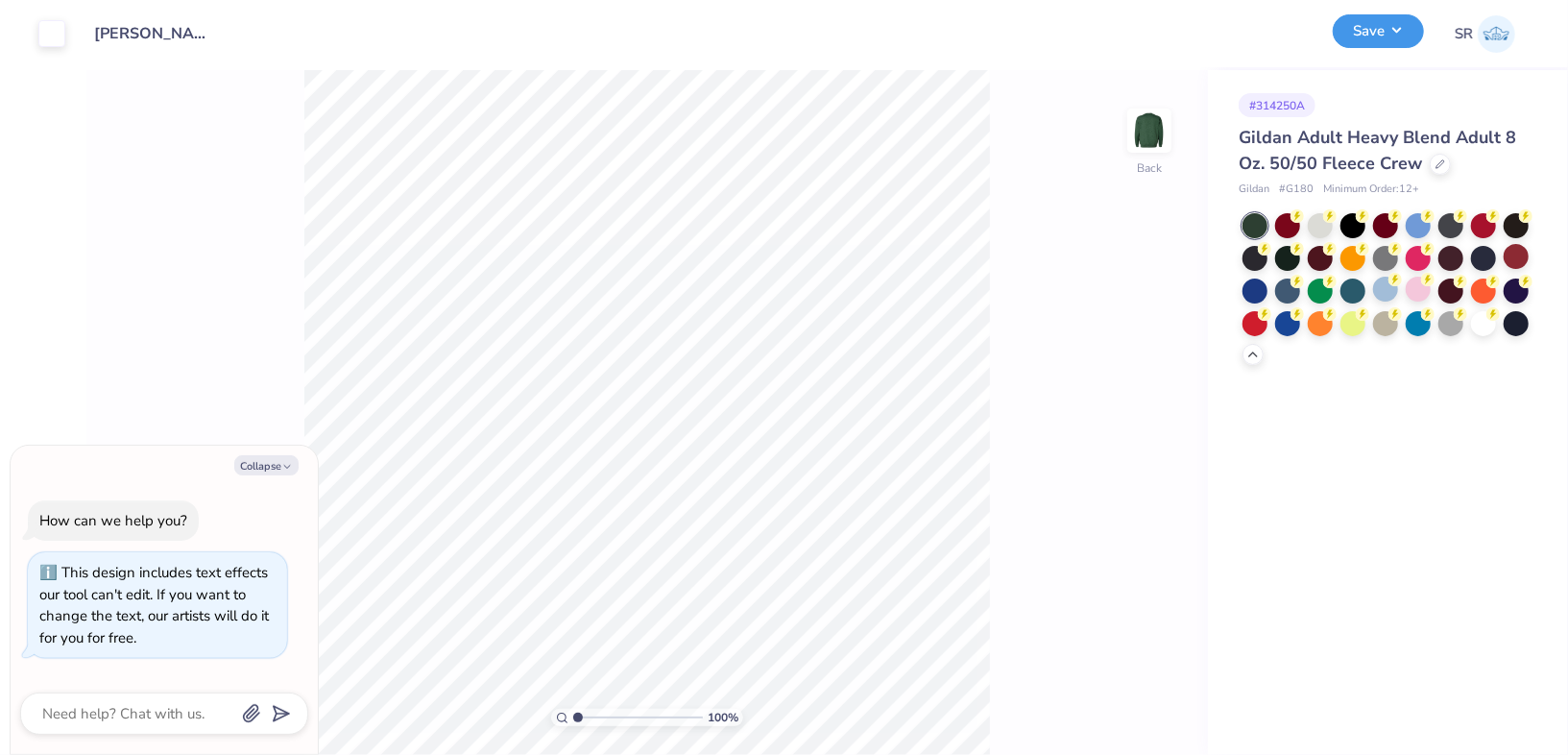
click at [1385, 39] on button "Save" at bounding box center [1378, 32] width 91 height 34
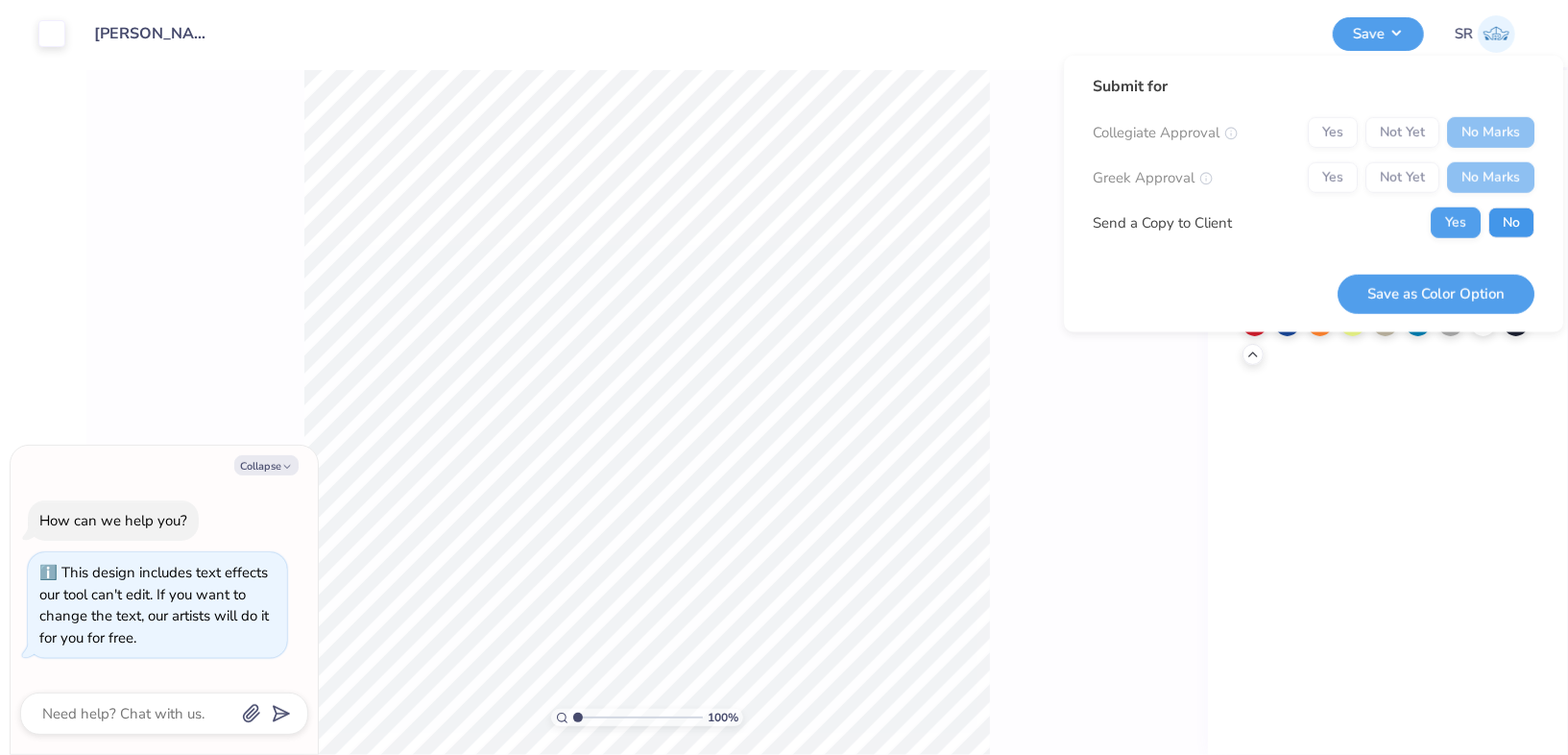
click at [1511, 210] on button "No" at bounding box center [1511, 222] width 46 height 31
click at [1474, 271] on div "Save as Color Option" at bounding box center [1436, 282] width 196 height 61
click at [1469, 279] on button "Save as Color Option" at bounding box center [1436, 294] width 196 height 40
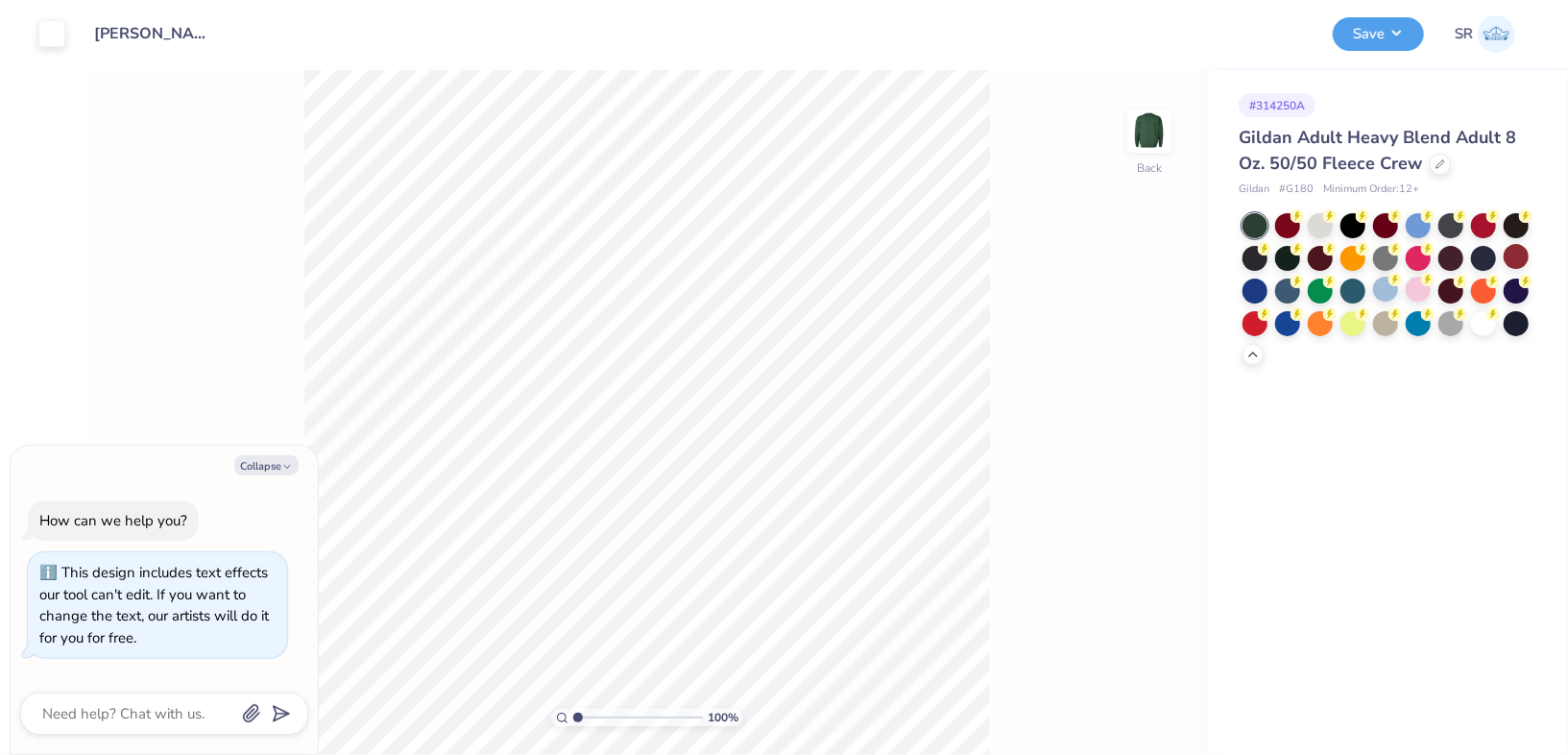
click at [1394, 15] on div "Save SR" at bounding box center [1443, 34] width 221 height 67
click at [1394, 18] on button "Save" at bounding box center [1378, 32] width 91 height 34
type textarea "x"
